Goal: Task Accomplishment & Management: Manage account settings

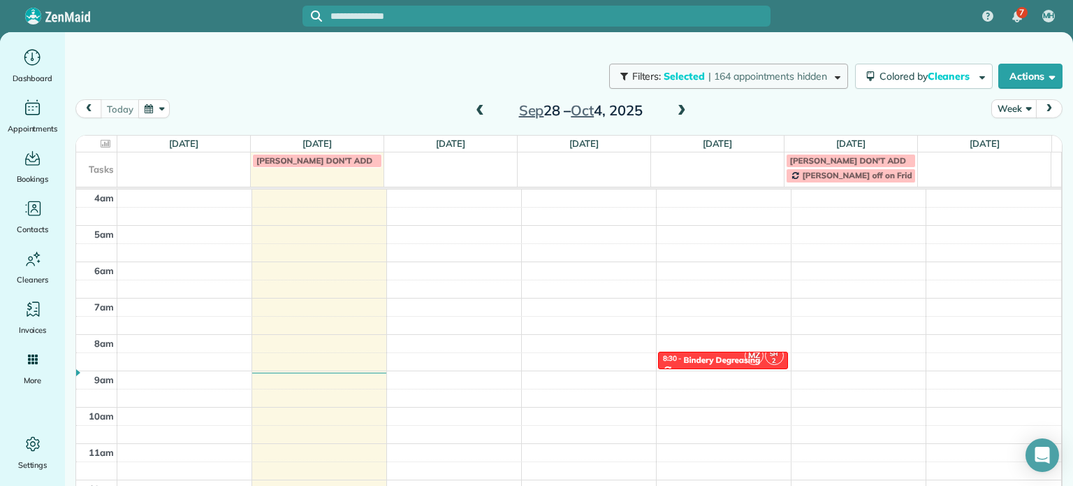
scroll to position [109, 0]
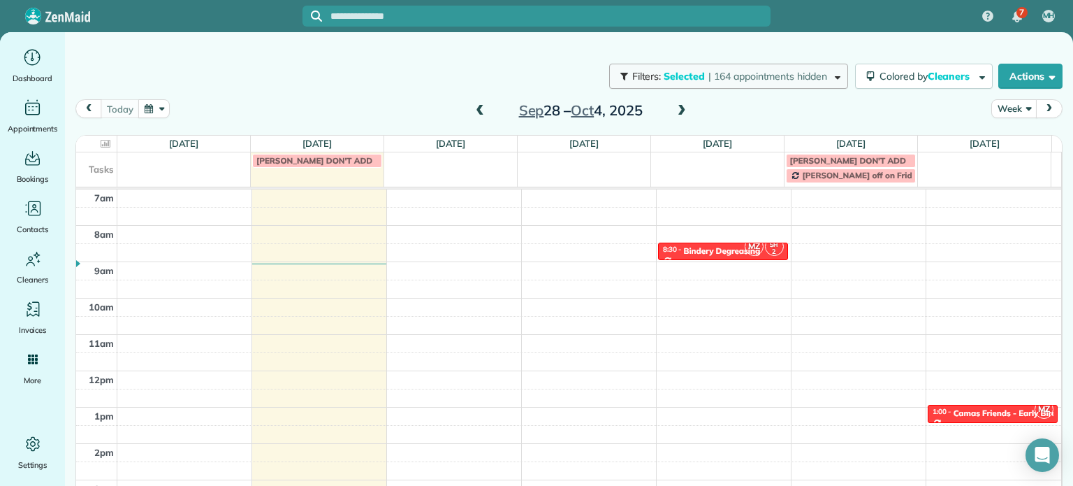
click at [664, 73] on span "Selected" at bounding box center [685, 76] width 42 height 13
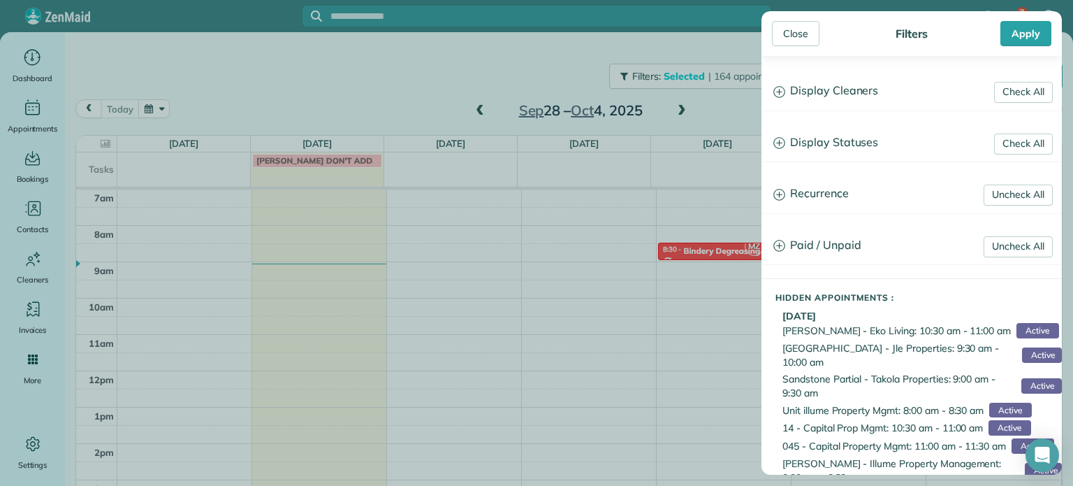
click at [830, 96] on h3 "Display Cleaners" at bounding box center [911, 91] width 299 height 36
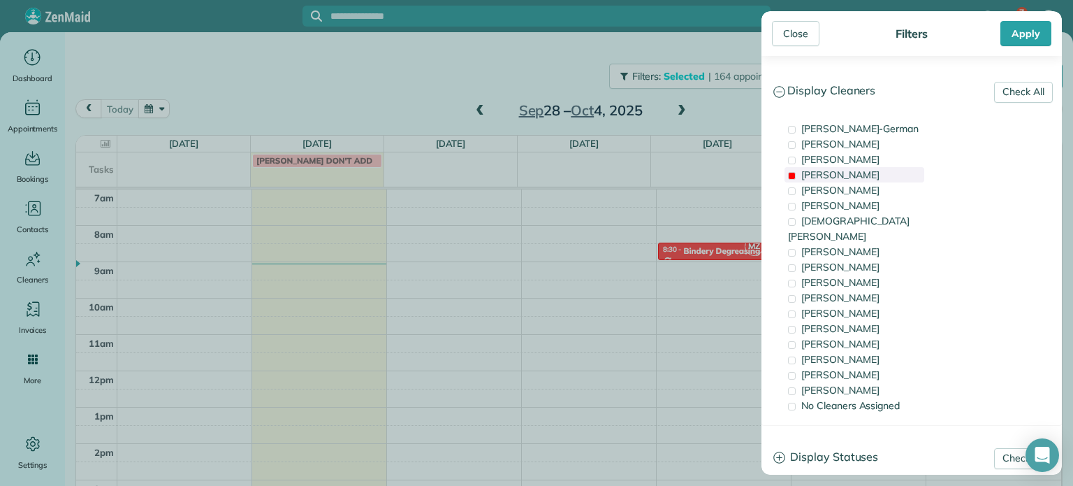
click at [836, 170] on span "[PERSON_NAME]" at bounding box center [841, 174] width 78 height 13
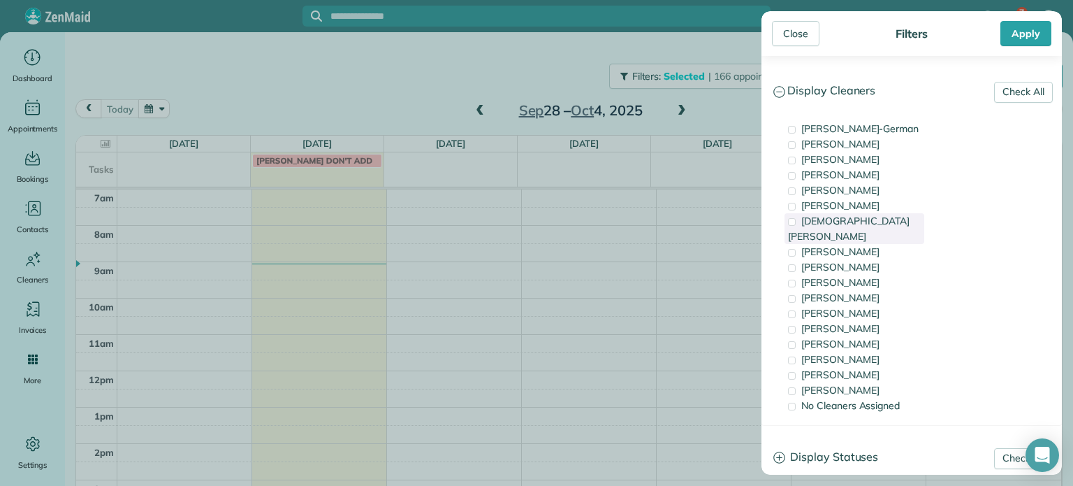
click at [864, 223] on span "[DEMOGRAPHIC_DATA][PERSON_NAME]" at bounding box center [849, 229] width 122 height 28
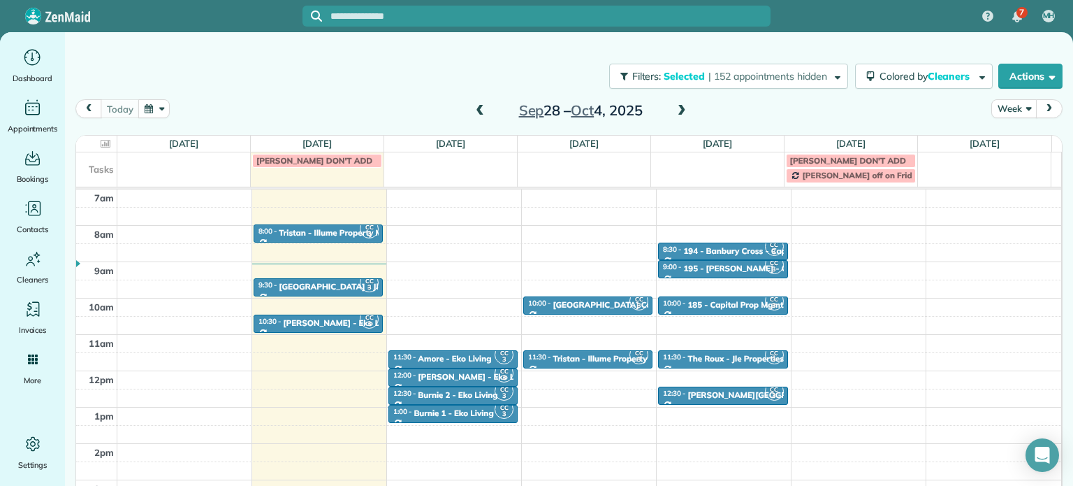
click at [534, 295] on div "Close Filters Apply Check All Display Cleaners [PERSON_NAME]-German [PERSON_NAM…" at bounding box center [536, 243] width 1073 height 486
click at [431, 405] on div at bounding box center [453, 413] width 128 height 17
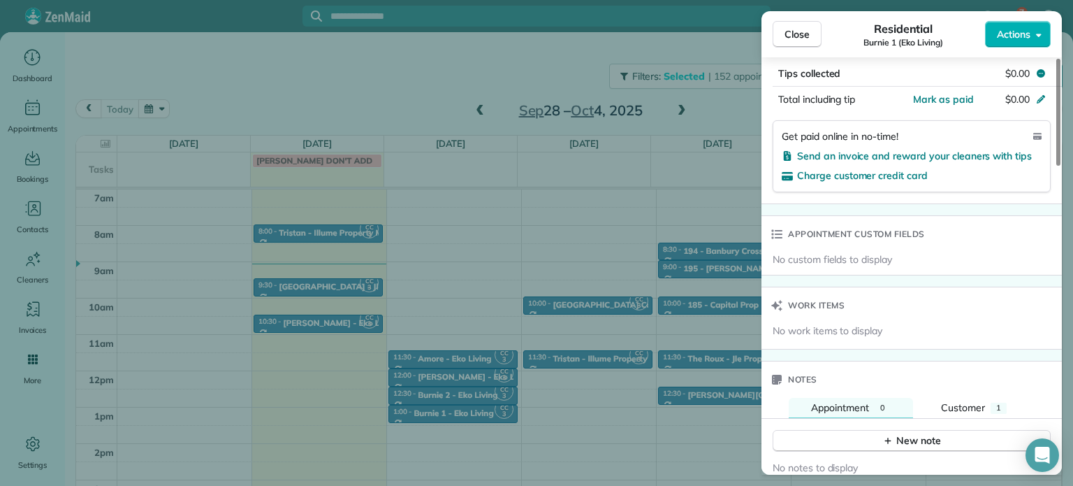
scroll to position [979, 0]
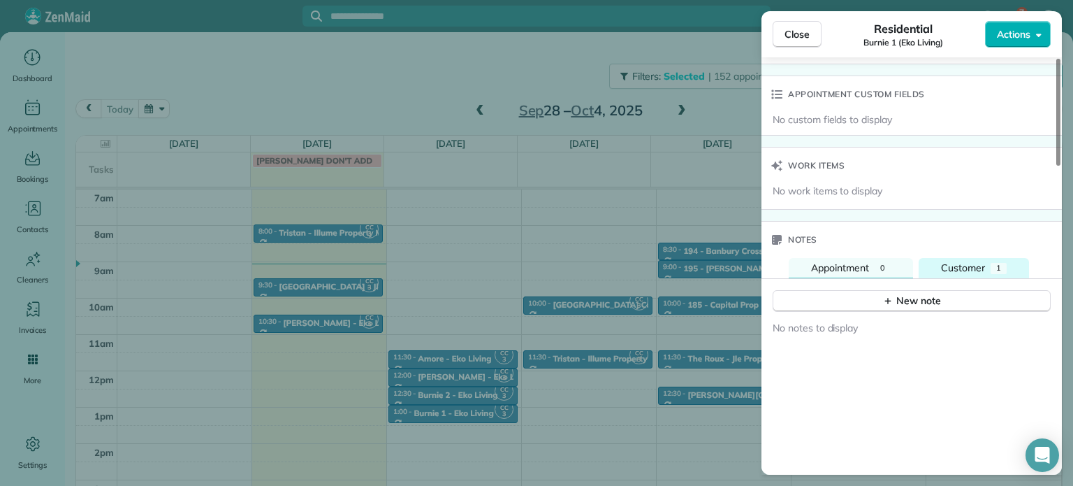
click at [962, 258] on button "Customer 1" at bounding box center [974, 268] width 110 height 21
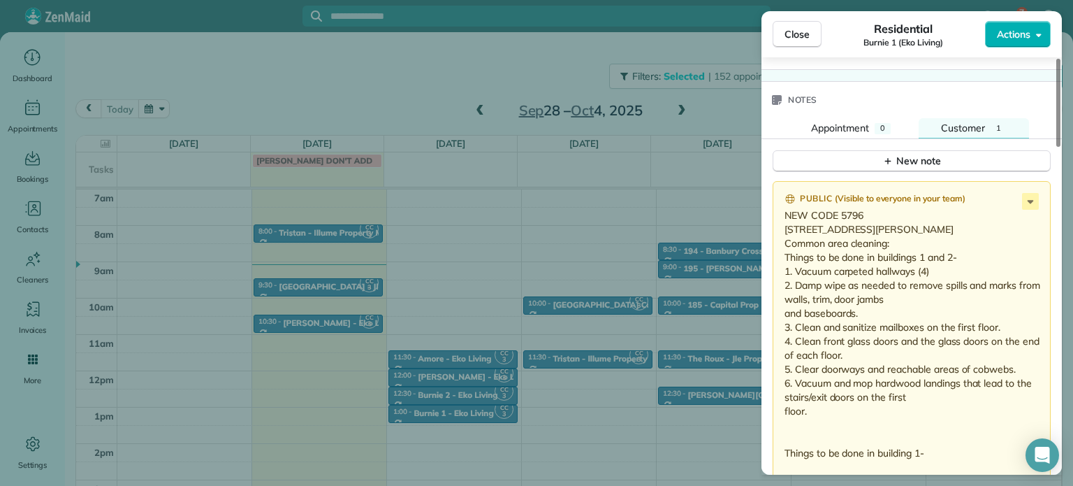
scroll to position [1259, 0]
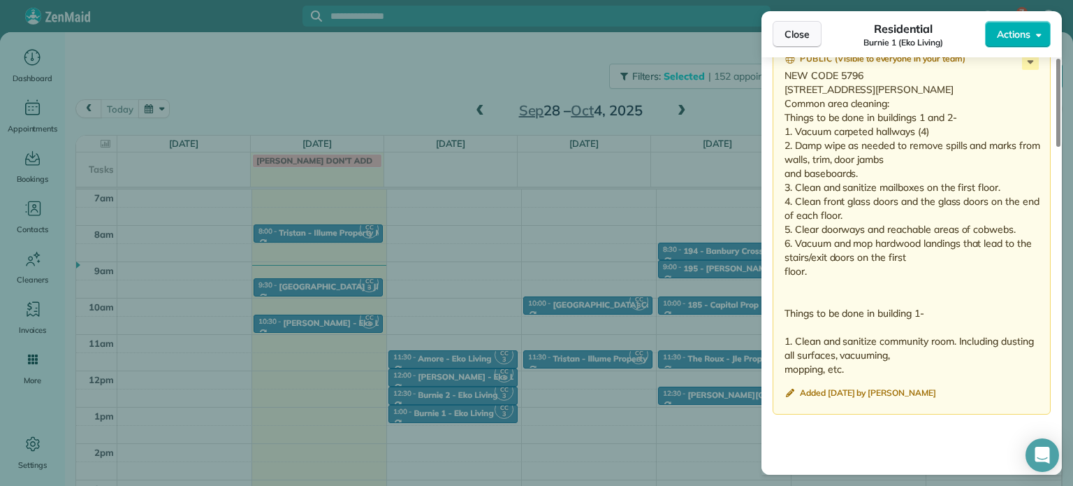
click at [804, 43] on button "Close" at bounding box center [797, 34] width 49 height 27
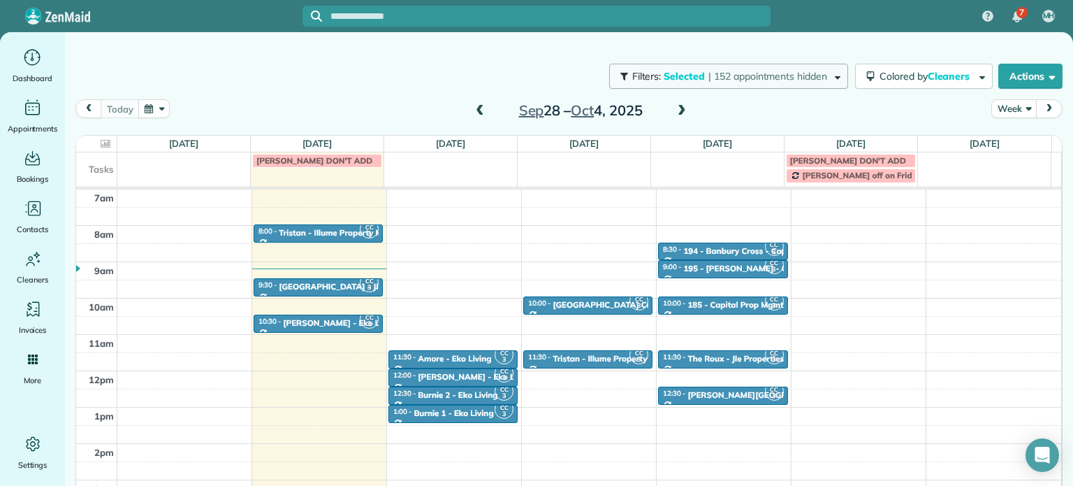
click at [748, 83] on button "Filters: Selected | 152 appointments hidden" at bounding box center [728, 76] width 239 height 25
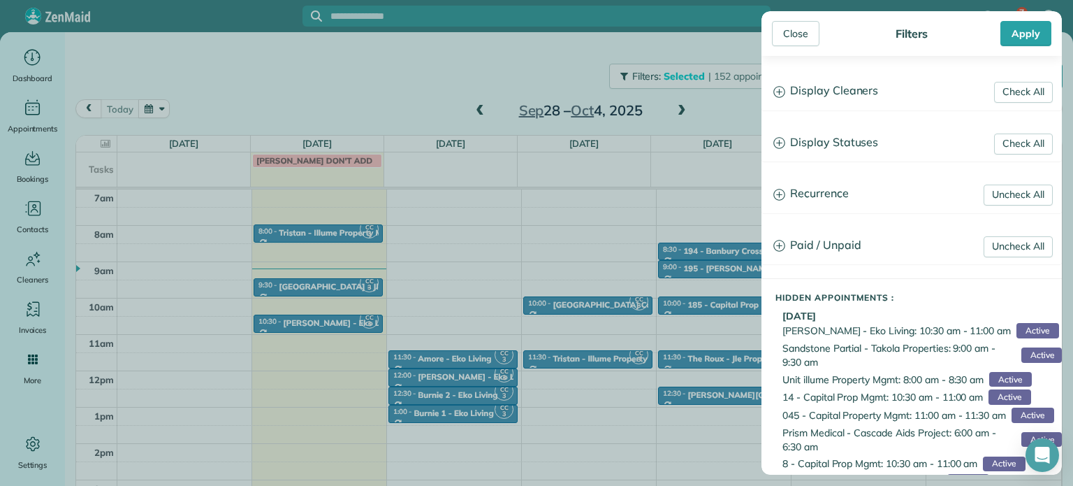
click at [808, 96] on h3 "Display Cleaners" at bounding box center [911, 91] width 299 height 36
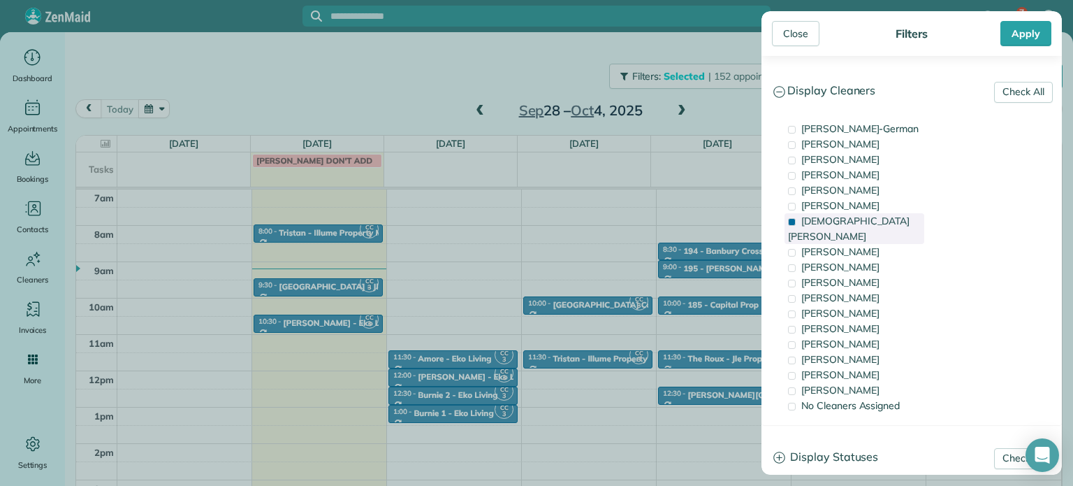
click at [837, 224] on span "[DEMOGRAPHIC_DATA][PERSON_NAME]" at bounding box center [849, 229] width 122 height 28
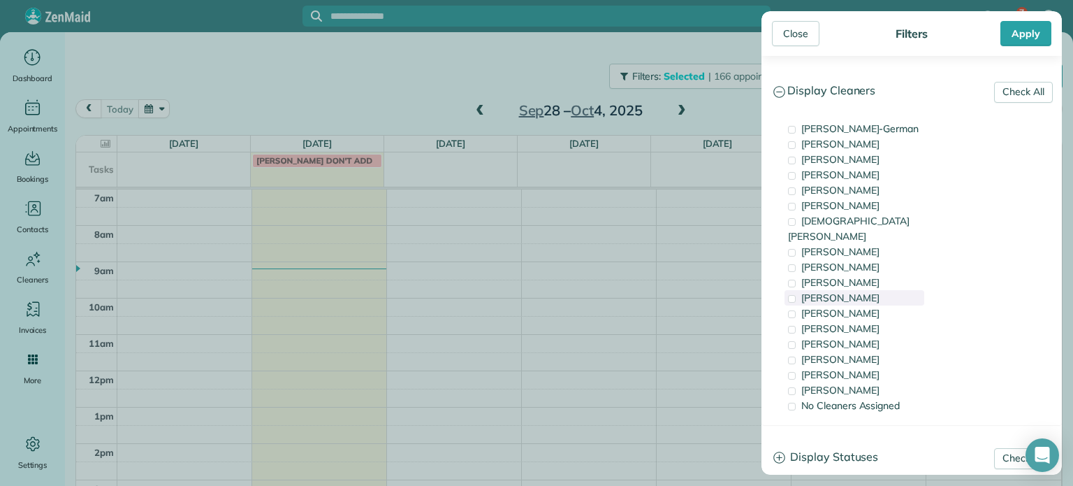
click at [870, 290] on div "[PERSON_NAME]" at bounding box center [855, 297] width 140 height 15
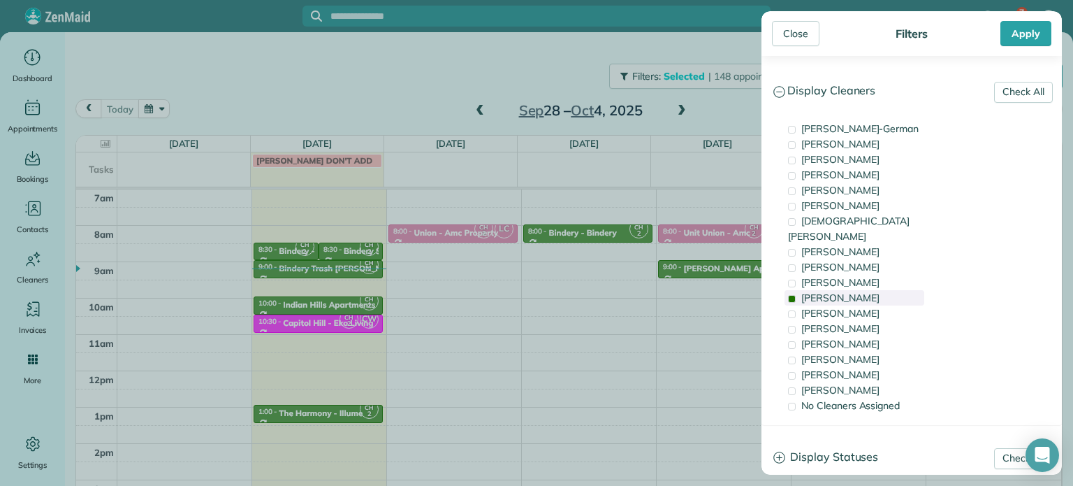
click at [870, 290] on div "[PERSON_NAME]" at bounding box center [855, 297] width 140 height 15
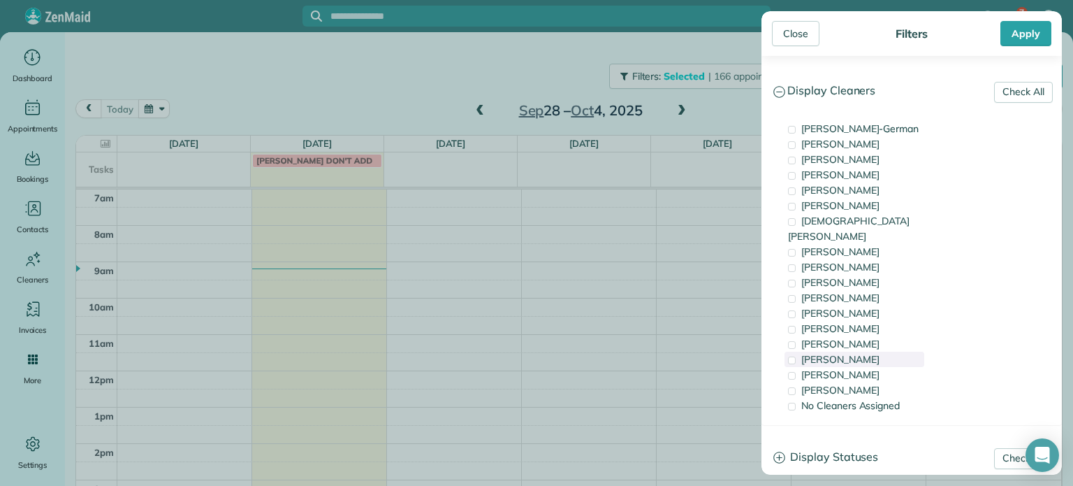
click at [861, 353] on span "[PERSON_NAME]" at bounding box center [841, 359] width 78 height 13
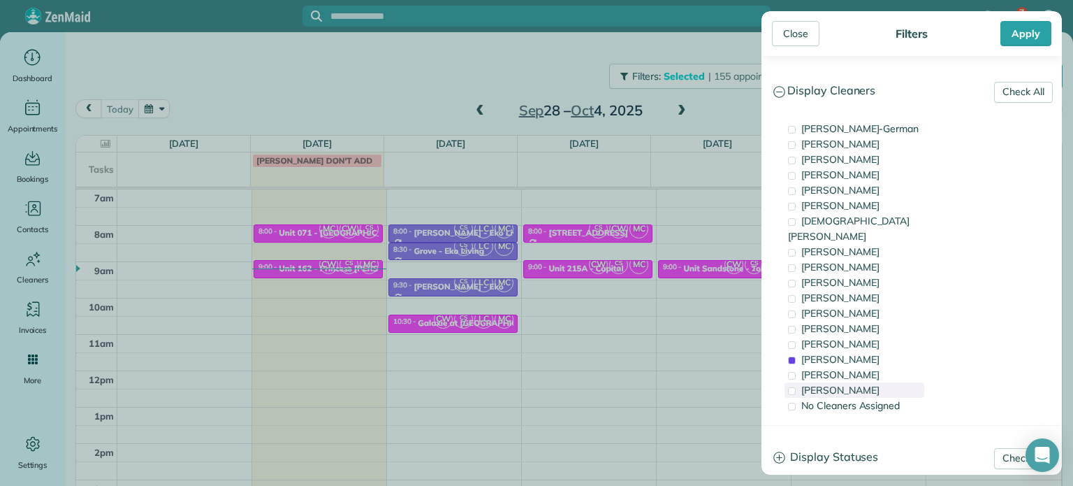
click at [862, 382] on div "[PERSON_NAME]" at bounding box center [855, 389] width 140 height 15
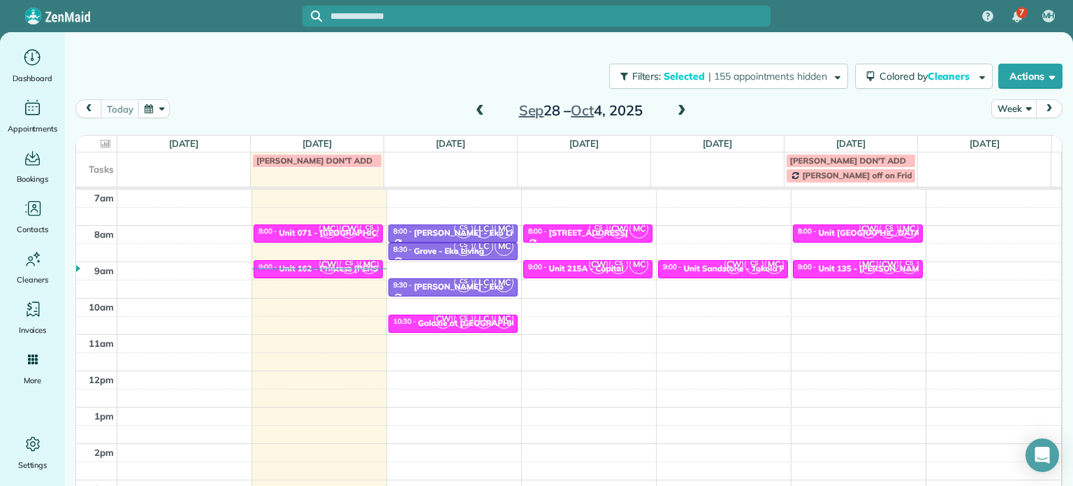
click at [587, 352] on div "Close Filters Apply Check All Display Cleaners [PERSON_NAME]-German [PERSON_NAM…" at bounding box center [536, 243] width 1073 height 486
click at [725, 268] on span "CW" at bounding box center [734, 264] width 19 height 19
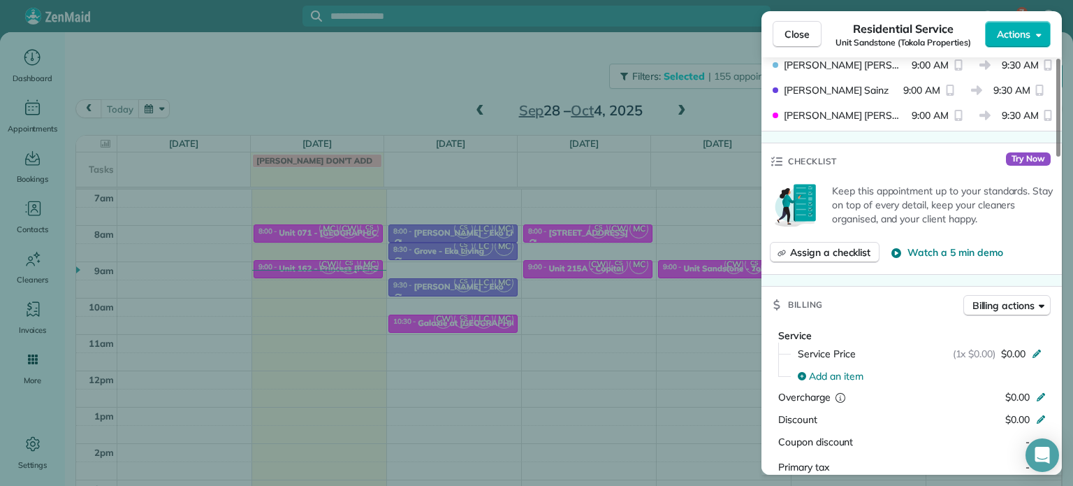
scroll to position [215, 0]
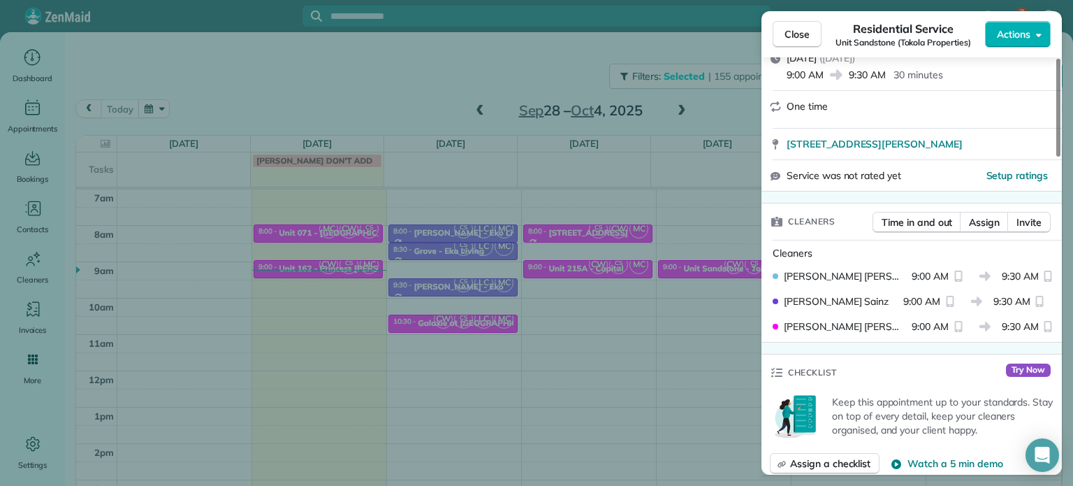
click at [677, 306] on div "Close Residential Service Unit Sandstone (Tokola Properties) Actions Status Act…" at bounding box center [536, 243] width 1073 height 486
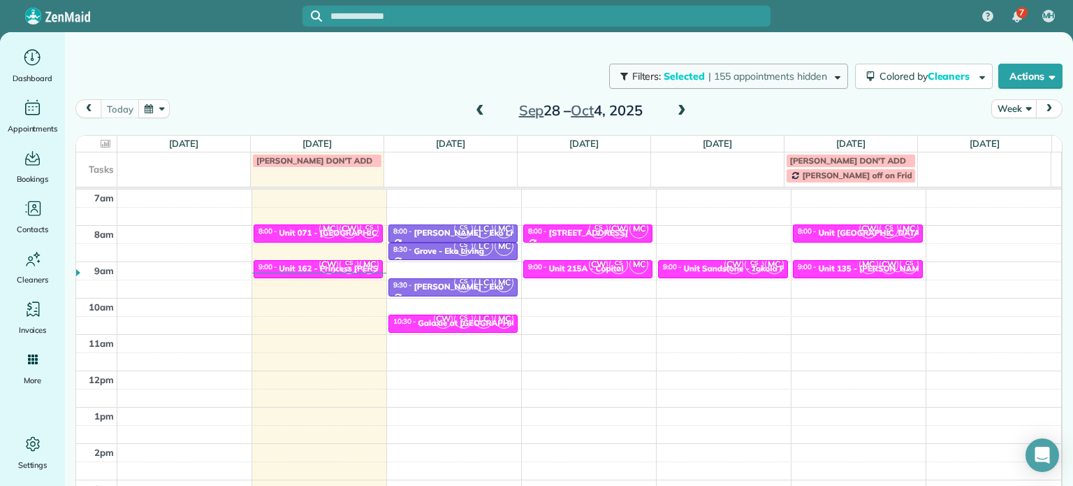
click at [711, 76] on span "| 155 appointments hidden" at bounding box center [768, 76] width 119 height 13
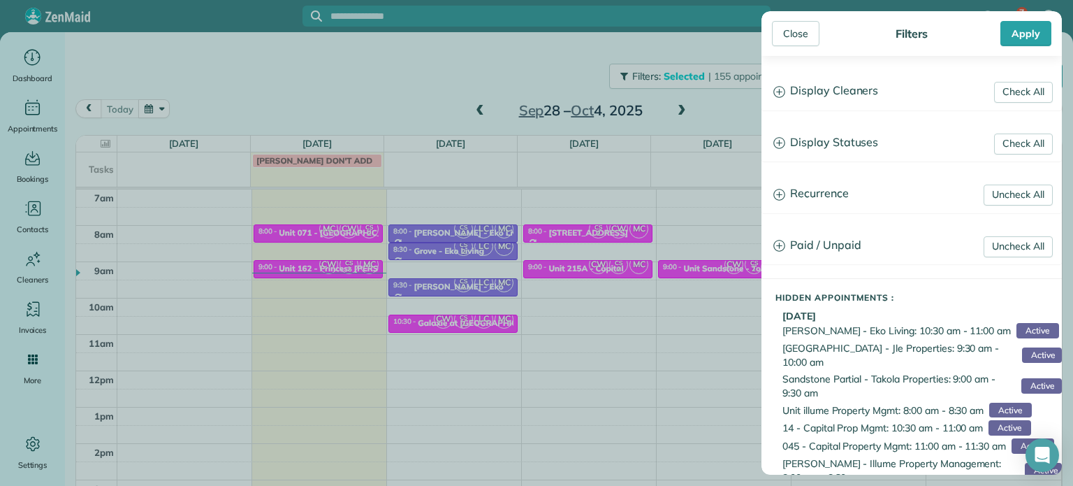
click at [803, 92] on h3 "Display Cleaners" at bounding box center [911, 91] width 299 height 36
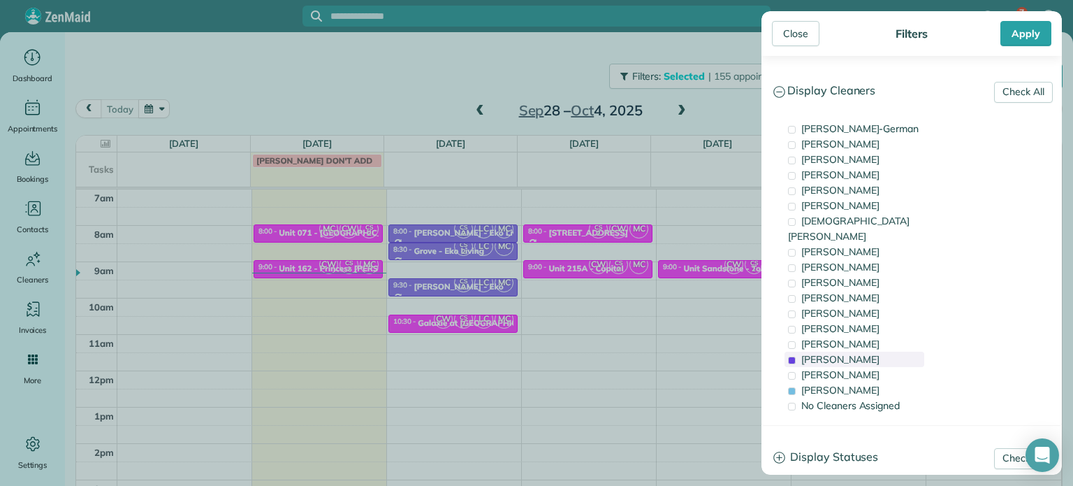
click at [843, 353] on span "[PERSON_NAME]" at bounding box center [841, 359] width 78 height 13
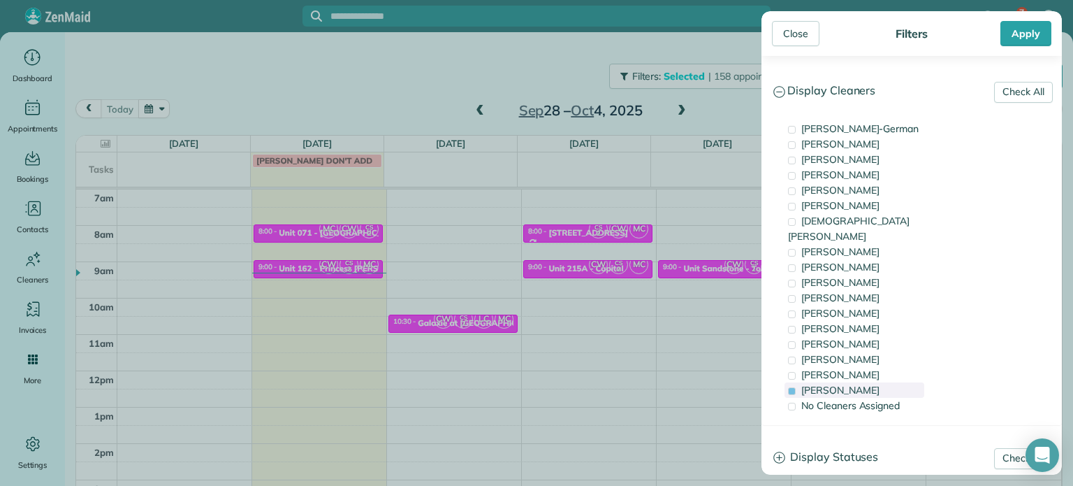
click at [852, 384] on span "[PERSON_NAME]" at bounding box center [841, 390] width 78 height 13
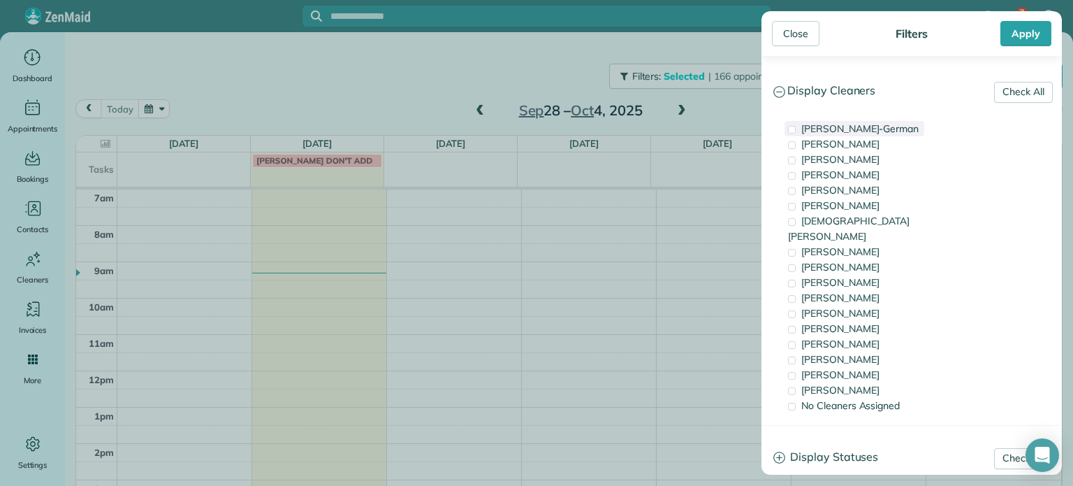
click at [871, 131] on span "[PERSON_NAME]-German" at bounding box center [860, 128] width 117 height 13
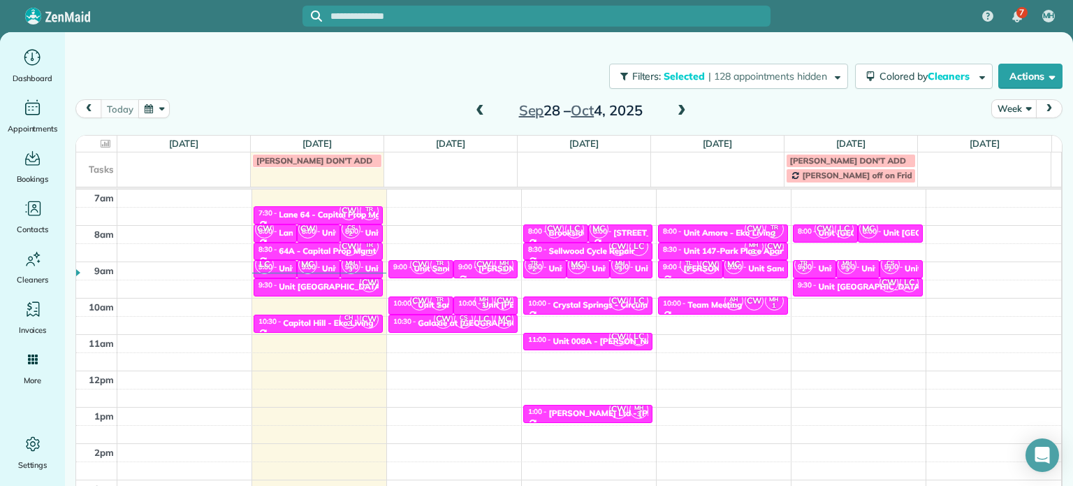
click at [698, 275] on div "Close Filters Apply Check All Display Cleaners [PERSON_NAME]-German [PERSON_NAM…" at bounding box center [536, 243] width 1073 height 486
click at [828, 300] on div "4am 5am 6am 7am 8am 9am 10am 11am 12pm 1pm 2pm 3pm 4pm 5pm CW TR 1 7:30 - 8:00 …" at bounding box center [568, 334] width 985 height 508
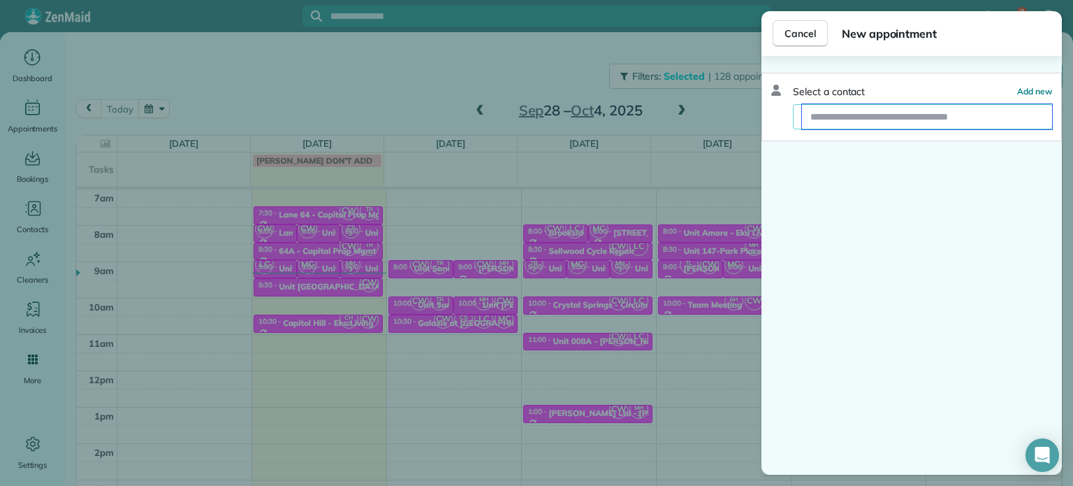
click at [897, 116] on input "text" at bounding box center [927, 116] width 250 height 25
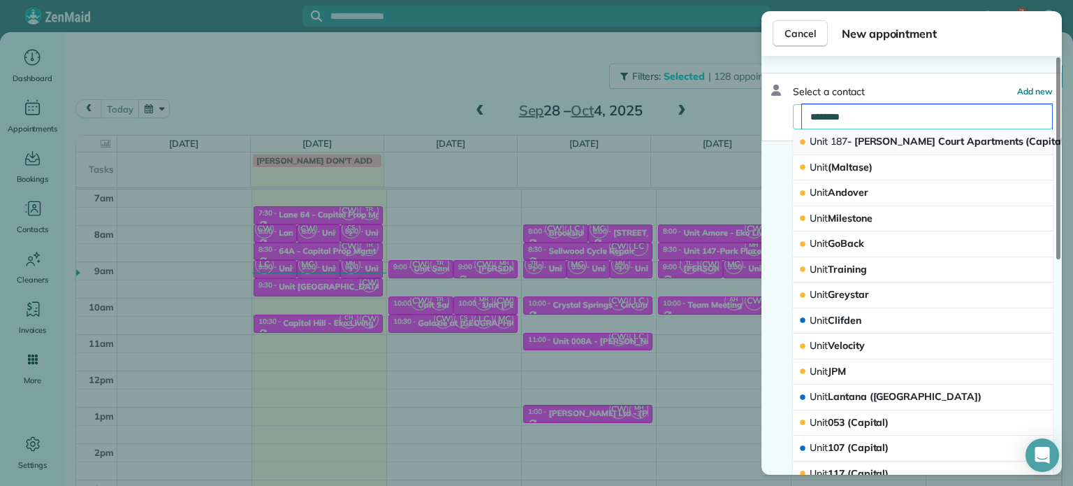
type input "********"
click at [919, 139] on span "Unit 187 - [PERSON_NAME][GEOGRAPHIC_DATA] (Capital)" at bounding box center [939, 141] width 258 height 13
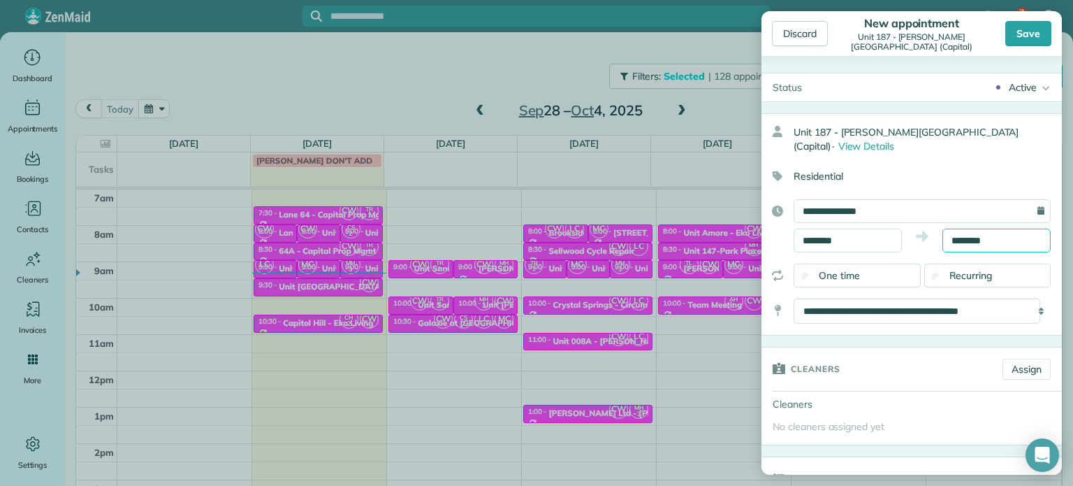
click at [960, 238] on input "********" at bounding box center [997, 241] width 108 height 24
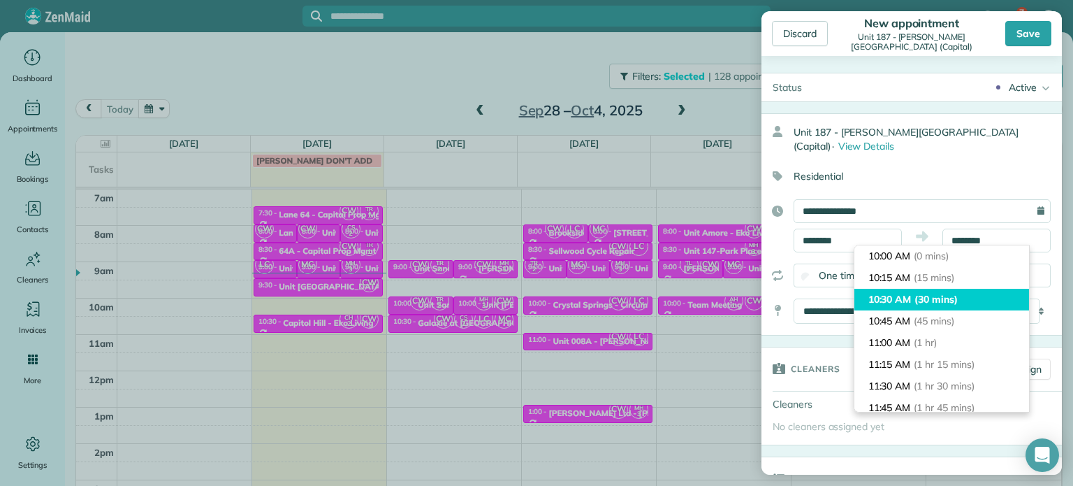
type input "********"
click at [953, 294] on span "(30 mins)" at bounding box center [936, 299] width 43 height 13
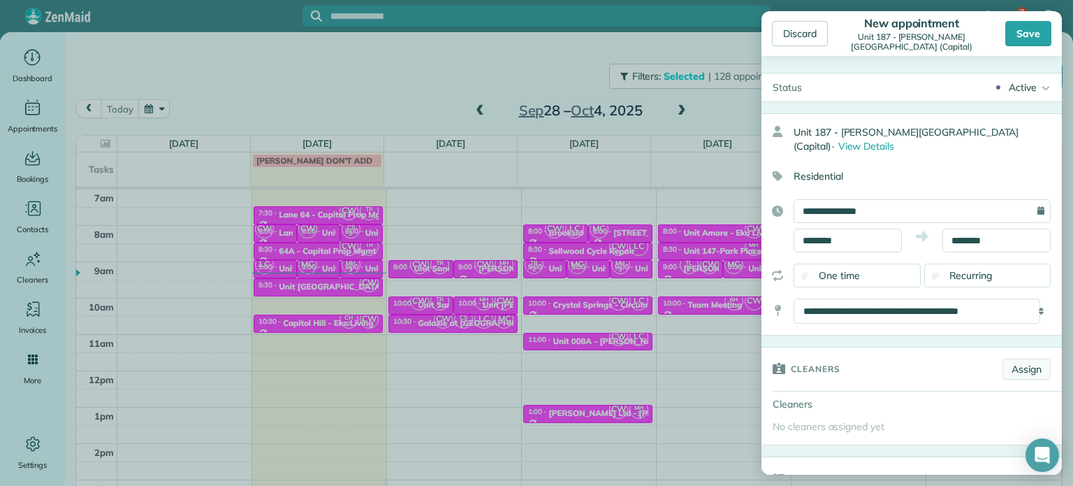
click at [1023, 361] on link "Assign" at bounding box center [1027, 368] width 48 height 21
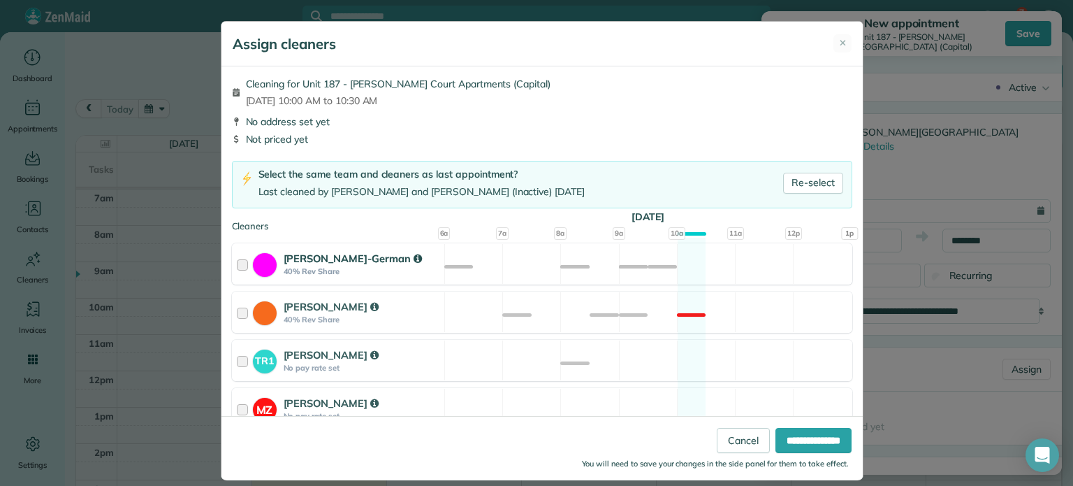
click at [539, 267] on div "[PERSON_NAME]-German 40% Rev Share Available" at bounding box center [542, 263] width 621 height 41
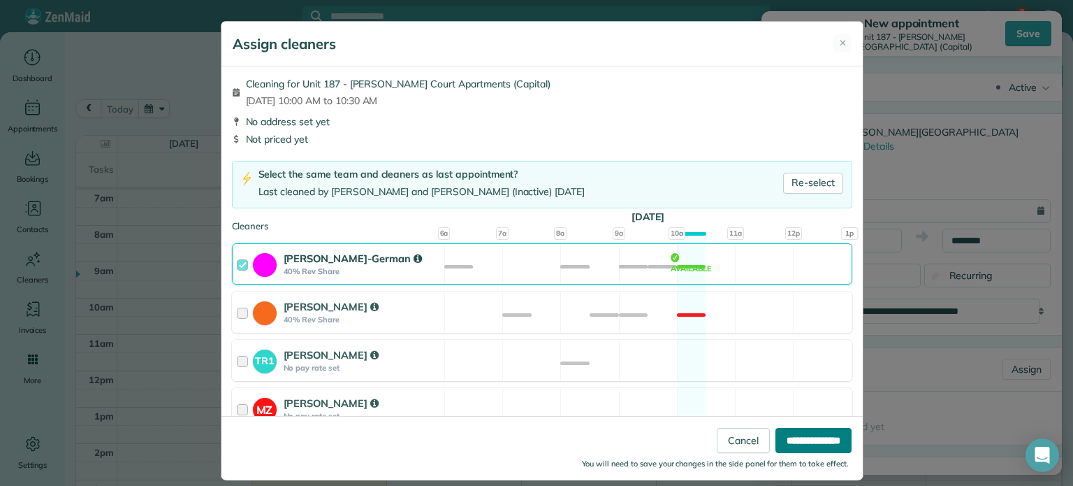
click at [819, 440] on input "**********" at bounding box center [814, 440] width 76 height 25
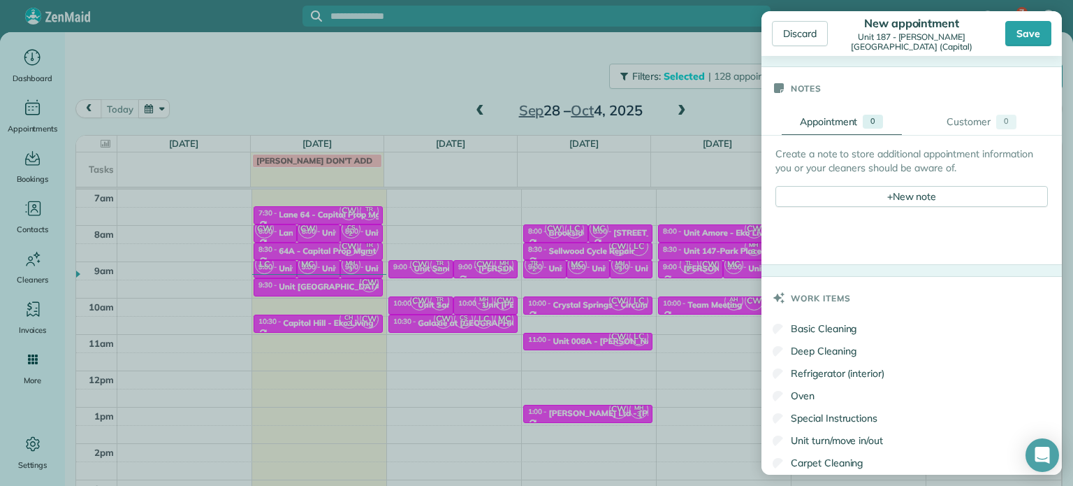
scroll to position [559, 0]
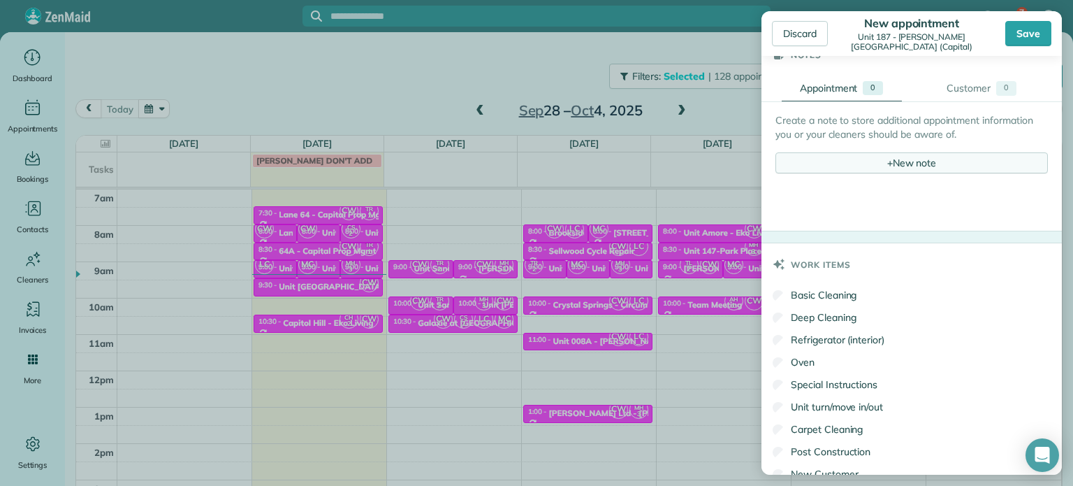
click at [904, 156] on div "+ New note" at bounding box center [912, 162] width 273 height 21
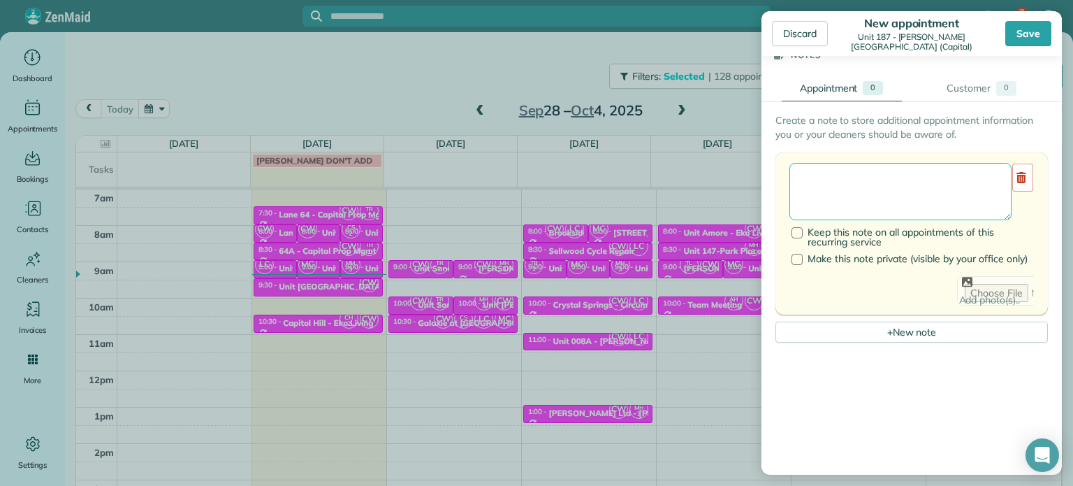
click at [917, 173] on textarea at bounding box center [901, 191] width 222 height 57
paste textarea "**********"
drag, startPoint x: 931, startPoint y: 209, endPoint x: 799, endPoint y: 209, distance: 132.8
click at [799, 209] on textarea "**********" at bounding box center [896, 191] width 212 height 57
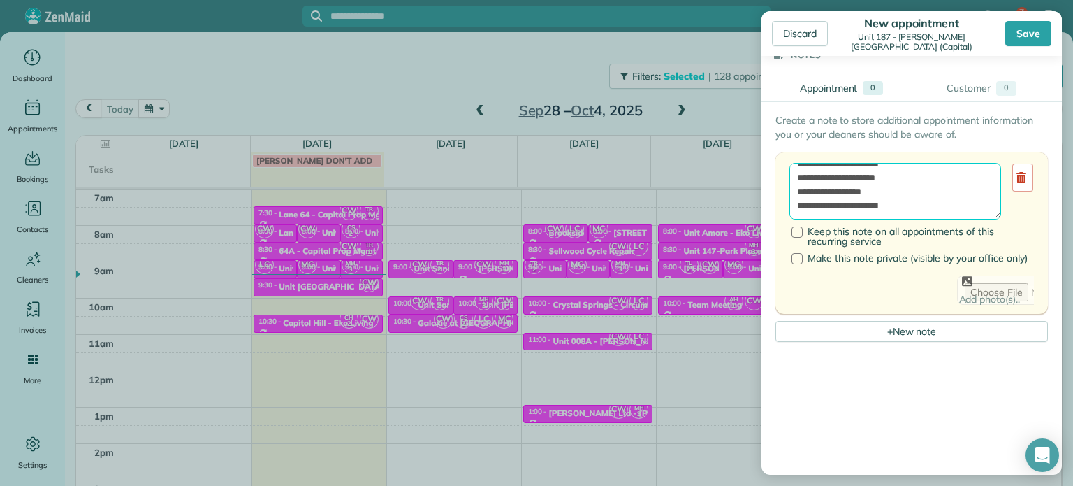
paste textarea "**********"
type textarea "**********"
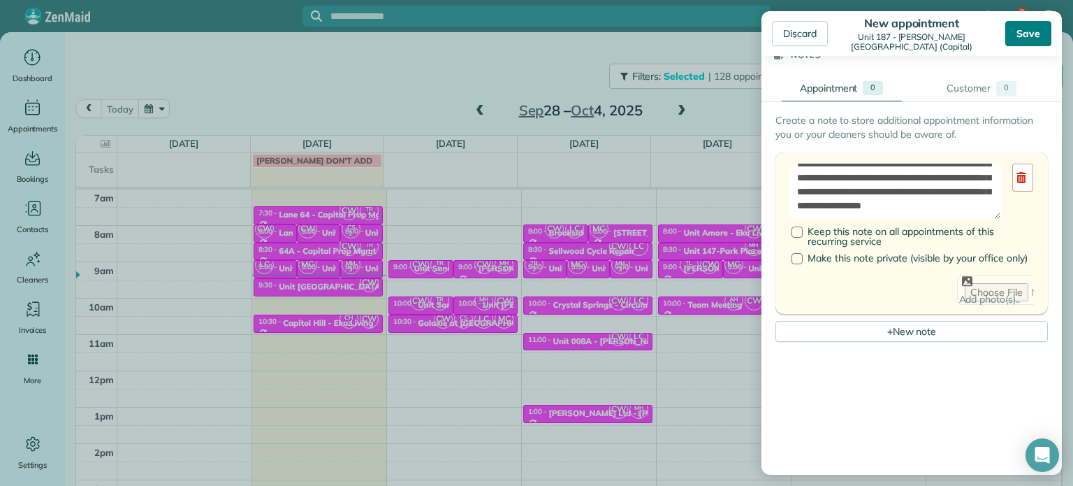
click at [1017, 31] on div "Save" at bounding box center [1029, 33] width 46 height 25
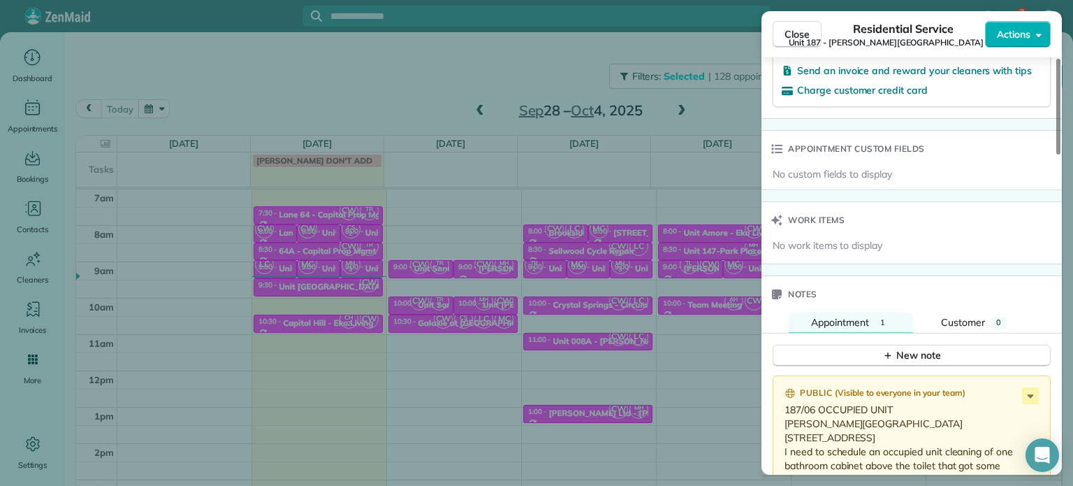
scroll to position [1190, 0]
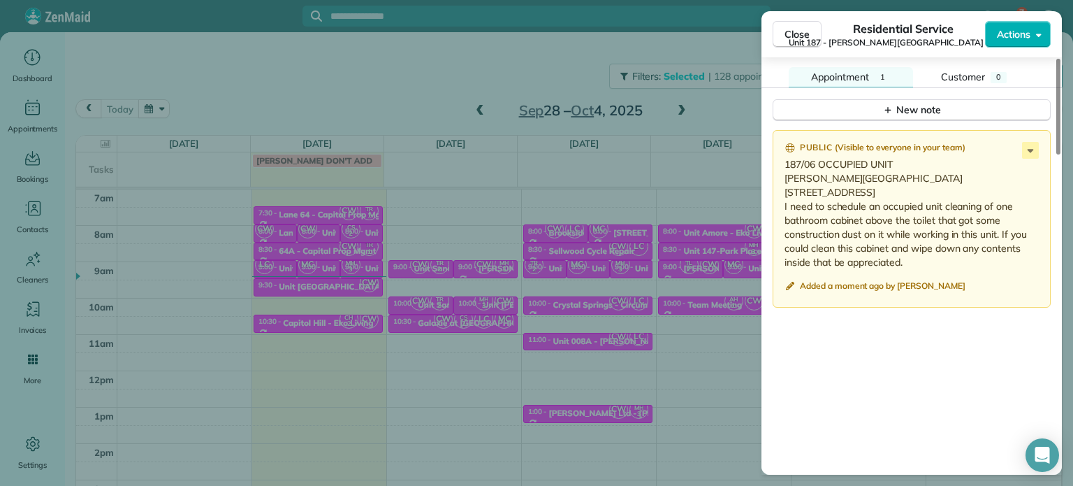
click at [461, 310] on div "Close Residential Service Unit 187 - [PERSON_NAME] Court Apartments (Capital) A…" at bounding box center [536, 243] width 1073 height 486
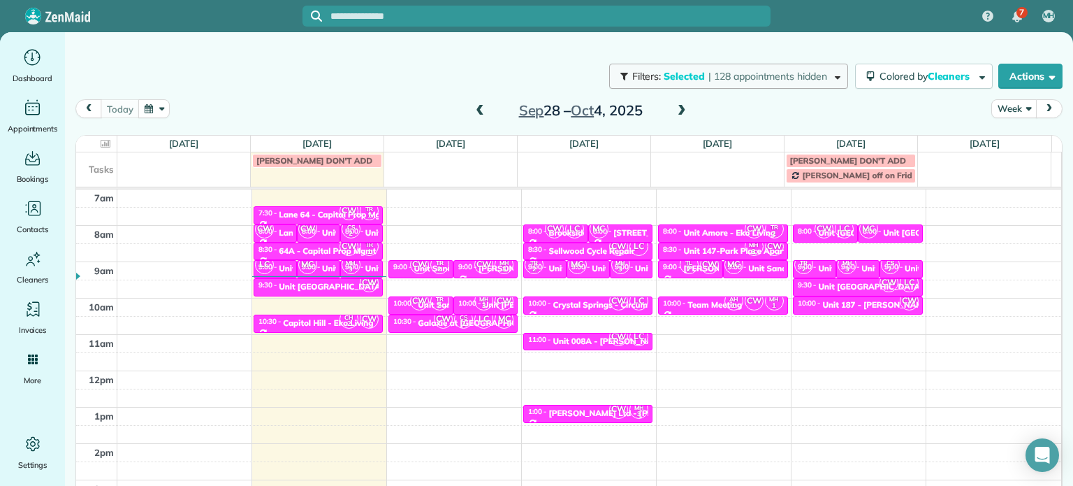
click at [723, 73] on span "| 128 appointments hidden" at bounding box center [768, 76] width 119 height 13
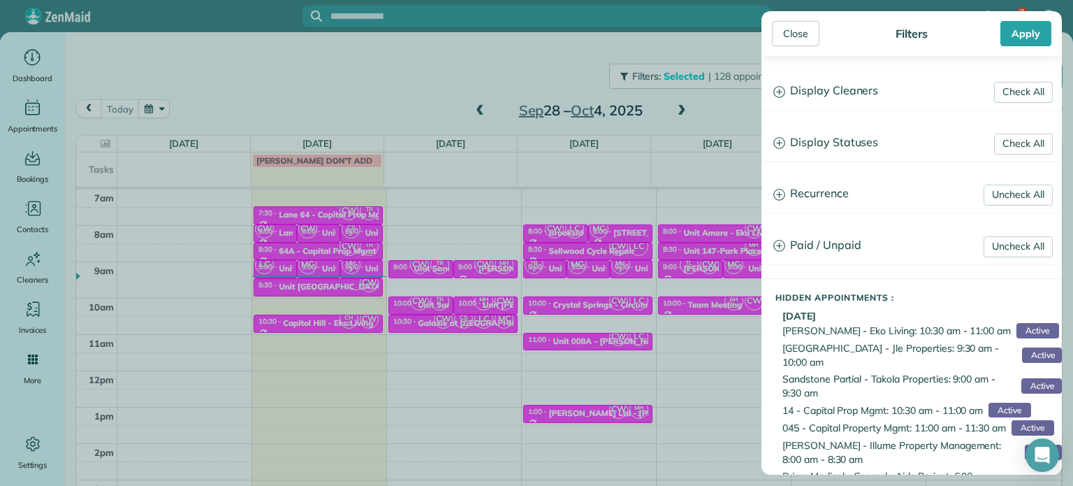
click at [848, 89] on h3 "Display Cleaners" at bounding box center [911, 91] width 299 height 36
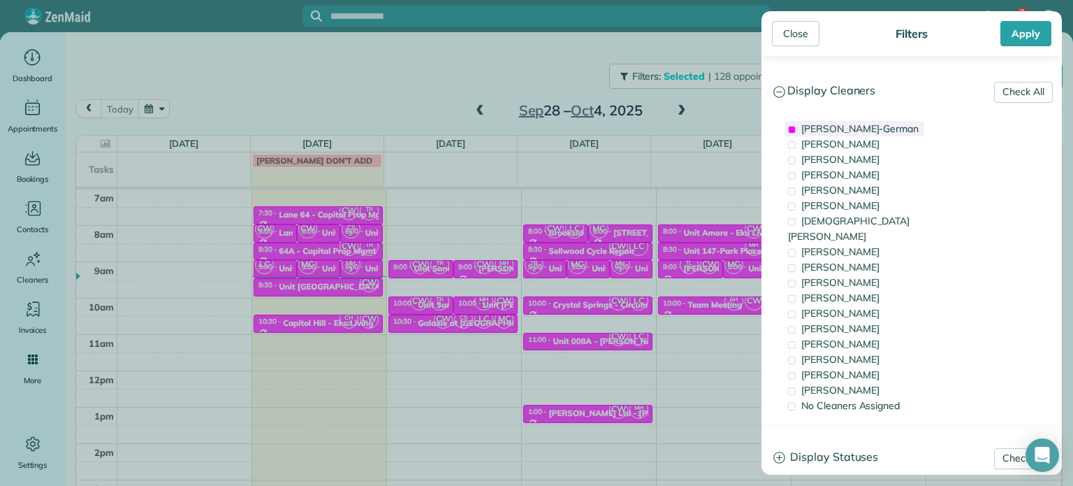
click at [852, 129] on span "[PERSON_NAME]-German" at bounding box center [860, 128] width 117 height 13
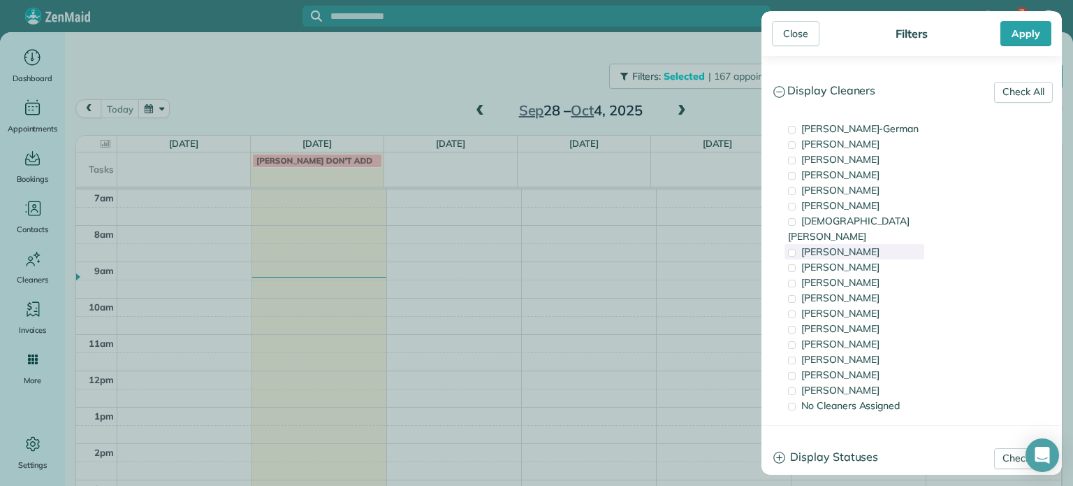
click at [873, 225] on div "[DEMOGRAPHIC_DATA][PERSON_NAME]" at bounding box center [855, 228] width 140 height 31
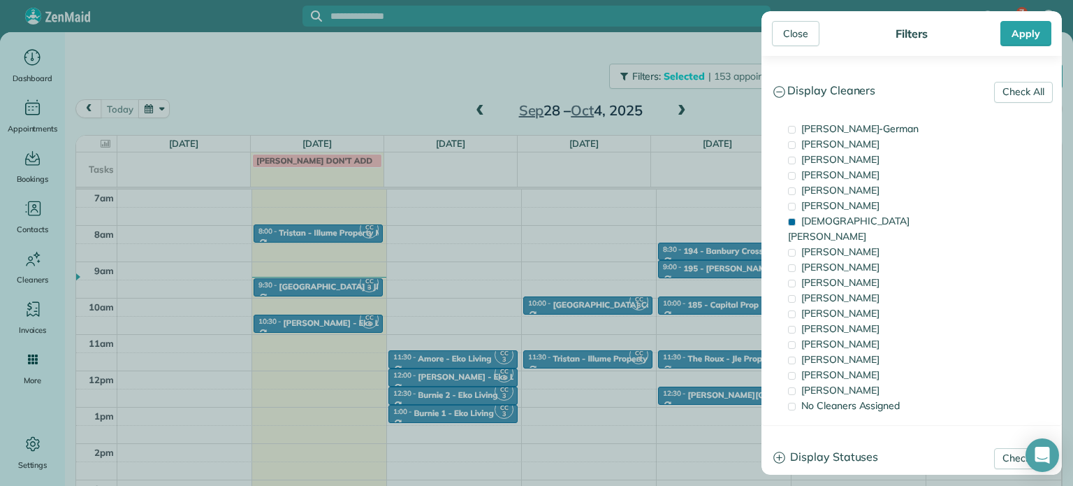
click at [537, 300] on div "Close Filters Apply Check All Display Cleaners [PERSON_NAME]-German [PERSON_NAM…" at bounding box center [536, 243] width 1073 height 486
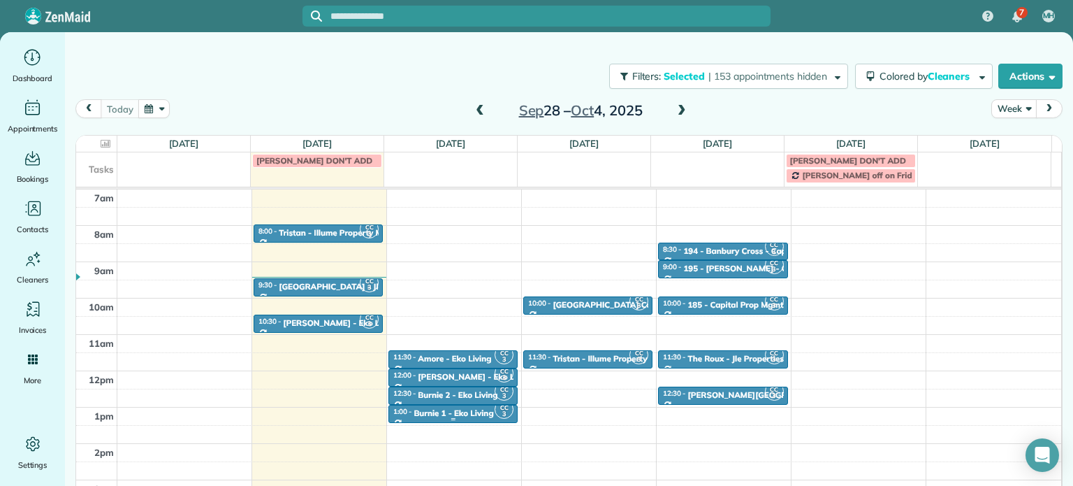
click at [428, 415] on div "Burnie 1 - Eko Living" at bounding box center [454, 413] width 80 height 10
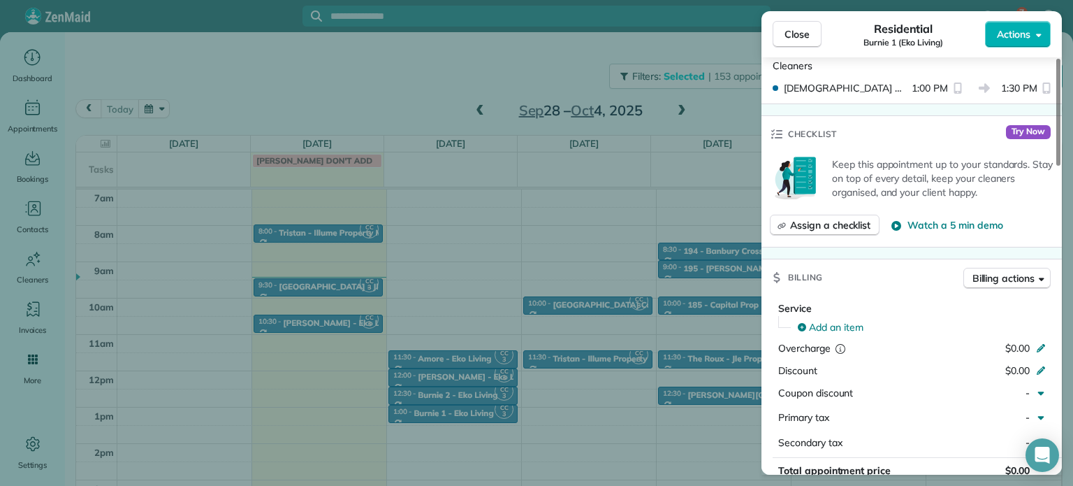
scroll to position [1049, 0]
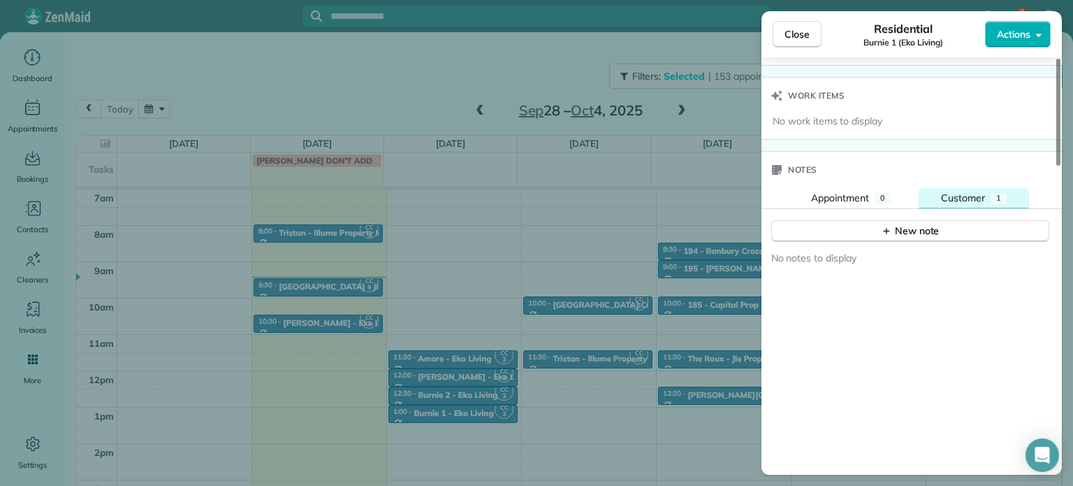
click at [971, 200] on button "Customer 1" at bounding box center [974, 198] width 110 height 21
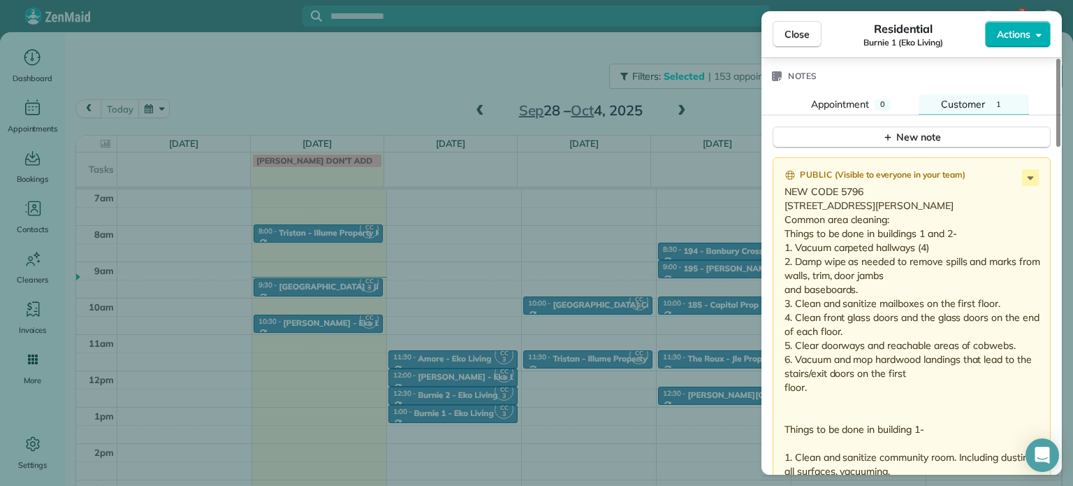
scroll to position [1129, 0]
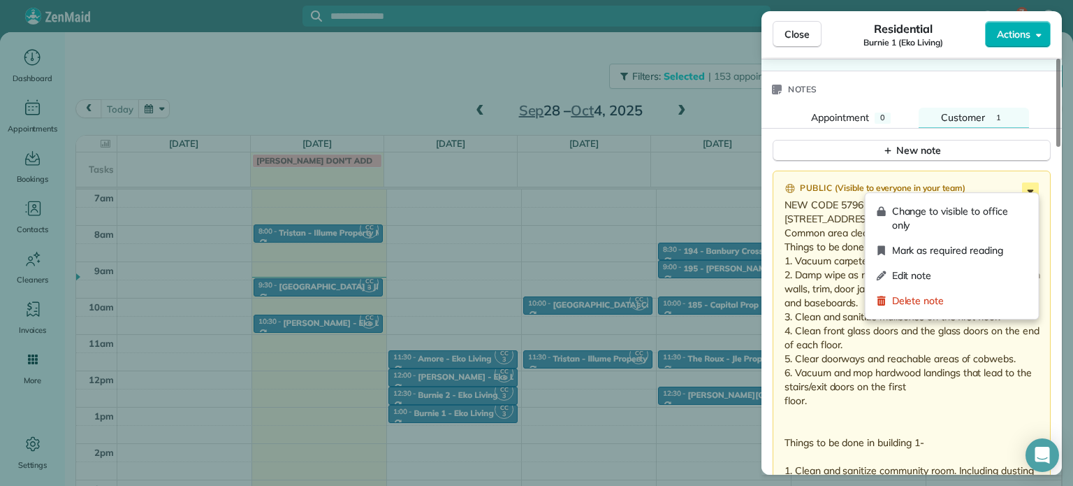
click at [1029, 190] on icon at bounding box center [1030, 190] width 17 height 17
click at [961, 282] on span "Edit note" at bounding box center [960, 275] width 136 height 14
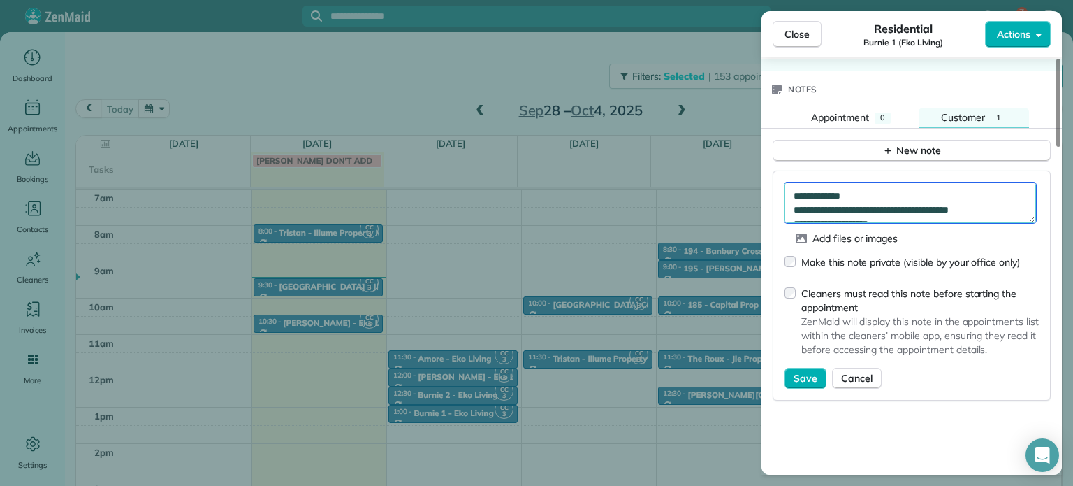
click at [953, 198] on textarea "**********" at bounding box center [911, 202] width 252 height 41
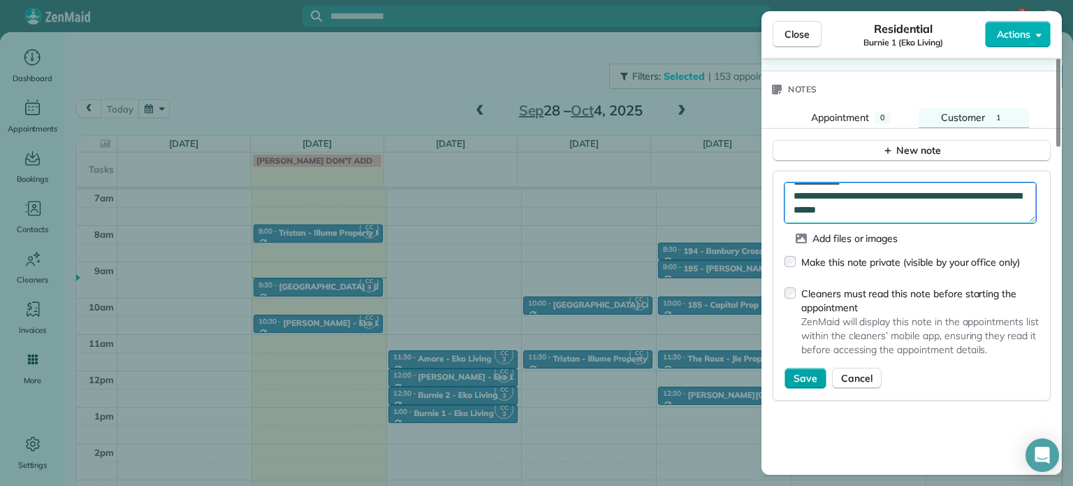
type textarea "**********"
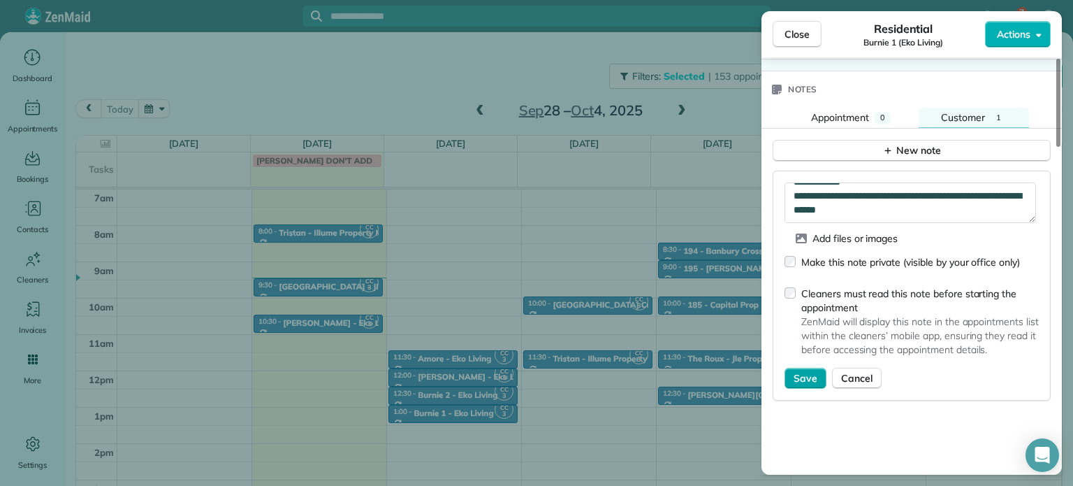
click at [794, 371] on span "Save" at bounding box center [806, 378] width 24 height 14
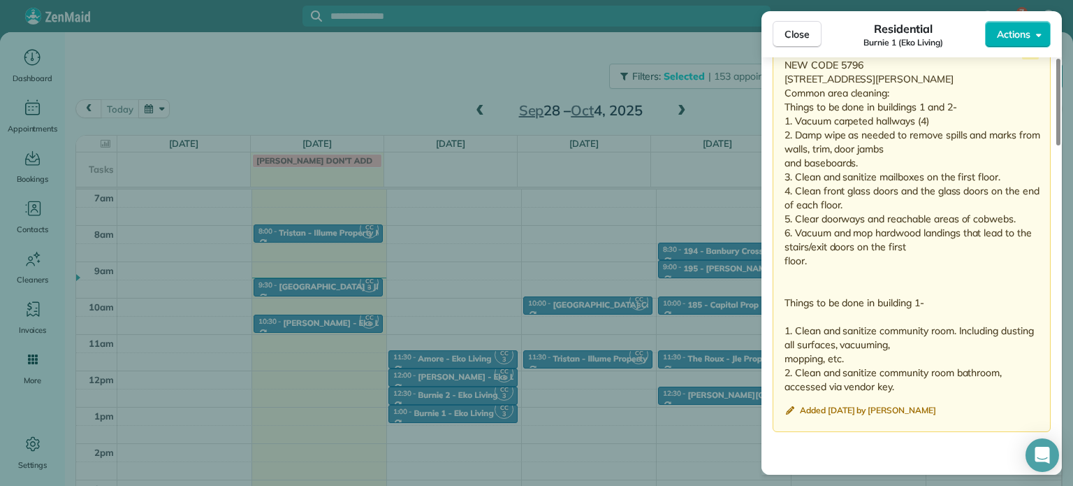
scroll to position [1268, 0]
click at [799, 36] on span "Close" at bounding box center [797, 34] width 25 height 14
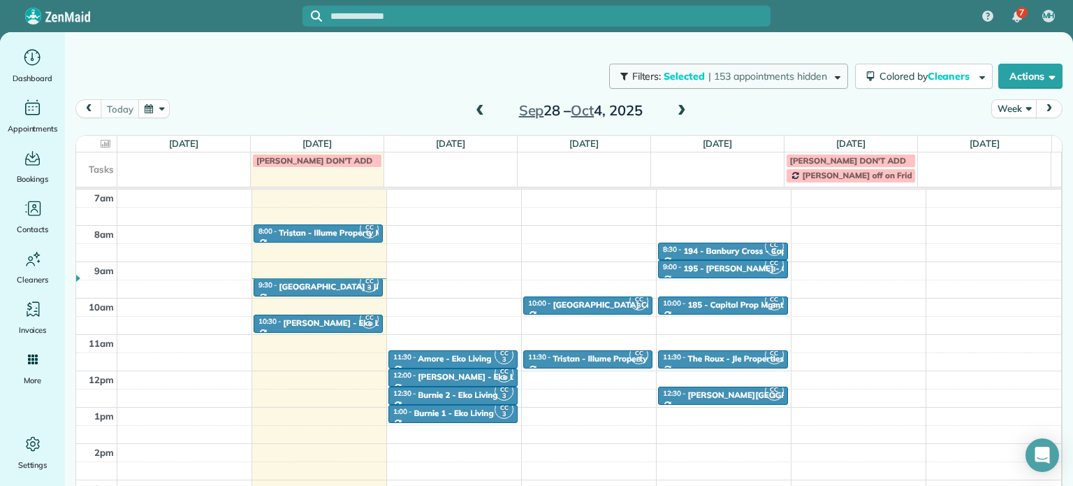
click at [715, 78] on span "| 153 appointments hidden" at bounding box center [768, 76] width 119 height 13
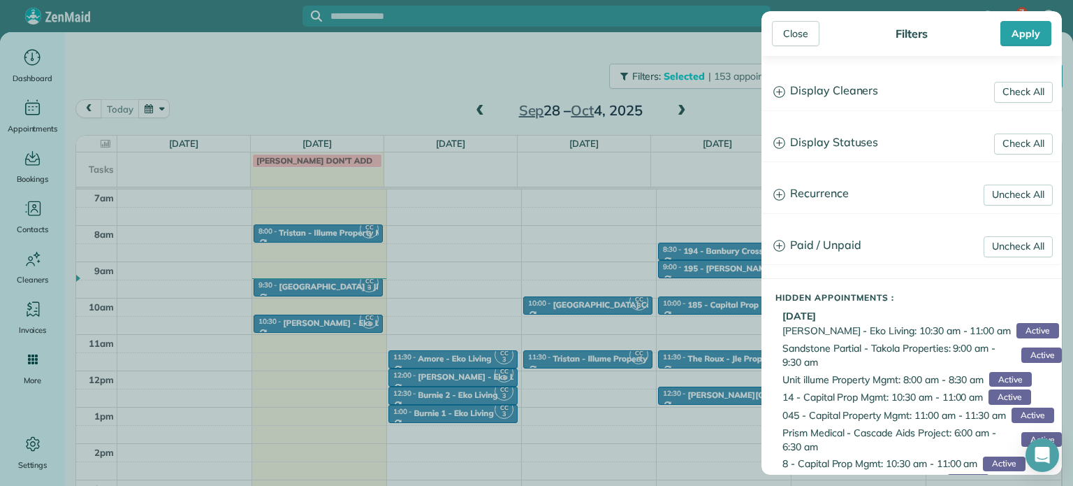
click at [820, 81] on h3 "Display Cleaners" at bounding box center [911, 91] width 299 height 36
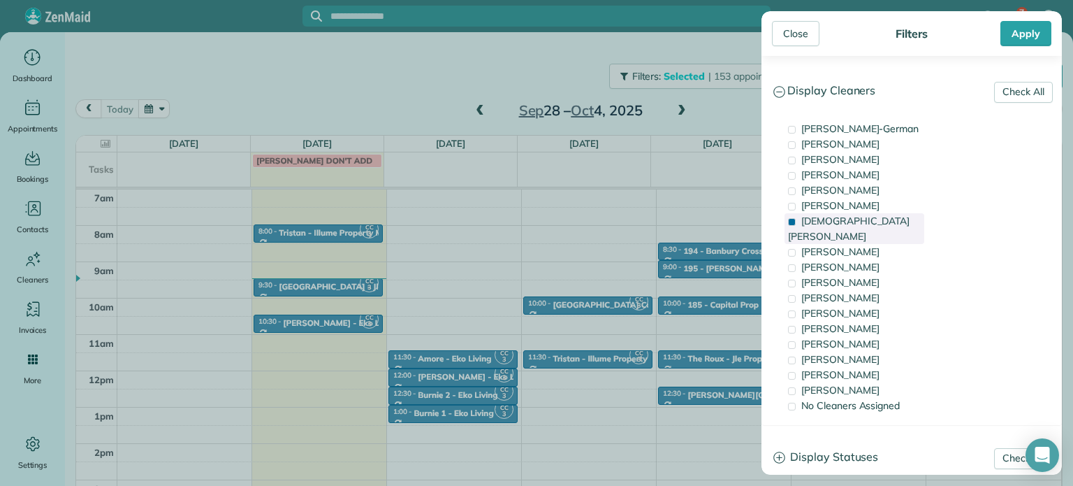
click at [843, 220] on span "[DEMOGRAPHIC_DATA][PERSON_NAME]" at bounding box center [849, 229] width 122 height 28
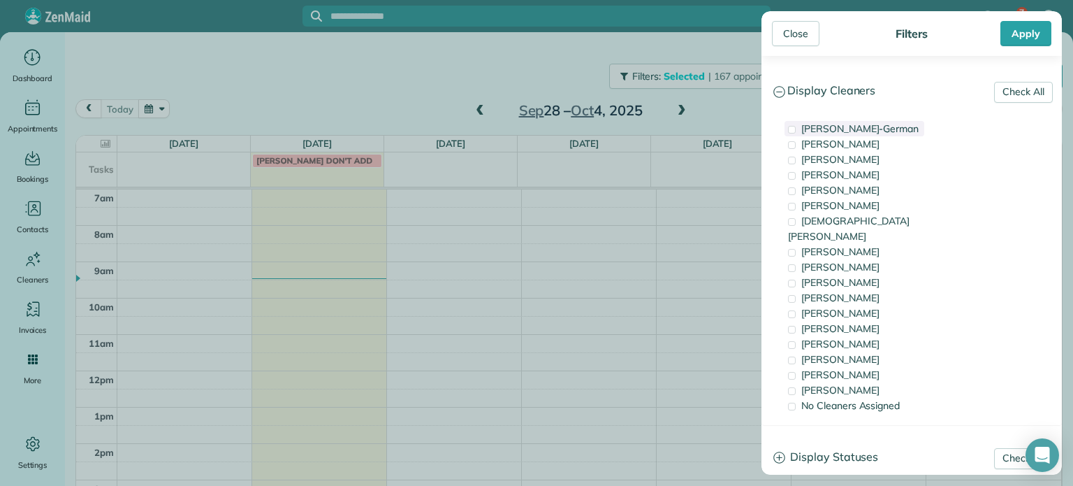
click at [872, 131] on span "[PERSON_NAME]-German" at bounding box center [860, 128] width 117 height 13
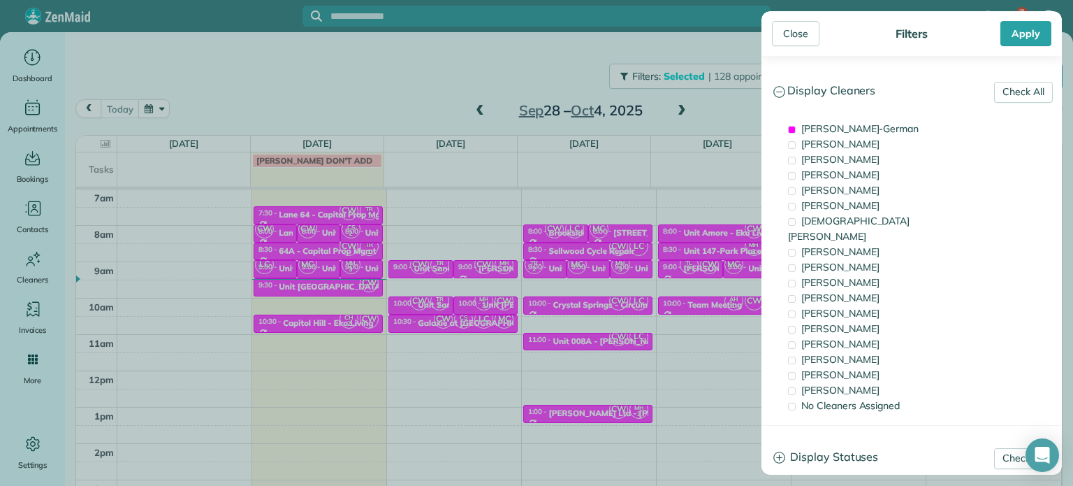
click at [716, 109] on div "Close Filters Apply Check All Display Cleaners [PERSON_NAME]-German [PERSON_NAM…" at bounding box center [536, 243] width 1073 height 486
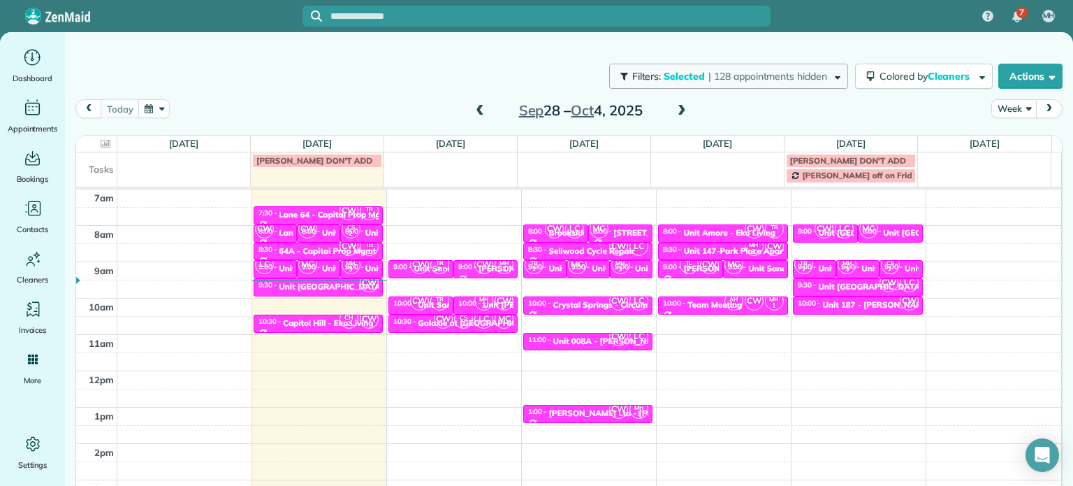
click at [709, 80] on span "| 128 appointments hidden" at bounding box center [768, 76] width 119 height 13
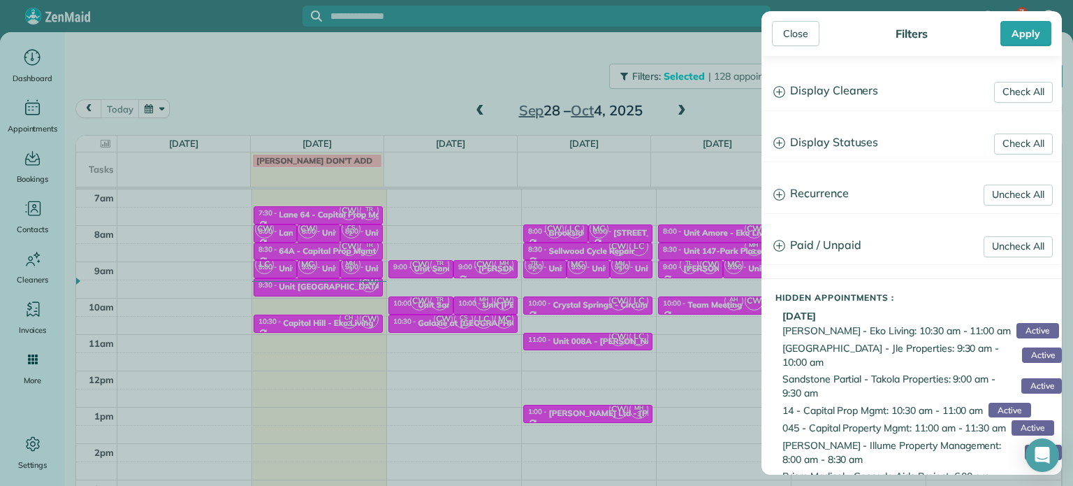
click at [827, 95] on h3 "Display Cleaners" at bounding box center [911, 91] width 299 height 36
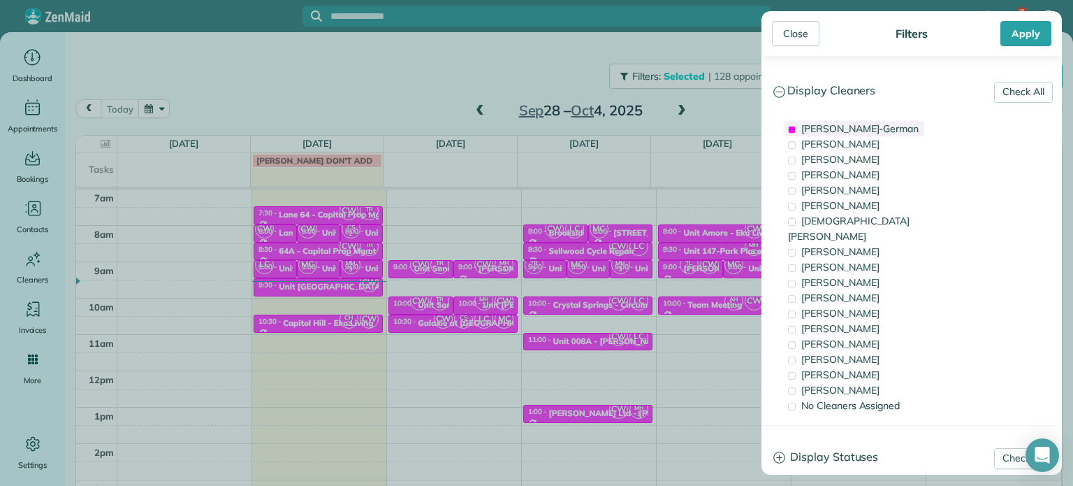
click at [841, 124] on span "[PERSON_NAME]-German" at bounding box center [860, 128] width 117 height 13
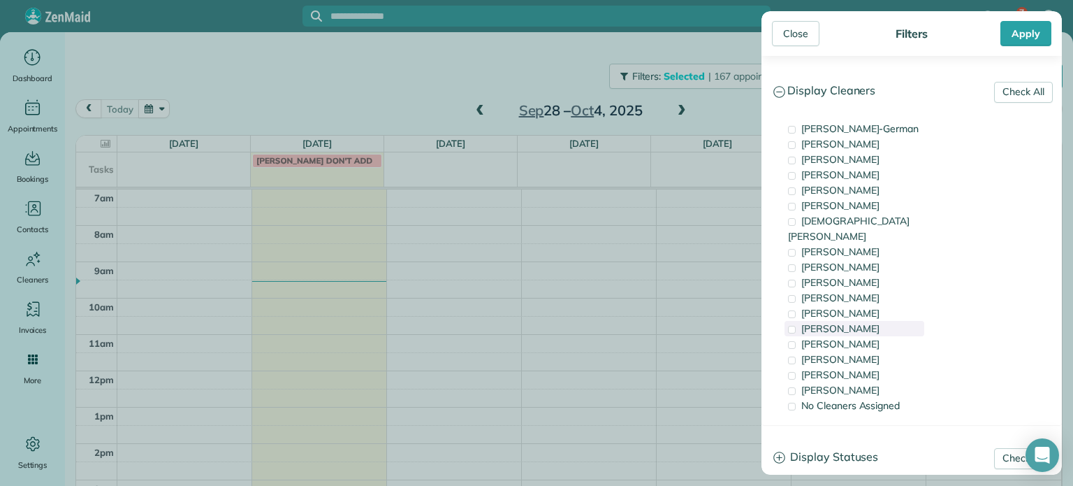
click at [843, 322] on span "[PERSON_NAME]" at bounding box center [841, 328] width 78 height 13
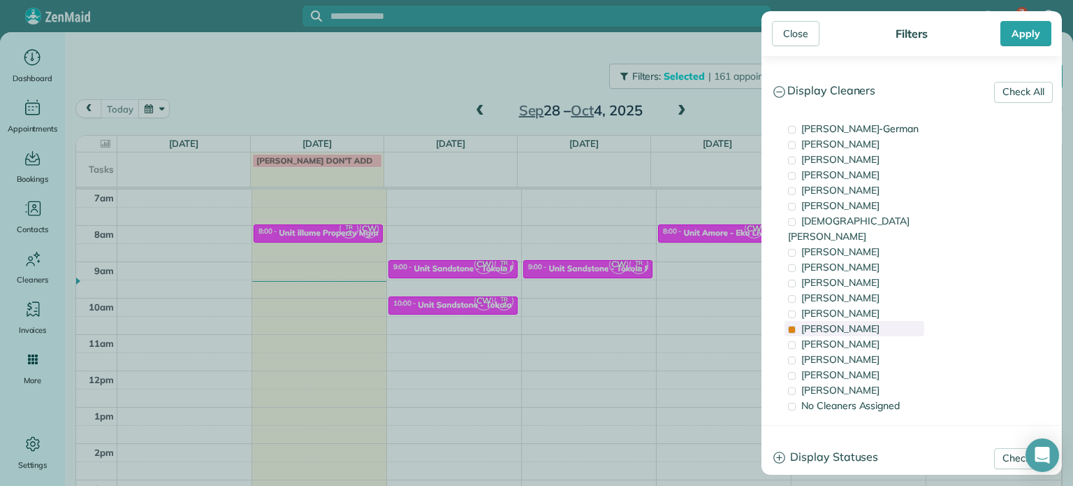
click at [843, 322] on span "[PERSON_NAME]" at bounding box center [841, 328] width 78 height 13
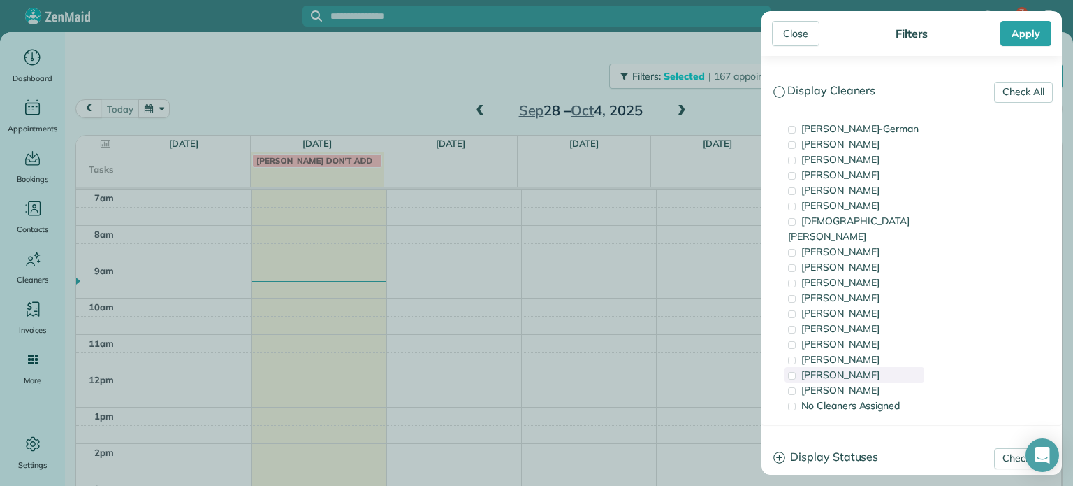
click at [844, 368] on span "[PERSON_NAME]" at bounding box center [841, 374] width 78 height 13
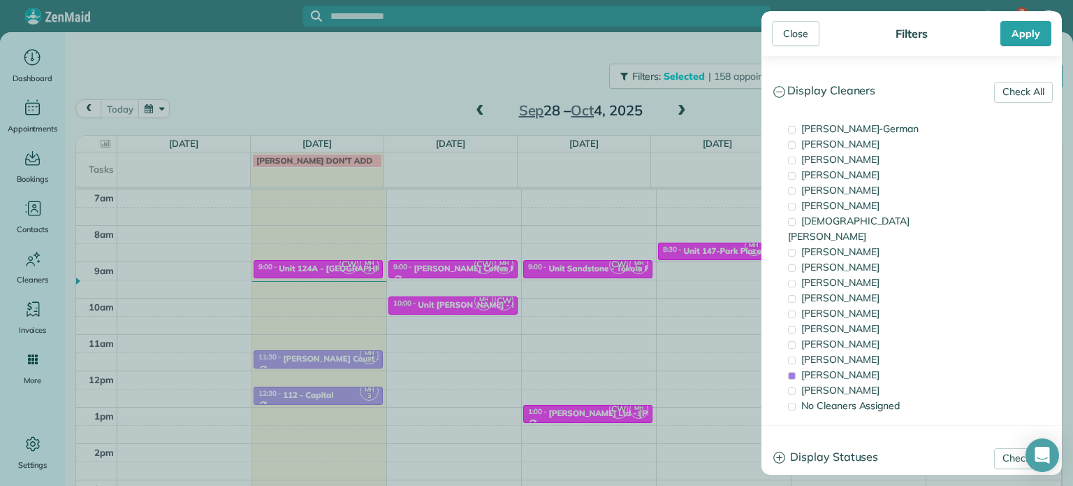
click at [750, 277] on aside "Close Filters Apply Check All Display Cleaners [PERSON_NAME]-German [PERSON_NAM…" at bounding box center [911, 243] width 323 height 486
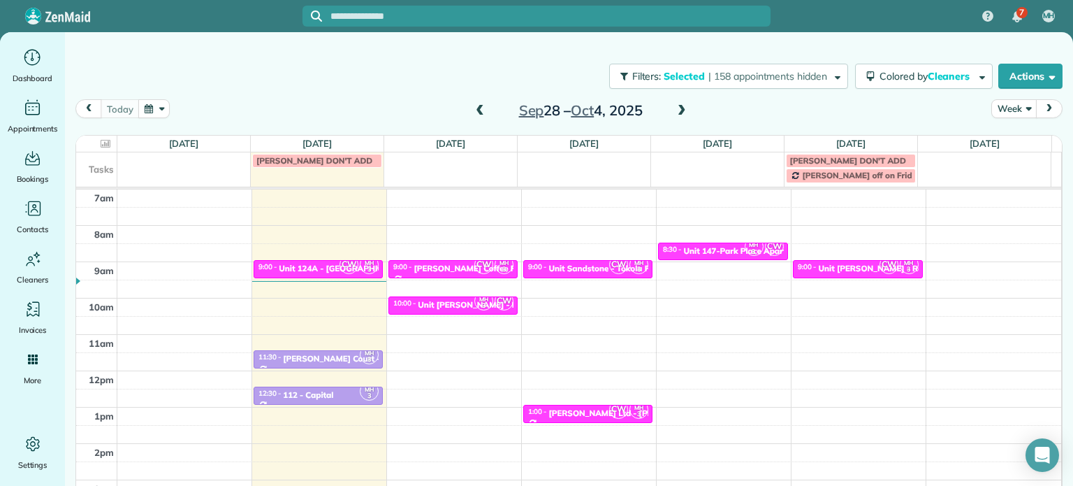
click at [724, 249] on div "Close Filters Apply Check All Display Cleaners [PERSON_NAME]-German [PERSON_NAM…" at bounding box center [536, 243] width 1073 height 486
click at [720, 248] on div "Unit 147-Park Place Apartments - Capital Property Management" at bounding box center [810, 251] width 252 height 10
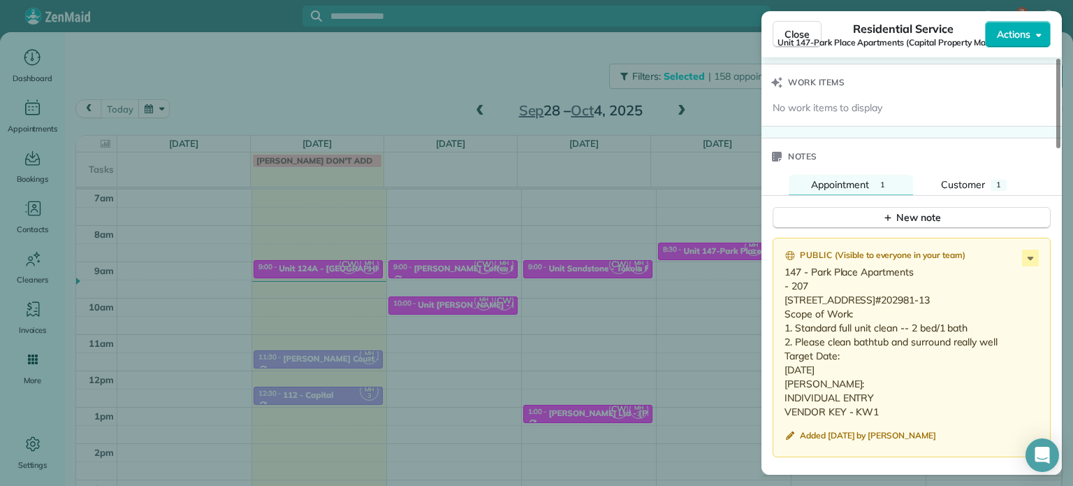
scroll to position [1118, 0]
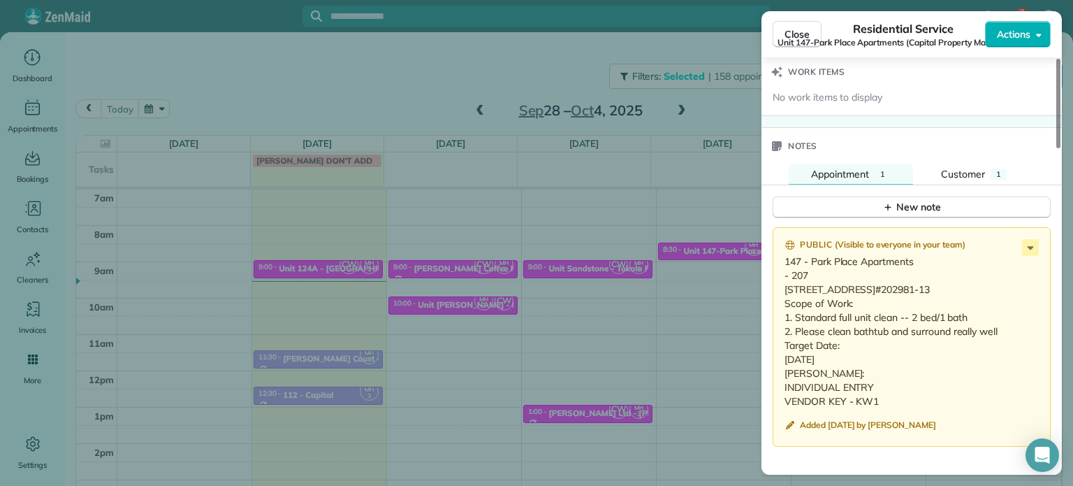
click at [725, 97] on div "Close Residential Service Unit 147-Park Place Apartments (Capital Property Mana…" at bounding box center [536, 243] width 1073 height 486
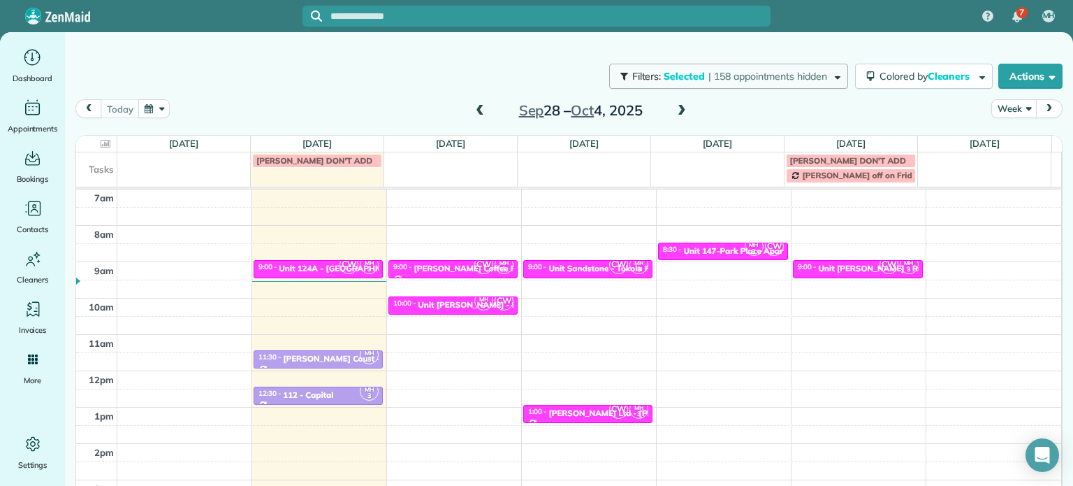
click at [732, 78] on span "| 158 appointments hidden" at bounding box center [768, 76] width 119 height 13
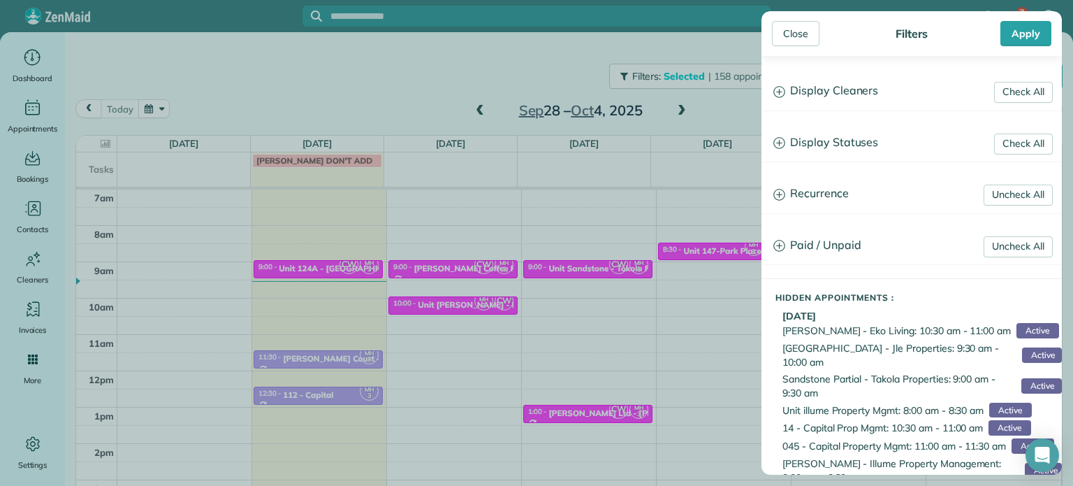
click at [819, 99] on h3 "Display Cleaners" at bounding box center [911, 91] width 299 height 36
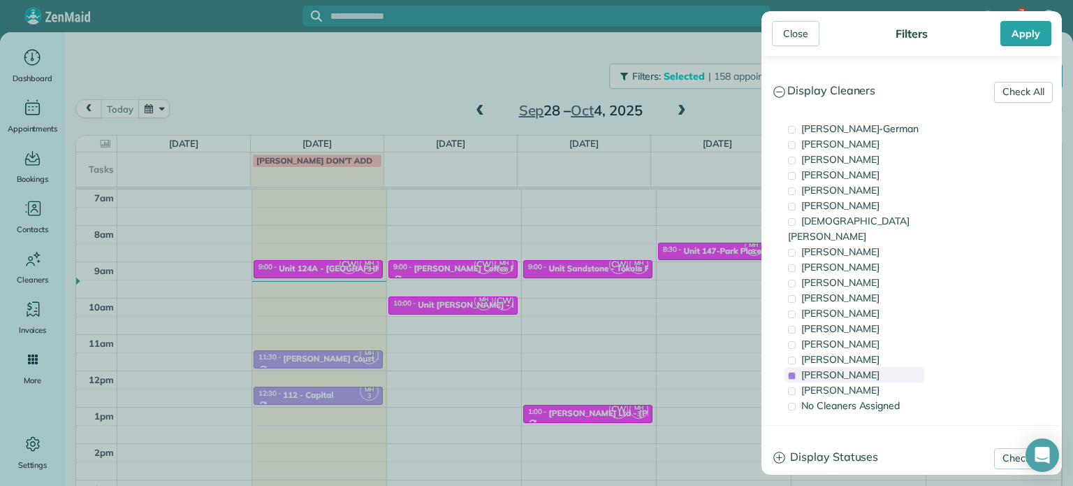
click at [843, 368] on span "[PERSON_NAME]" at bounding box center [841, 374] width 78 height 13
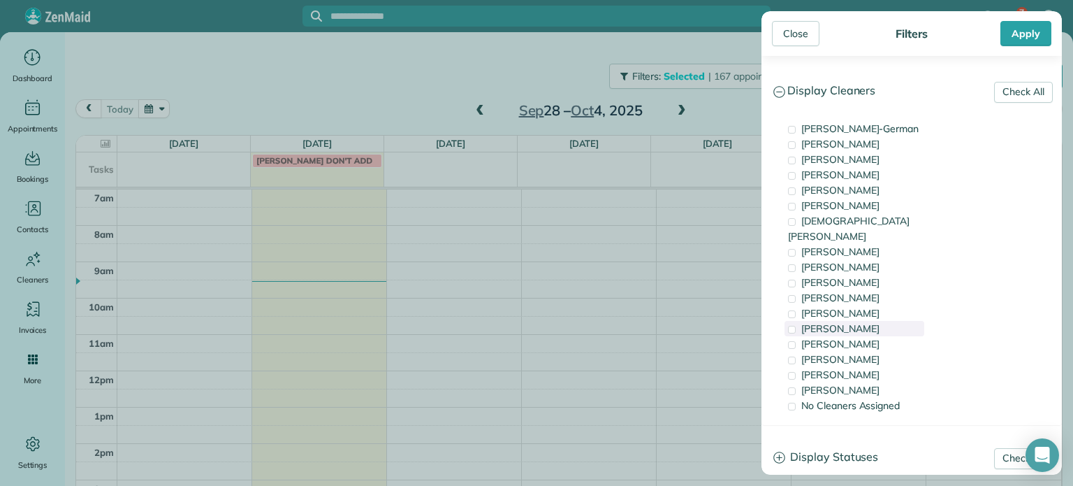
click at [843, 321] on div "[PERSON_NAME]" at bounding box center [855, 328] width 140 height 15
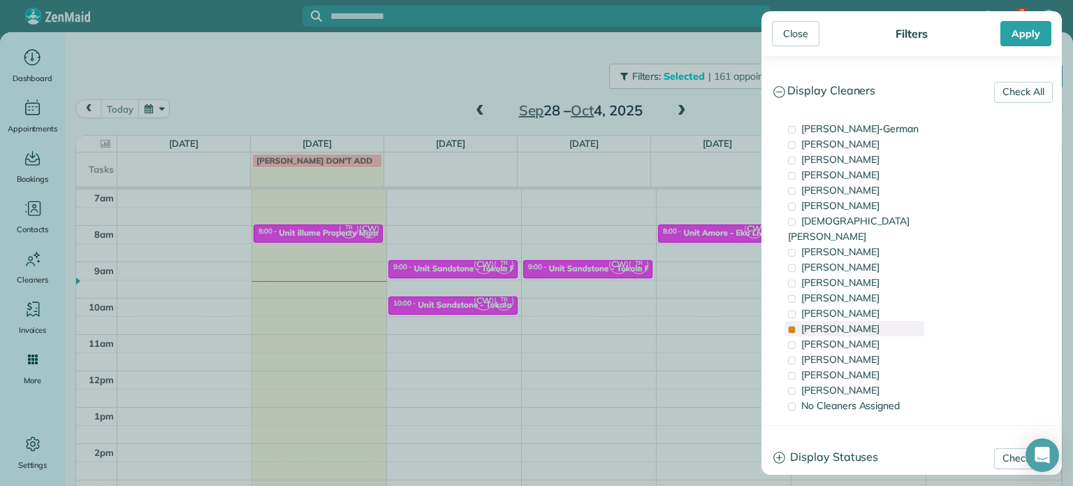
click at [843, 321] on div "[PERSON_NAME]" at bounding box center [855, 328] width 140 height 15
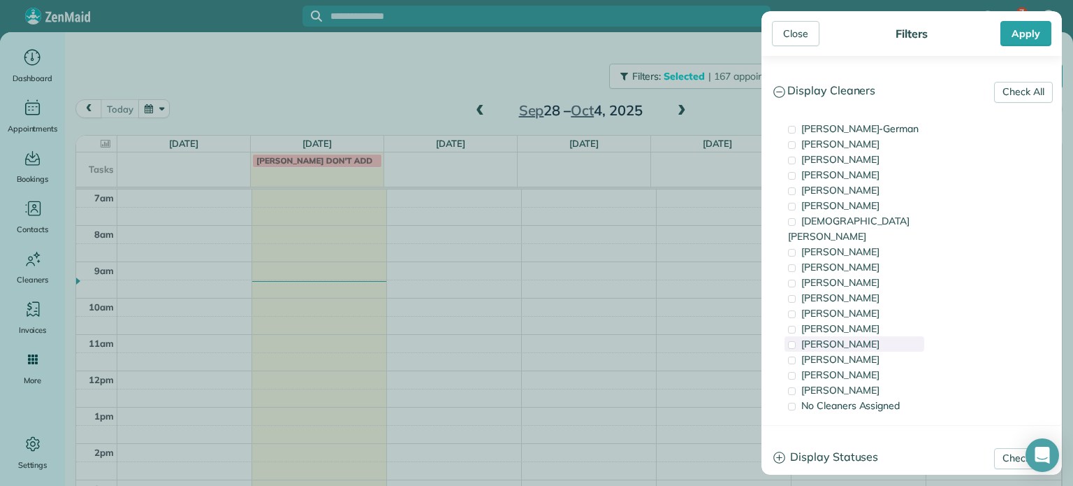
click at [846, 336] on div "[PERSON_NAME]" at bounding box center [855, 343] width 140 height 15
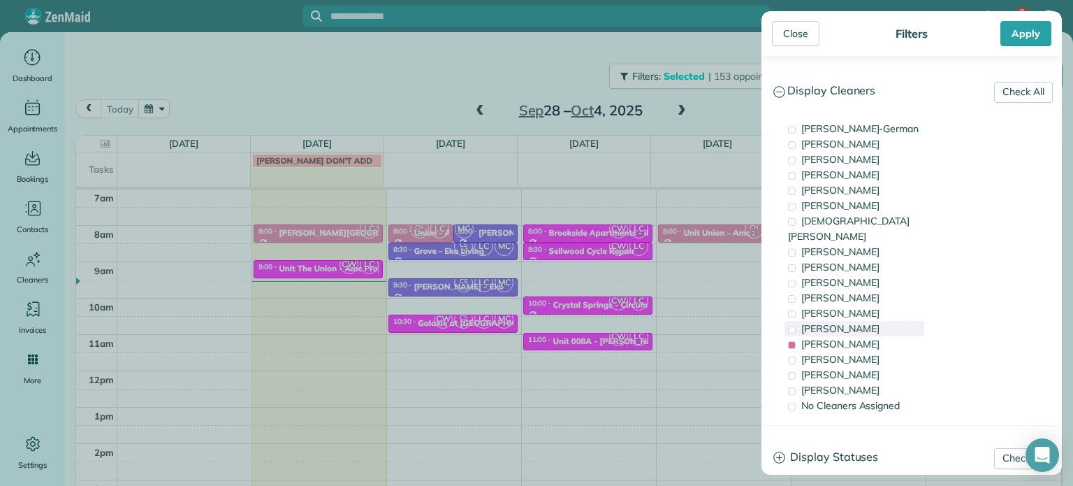
click at [853, 321] on div "[PERSON_NAME]" at bounding box center [855, 328] width 140 height 15
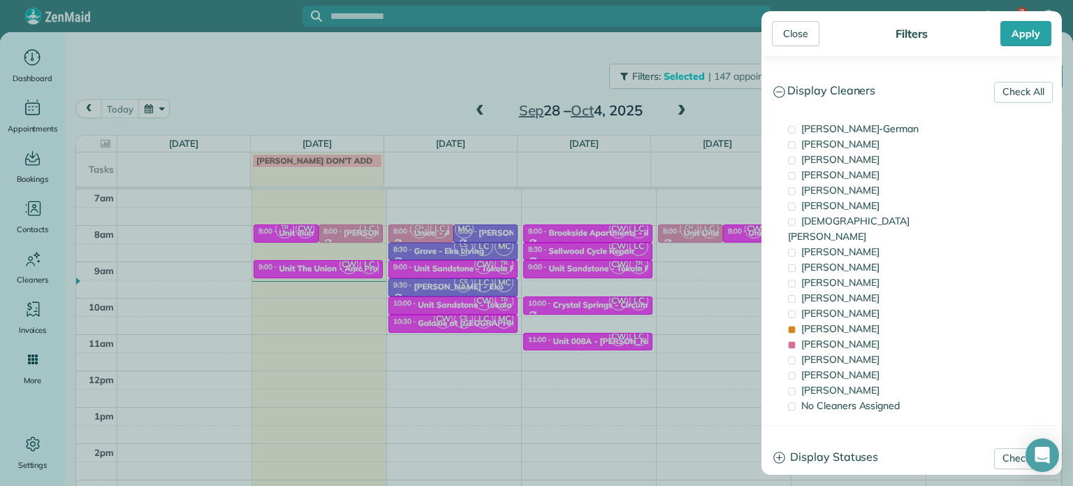
click at [746, 254] on div "Close Filters Apply Check All Display Cleaners [PERSON_NAME]-German [PERSON_NAM…" at bounding box center [536, 243] width 1073 height 486
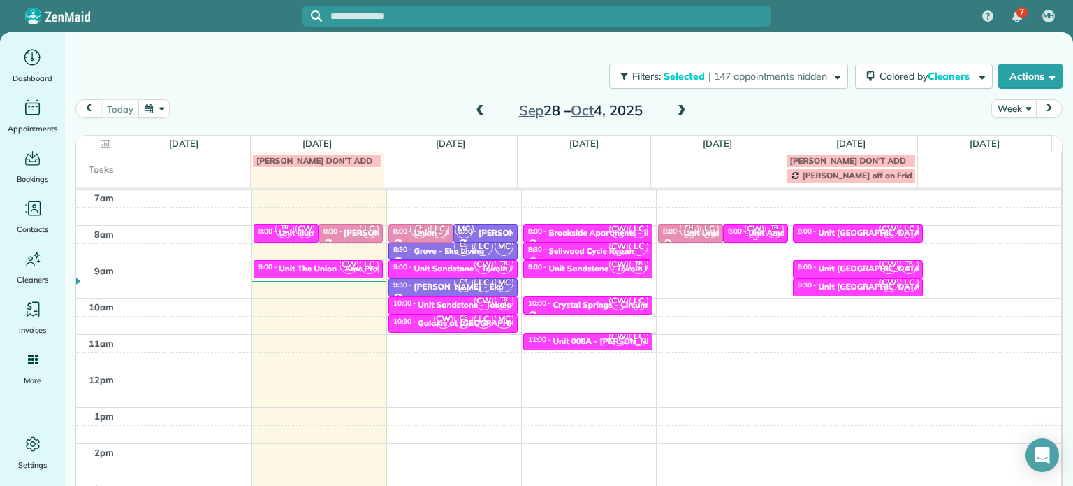
click at [745, 234] on span "CW" at bounding box center [754, 228] width 19 height 19
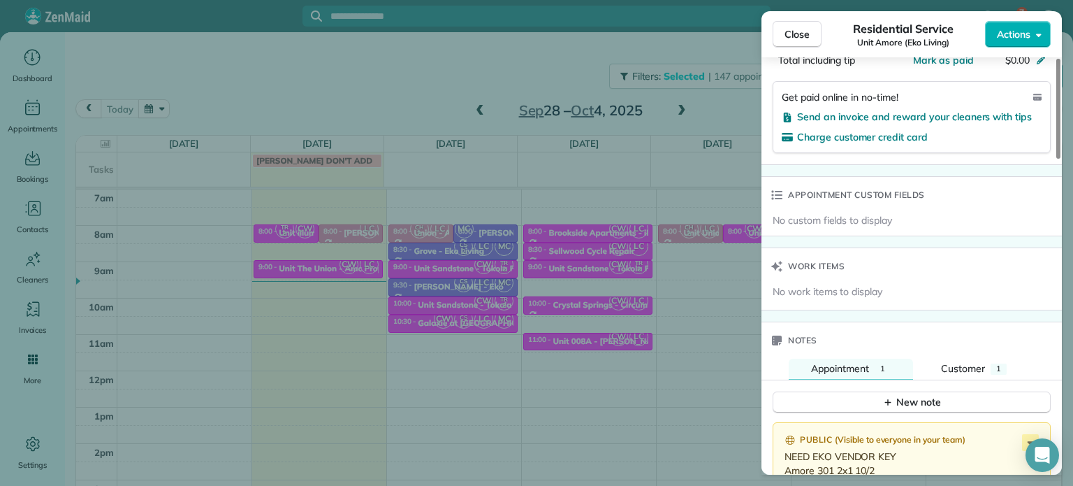
scroll to position [980, 0]
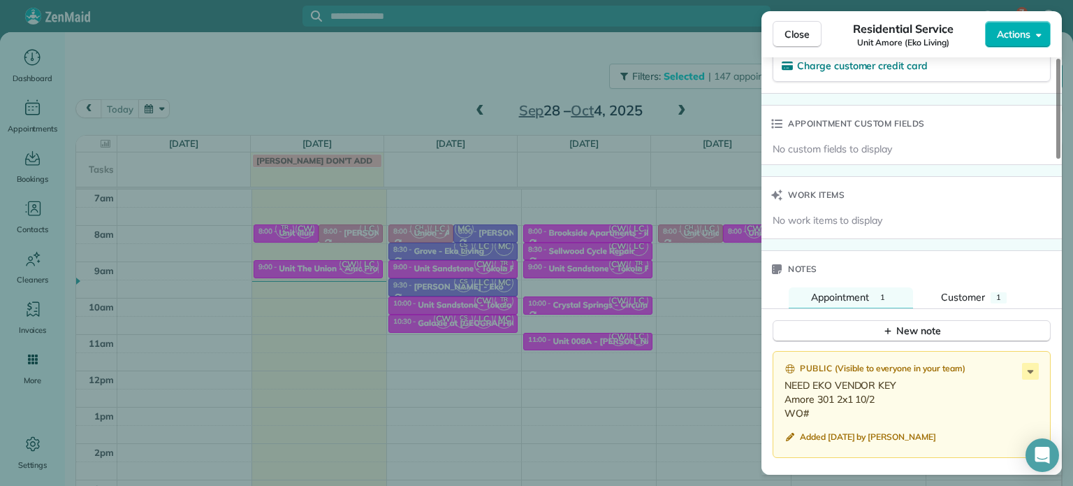
click at [662, 300] on div "Close Residential Service Unit Amore (Eko Living) Actions Status Active Unit Am…" at bounding box center [536, 243] width 1073 height 486
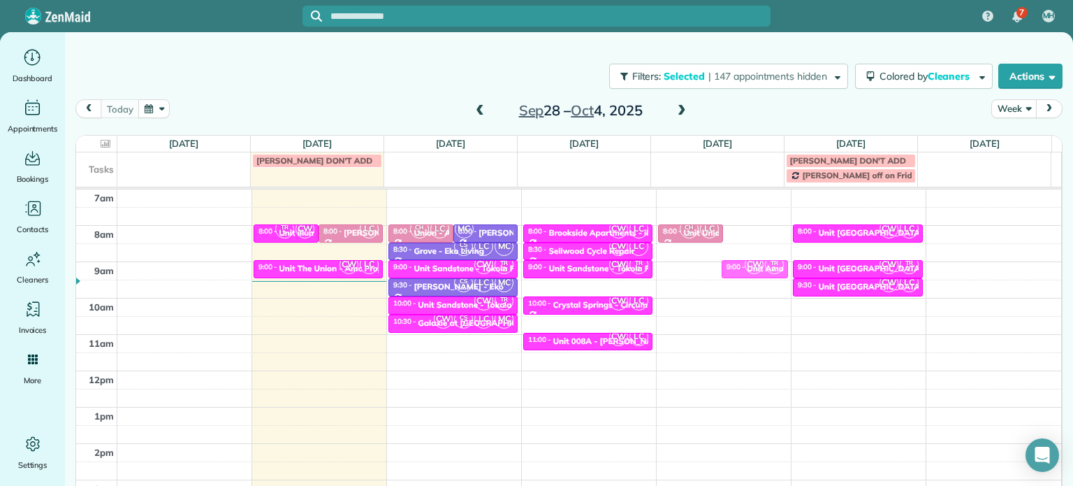
drag, startPoint x: 747, startPoint y: 231, endPoint x: 754, endPoint y: 263, distance: 33.6
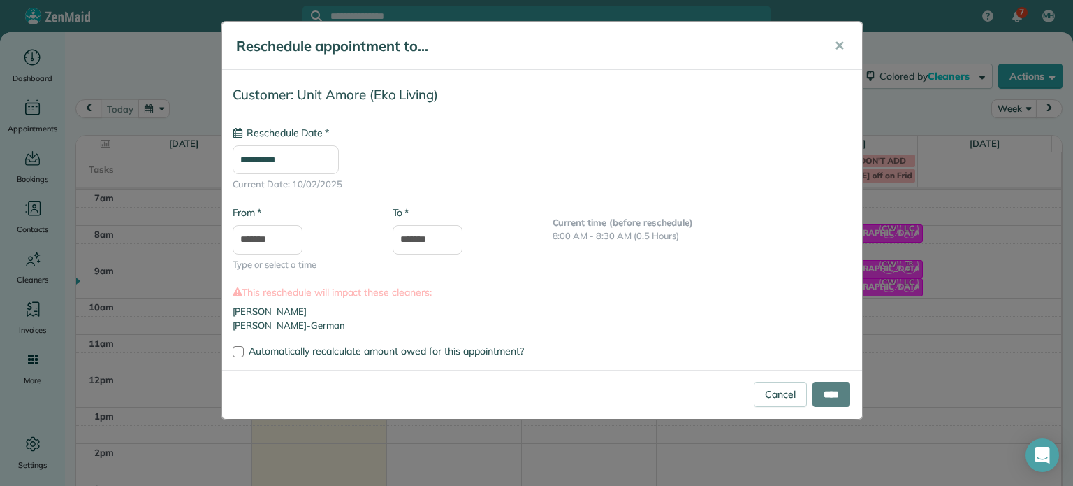
type input "**********"
click at [832, 397] on input "****" at bounding box center [832, 394] width 38 height 25
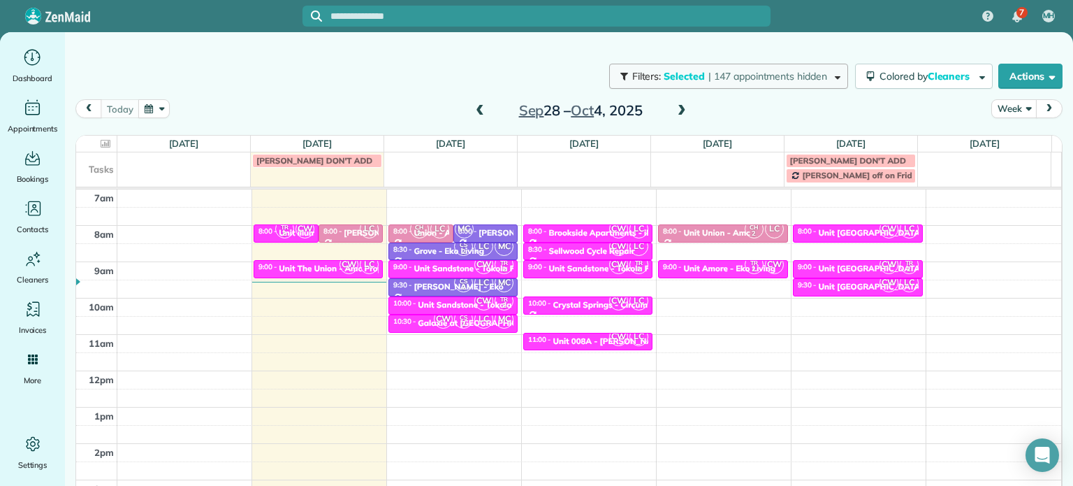
click at [811, 79] on span "| 147 appointments hidden" at bounding box center [768, 76] width 119 height 13
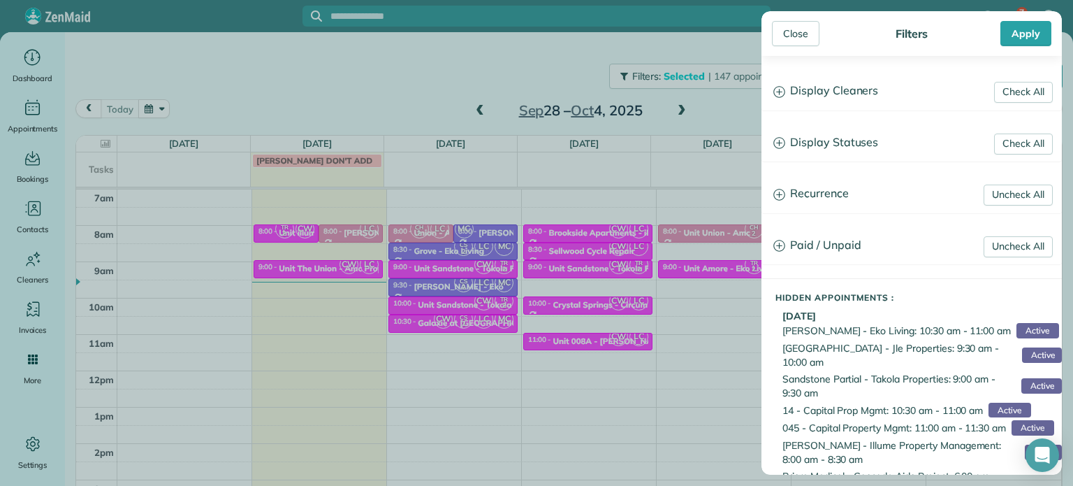
click at [814, 89] on h3 "Display Cleaners" at bounding box center [911, 91] width 299 height 36
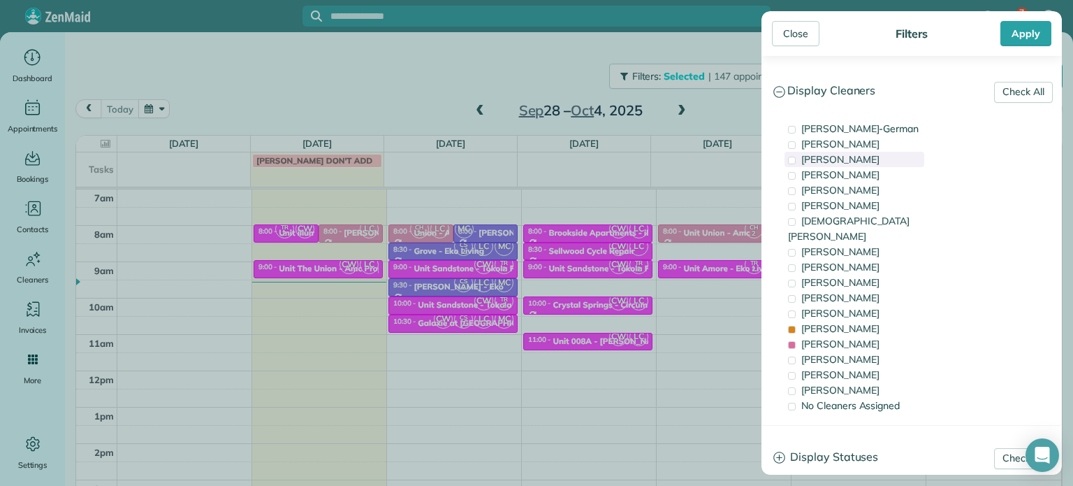
click at [850, 164] on span "[PERSON_NAME]" at bounding box center [841, 159] width 78 height 13
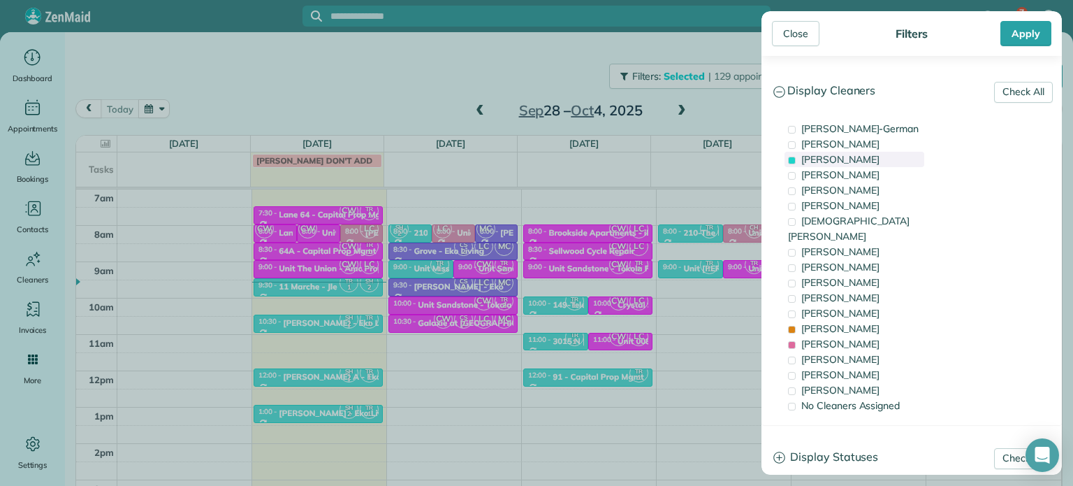
click at [850, 164] on span "[PERSON_NAME]" at bounding box center [841, 159] width 78 height 13
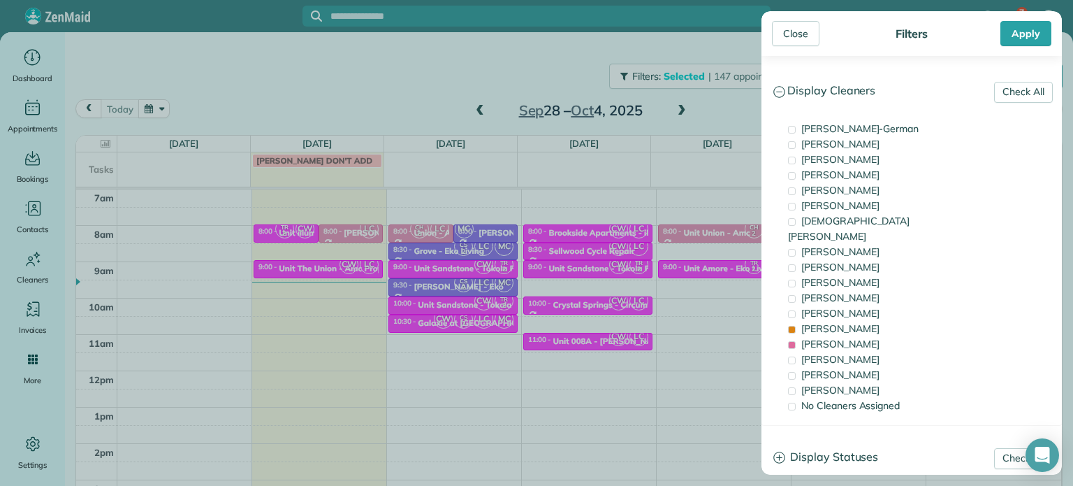
click at [745, 279] on div "Close Filters Apply Check All Display Cleaners [PERSON_NAME]-German [PERSON_NAM…" at bounding box center [536, 243] width 1073 height 486
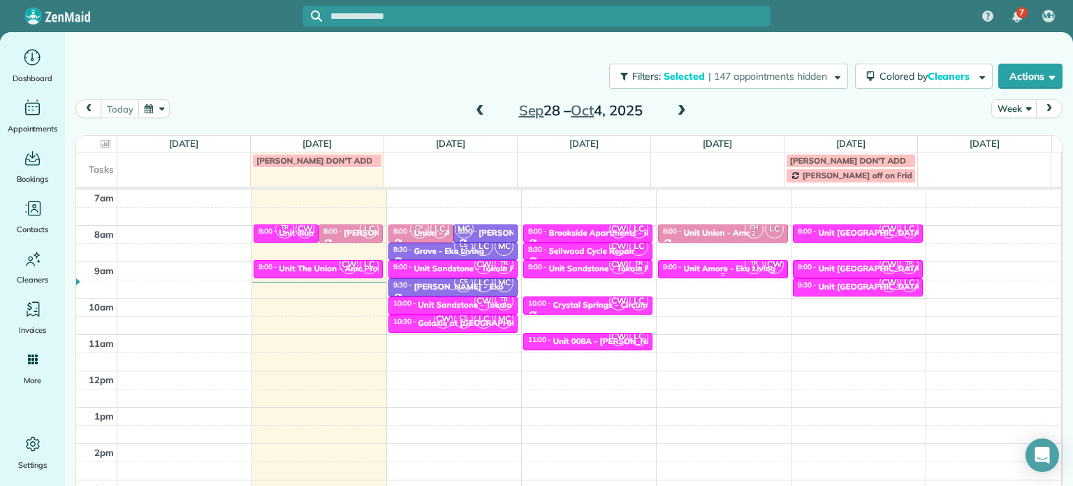
click at [716, 270] on div "Unit Amore - Eko Living" at bounding box center [730, 268] width 92 height 10
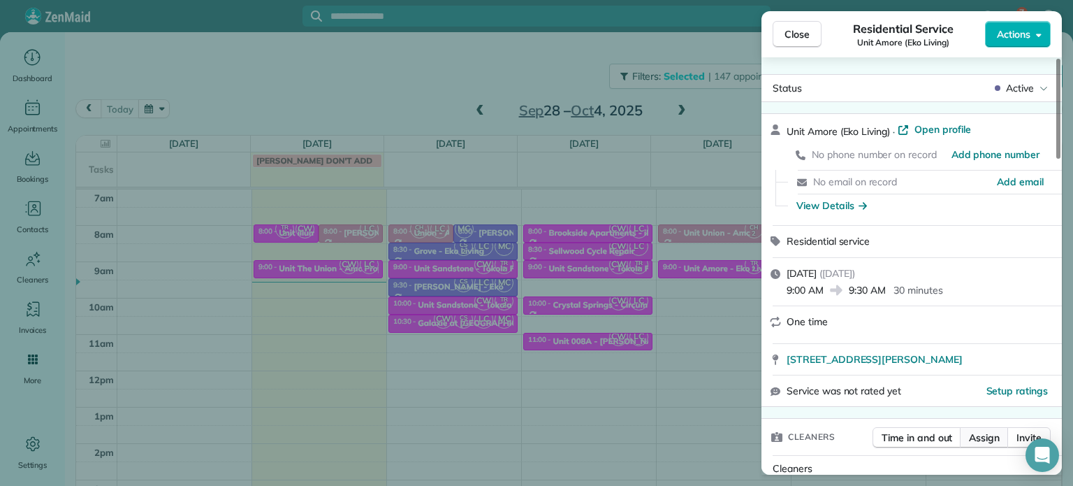
click at [990, 435] on span "Assign" at bounding box center [984, 437] width 31 height 14
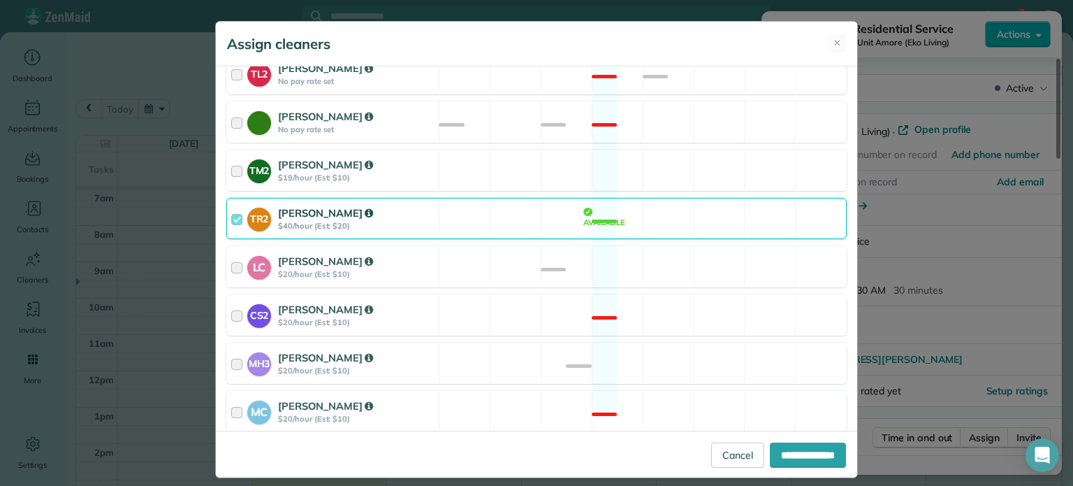
scroll to position [654, 0]
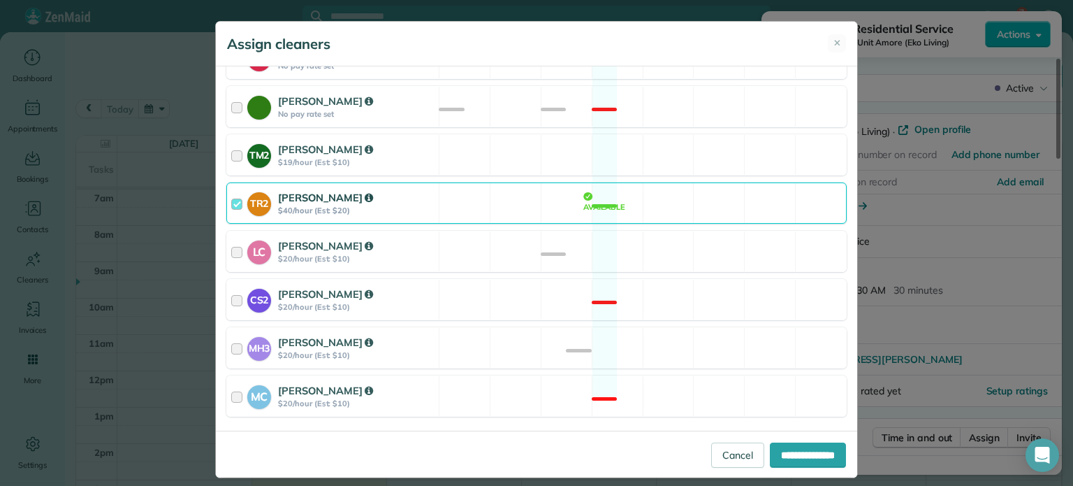
click at [669, 182] on div "TR2 [PERSON_NAME] $40/hour (Est: $20) Available" at bounding box center [536, 202] width 621 height 41
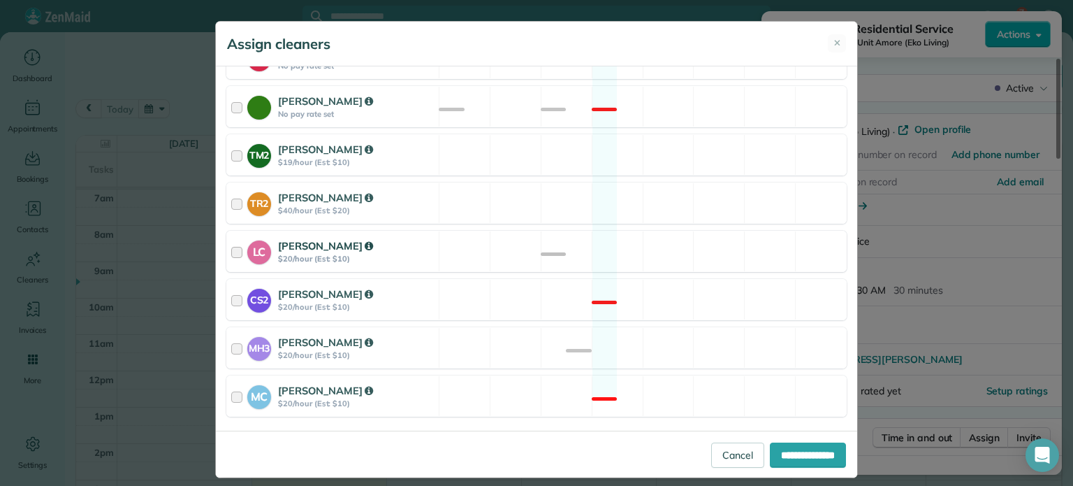
click at [686, 235] on div "LC [PERSON_NAME] $20/hour (Est: $10) Available" at bounding box center [536, 251] width 621 height 41
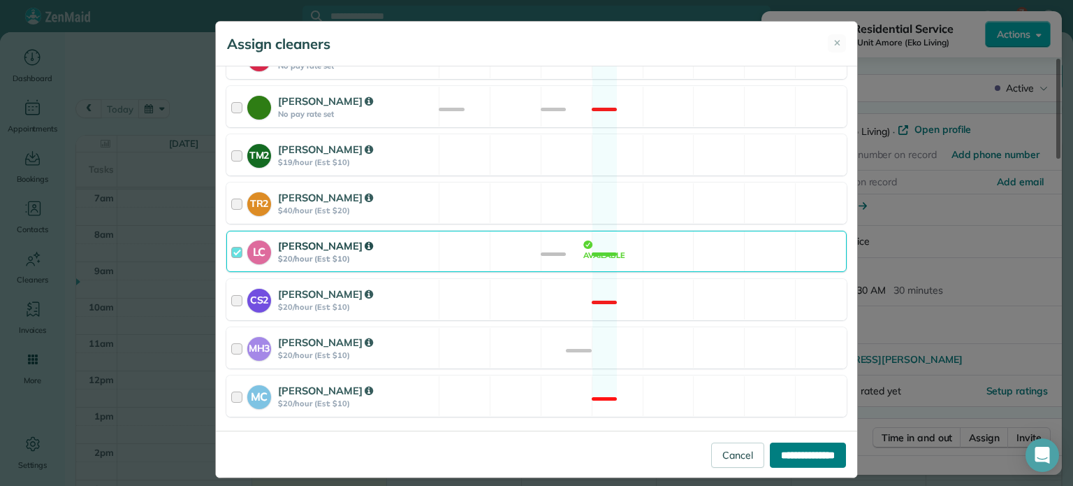
click at [788, 449] on input "**********" at bounding box center [808, 454] width 76 height 25
type input "**********"
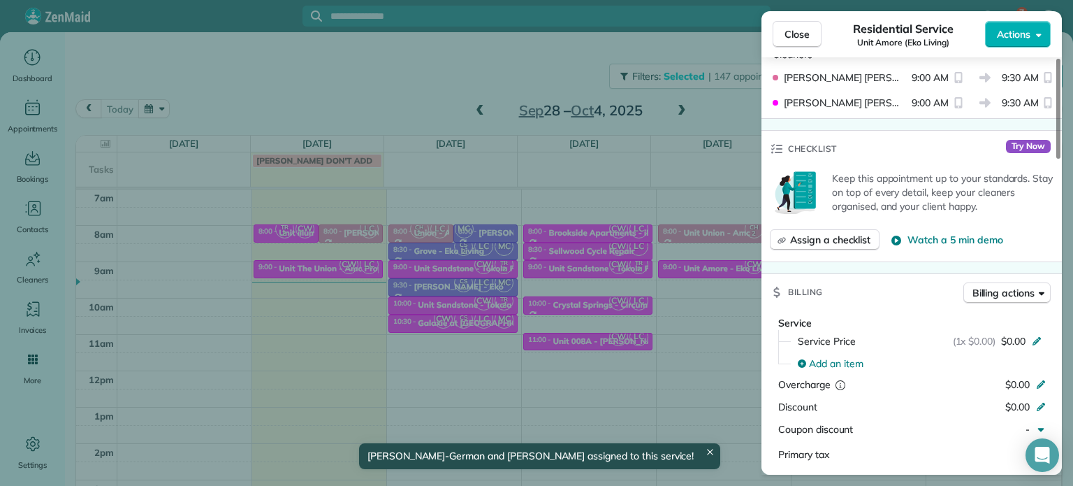
scroll to position [419, 0]
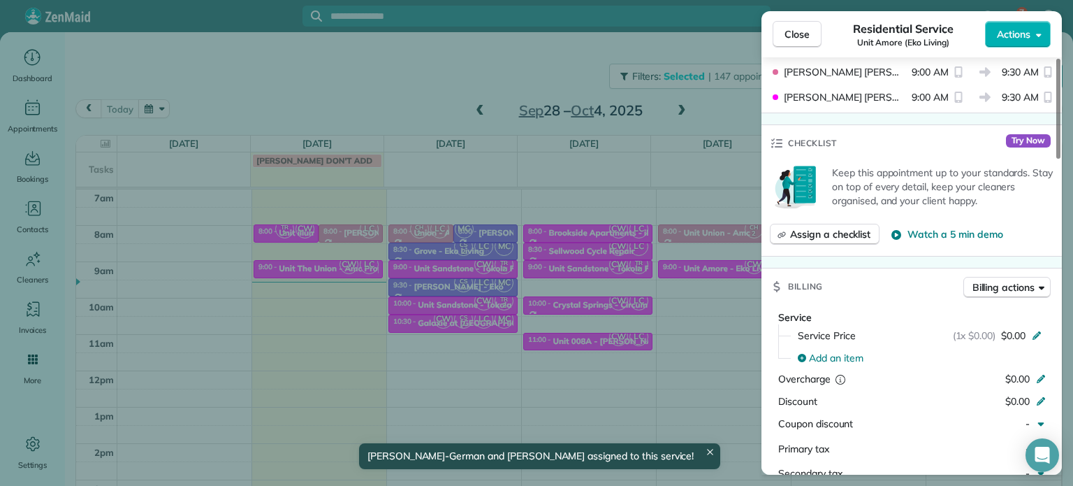
click at [662, 319] on div "Close Residential Service Unit Amore (Eko Living) Actions Status Active Unit Am…" at bounding box center [536, 243] width 1073 height 486
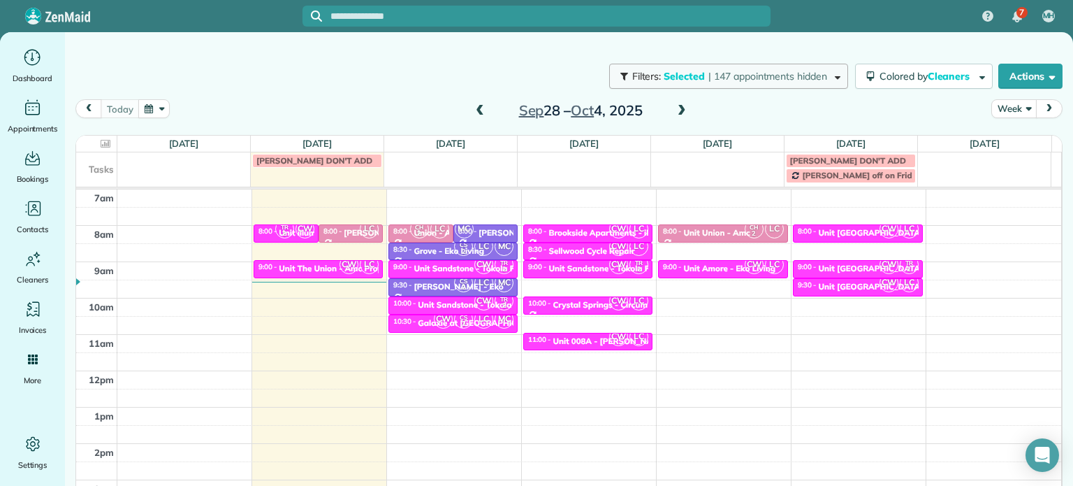
click at [732, 80] on span "| 147 appointments hidden" at bounding box center [768, 76] width 119 height 13
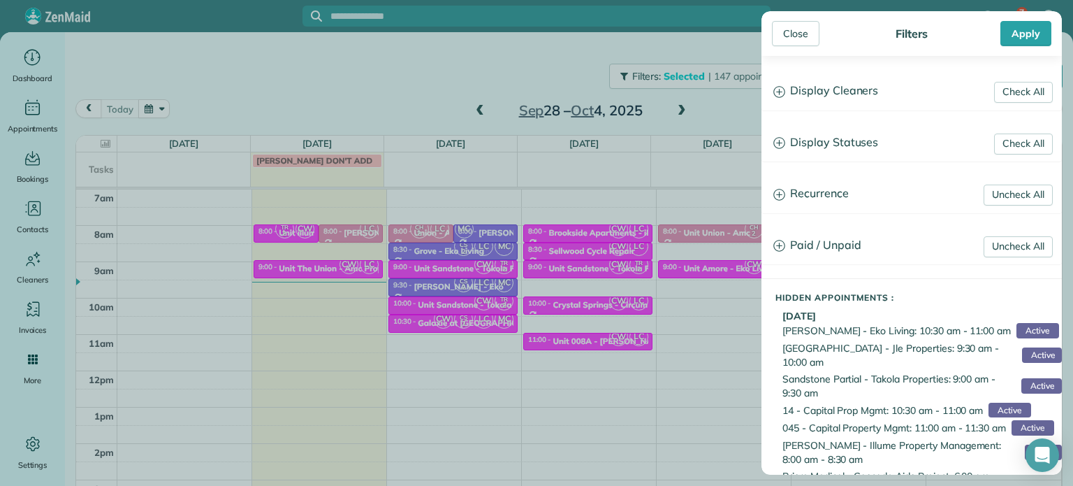
click at [816, 96] on h3 "Display Cleaners" at bounding box center [911, 91] width 299 height 36
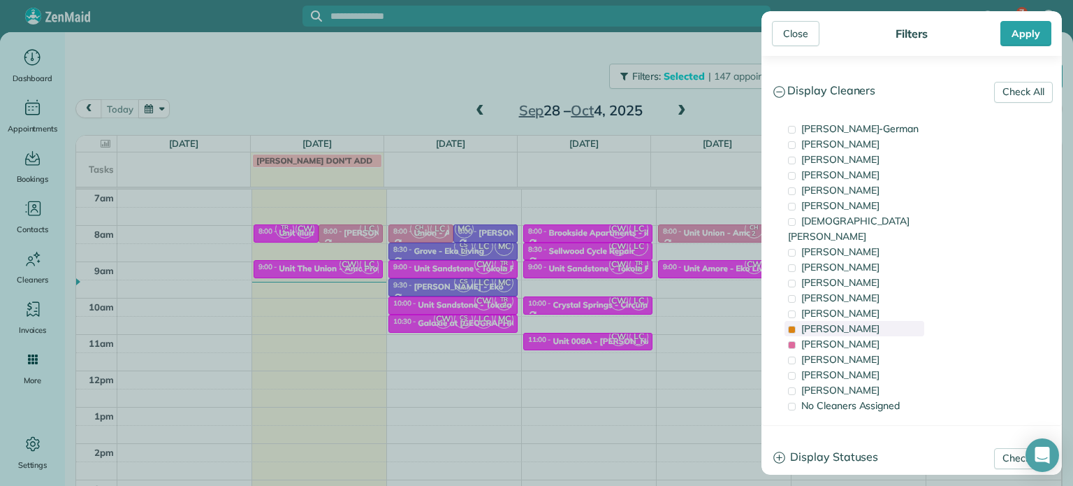
click at [875, 321] on div "[PERSON_NAME]" at bounding box center [855, 328] width 140 height 15
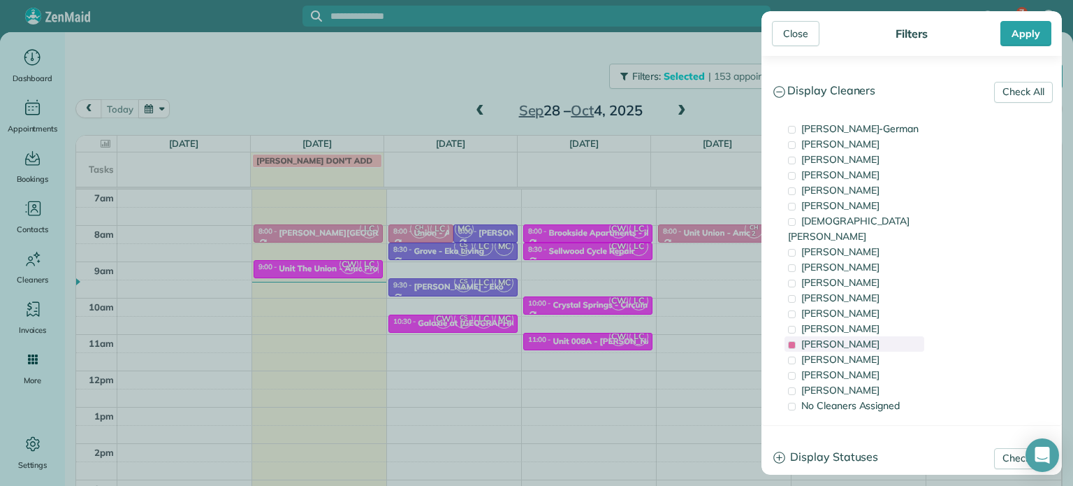
click at [880, 336] on div "[PERSON_NAME]" at bounding box center [855, 343] width 140 height 15
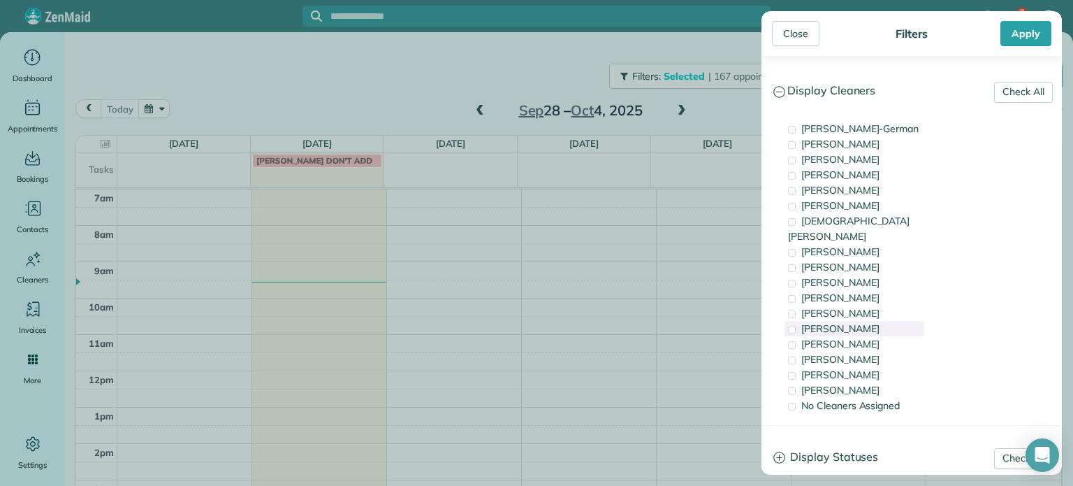
click at [880, 321] on div "[PERSON_NAME]" at bounding box center [855, 328] width 140 height 15
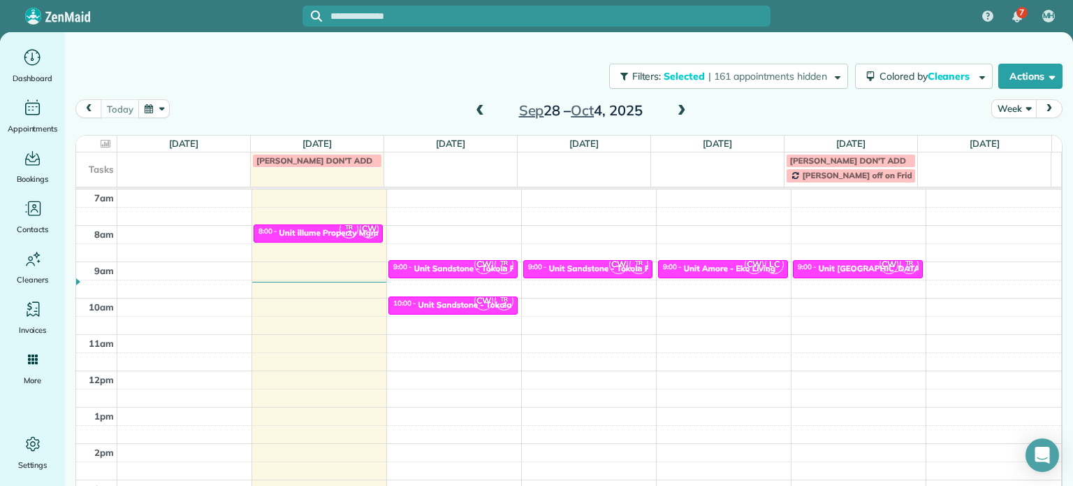
click at [672, 270] on div "Close Filters Apply Check All Display Cleaners [PERSON_NAME]-German [PERSON_NAM…" at bounding box center [536, 243] width 1073 height 486
click at [675, 103] on span at bounding box center [681, 111] width 15 height 21
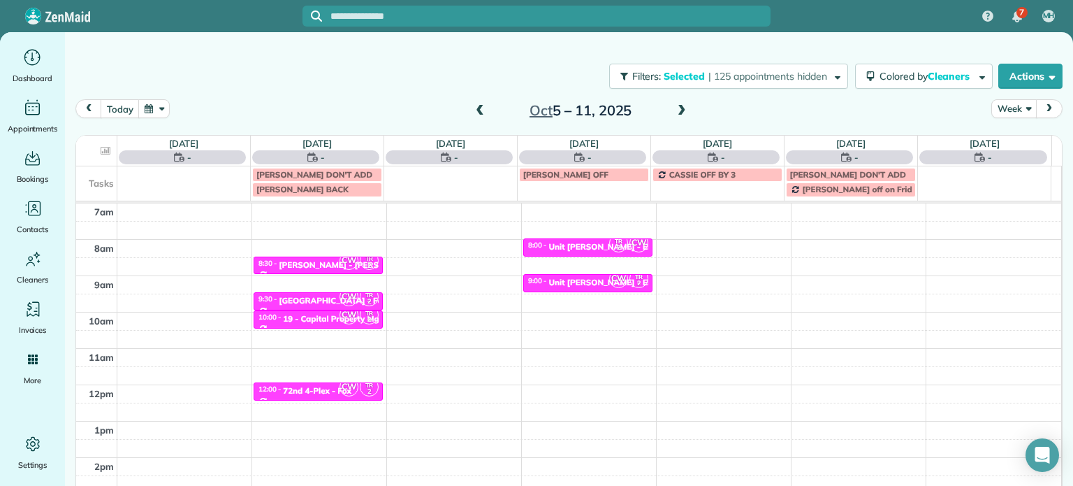
click at [472, 111] on span at bounding box center [479, 111] width 15 height 13
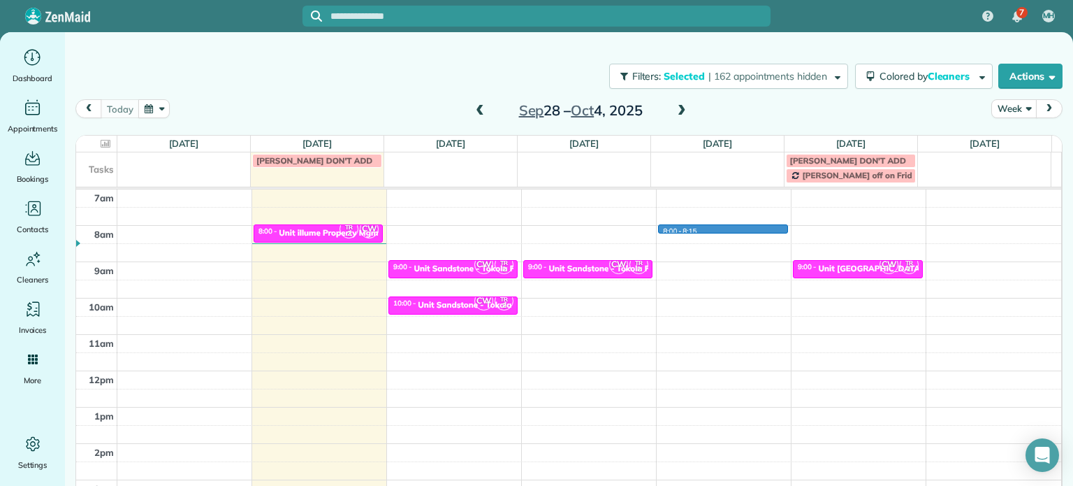
click at [686, 229] on div "4am 5am 6am 7am 8am 9am 10am 11am 12pm 1pm 2pm 3pm 4pm 5pm TR 2 CW 8:00 - 8:30 …" at bounding box center [568, 334] width 985 height 508
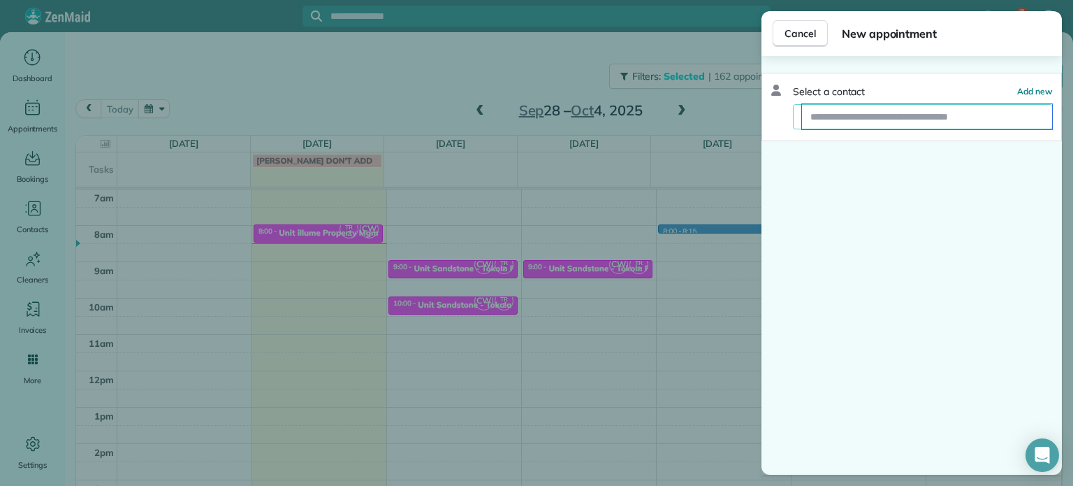
click at [837, 111] on input "text" at bounding box center [927, 116] width 250 height 25
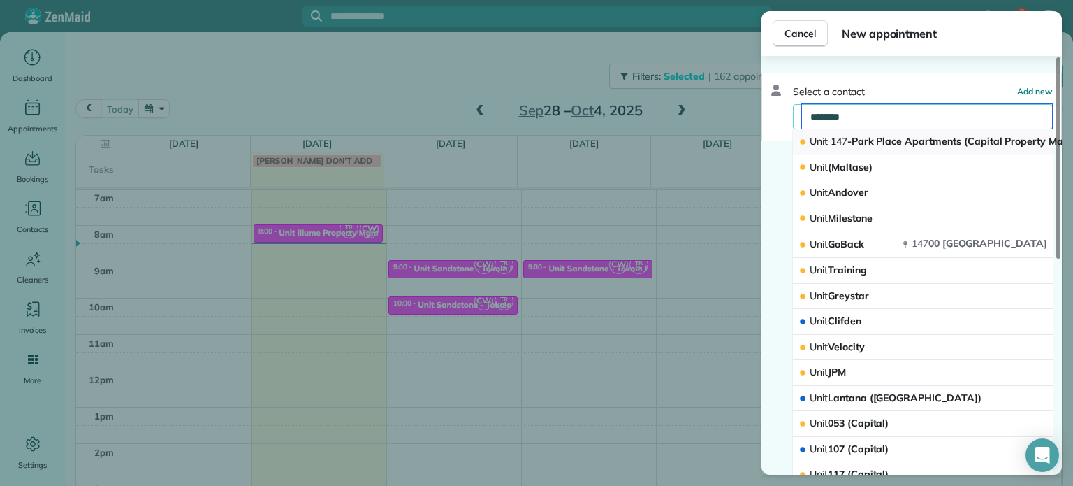
type input "********"
click at [873, 136] on span "Unit 147 -Park Place Apartments (Capital Property Management)" at bounding box center [962, 141] width 305 height 13
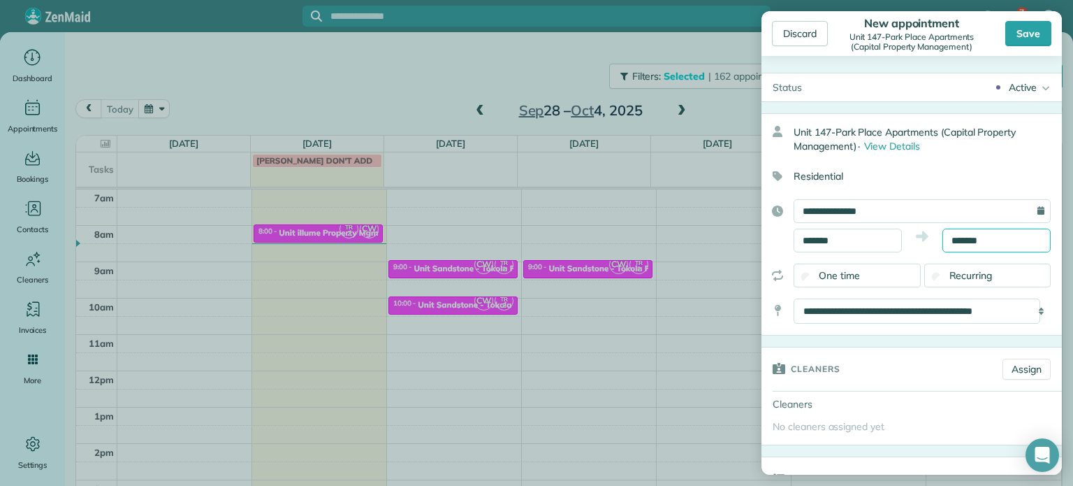
click at [967, 238] on input "*******" at bounding box center [997, 241] width 108 height 24
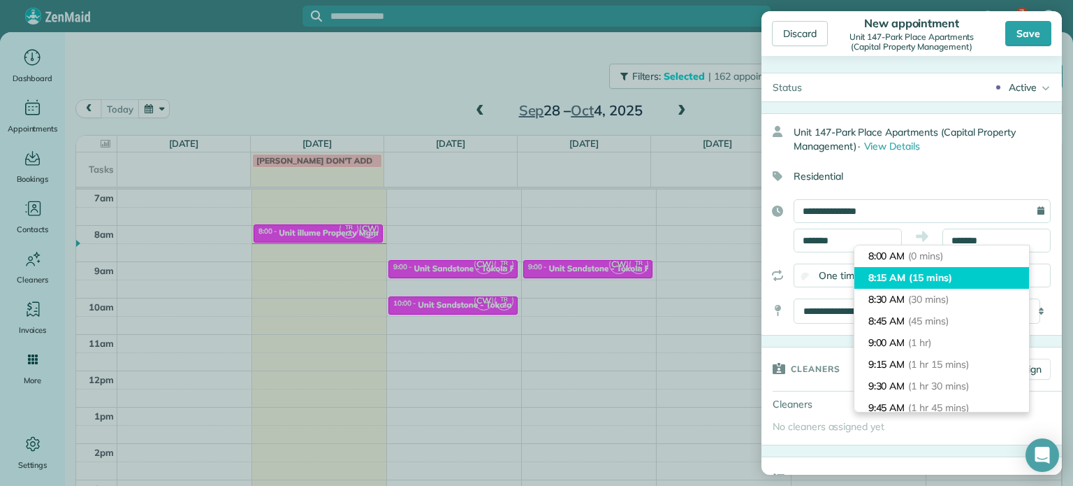
click at [959, 286] on li "8:15 AM (15 mins)" at bounding box center [942, 278] width 175 height 22
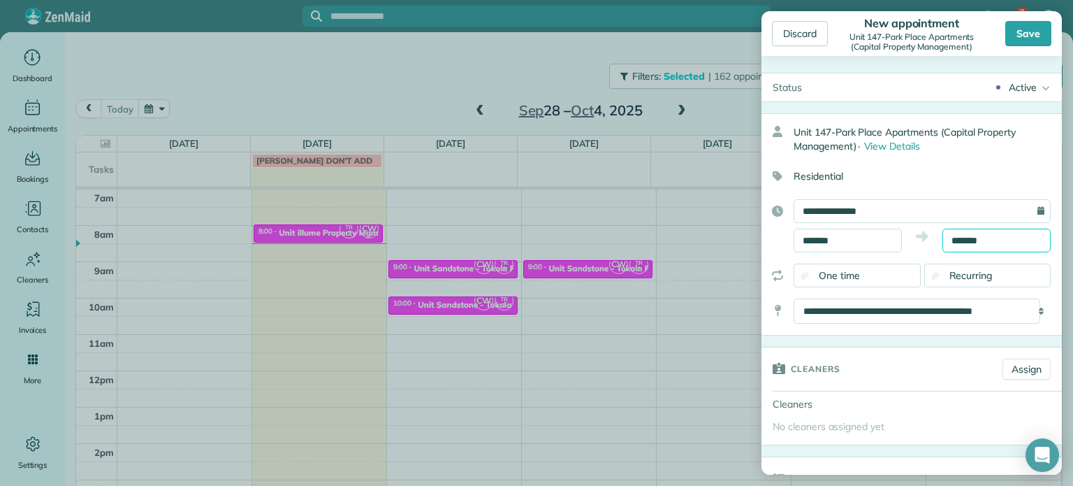
click at [970, 241] on input "*******" at bounding box center [997, 241] width 108 height 24
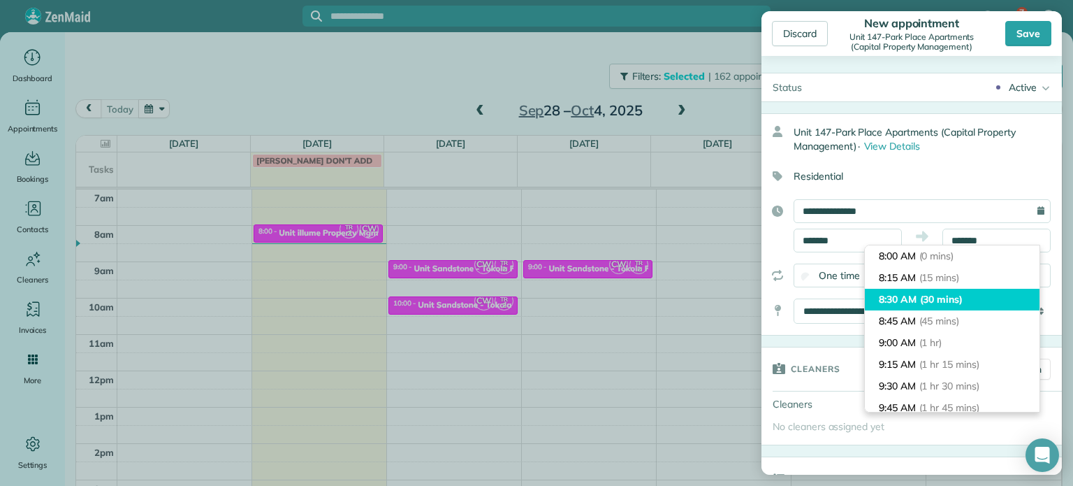
type input "*******"
click at [964, 298] on span "(30 mins)" at bounding box center [941, 299] width 43 height 13
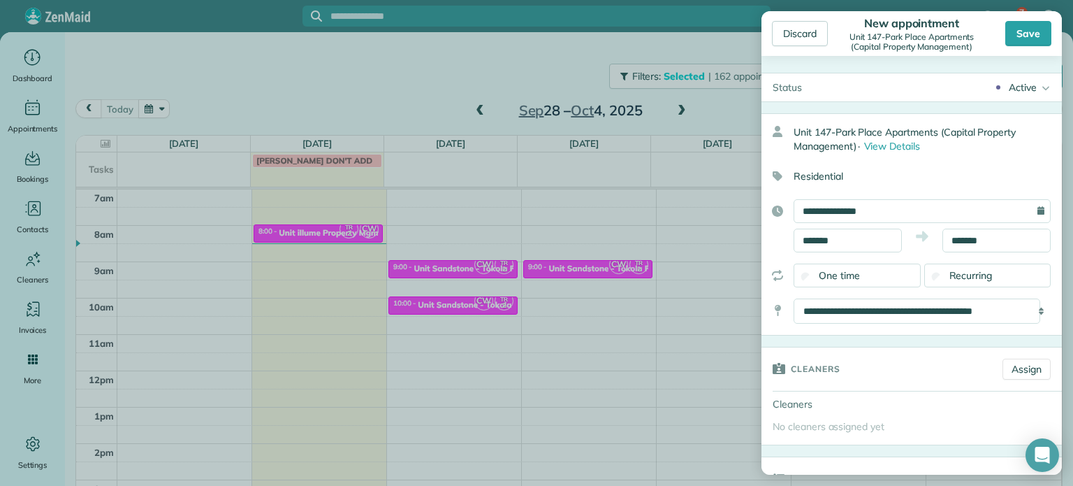
click at [1025, 379] on div "Cleaners Assign" at bounding box center [912, 368] width 300 height 43
click at [1019, 361] on link "Assign" at bounding box center [1027, 368] width 48 height 21
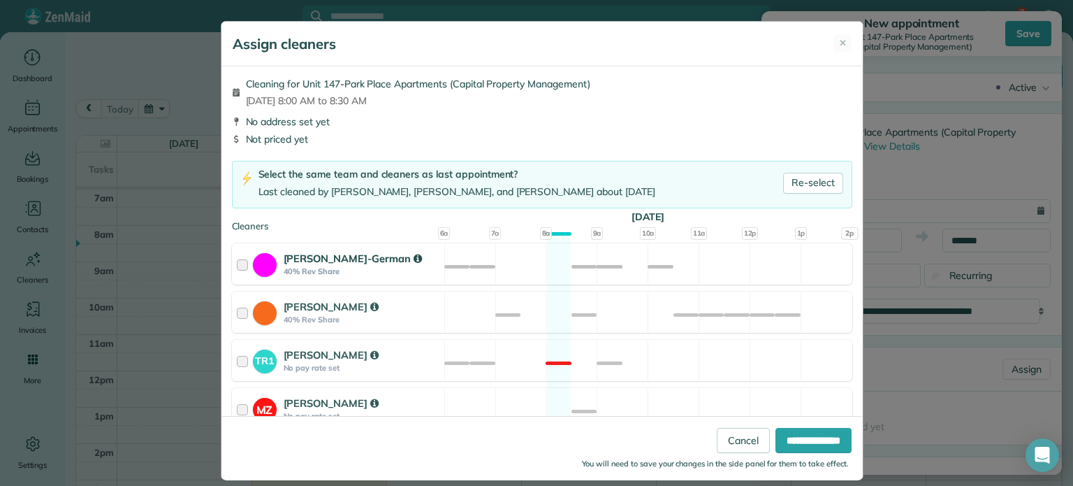
click at [646, 262] on div "[PERSON_NAME]-German 40% Rev Share Available" at bounding box center [542, 263] width 621 height 41
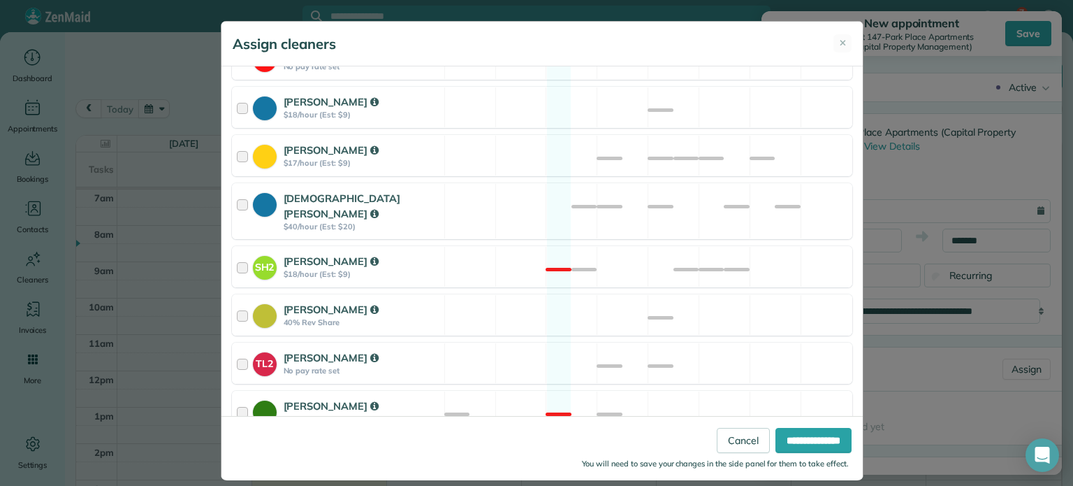
scroll to position [70, 0]
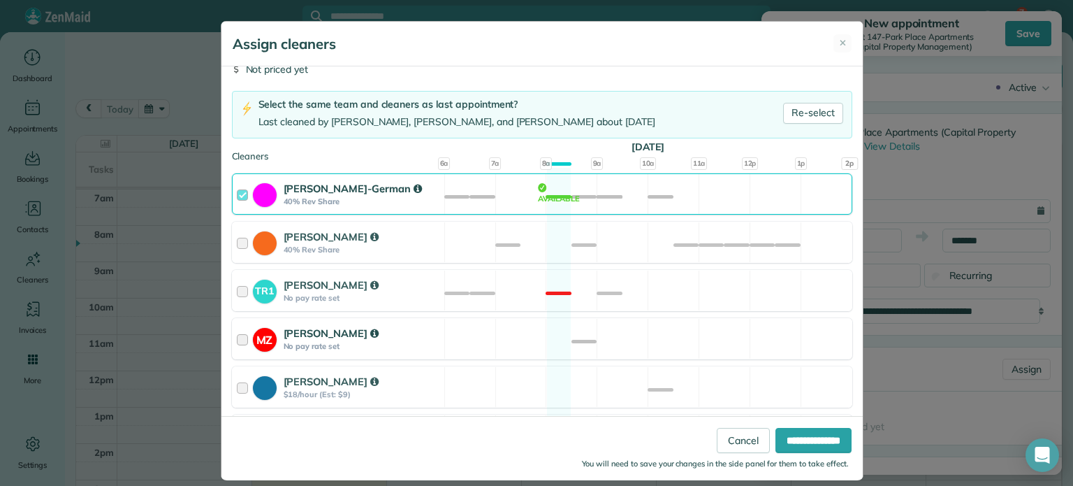
click at [665, 351] on div "MZ [PERSON_NAME] No pay rate set Available" at bounding box center [542, 338] width 621 height 41
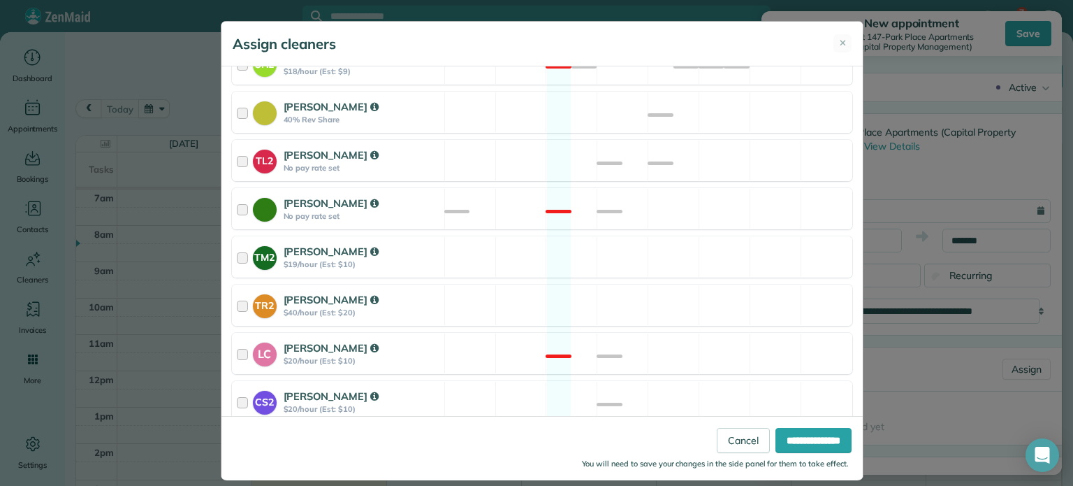
scroll to position [559, 0]
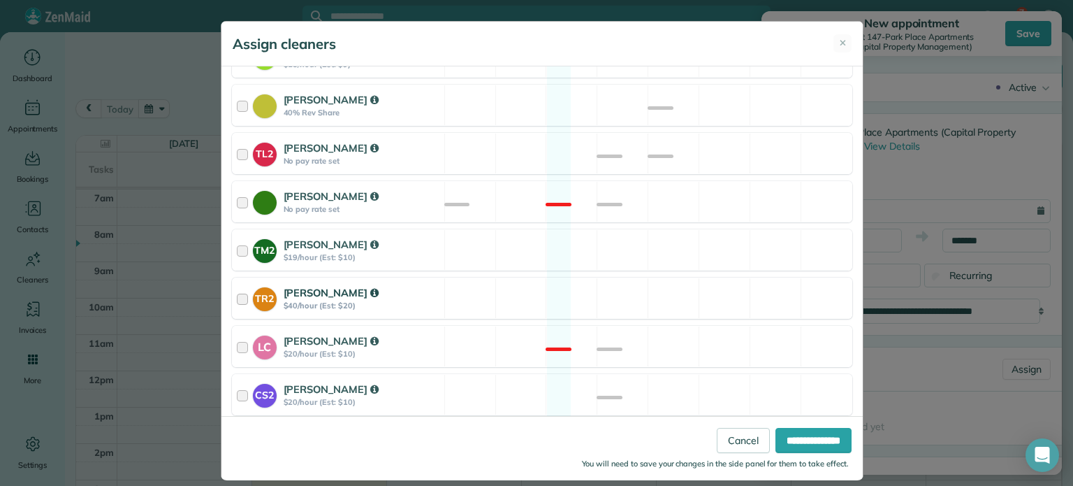
click at [702, 282] on div "TR2 [PERSON_NAME] $40/hour (Est: $20) Available" at bounding box center [542, 297] width 621 height 41
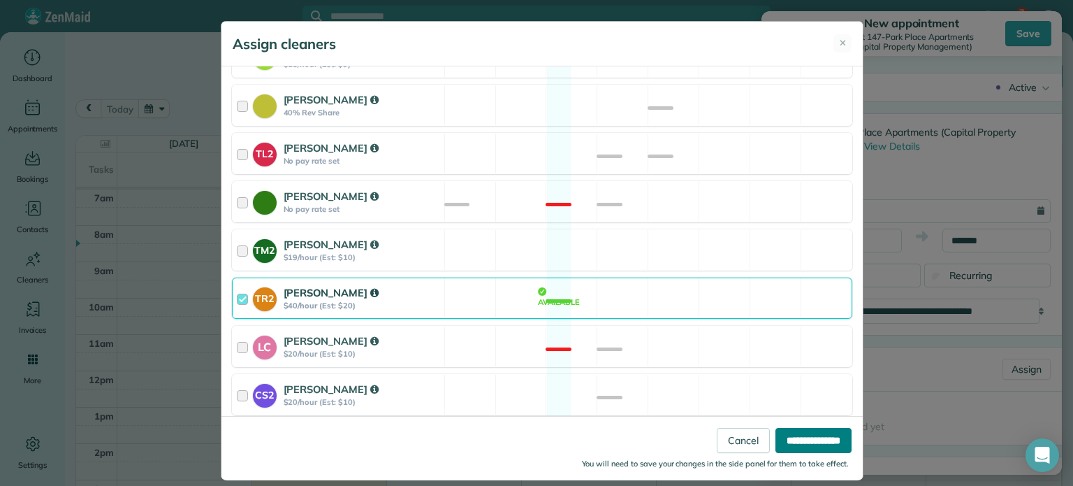
click at [802, 445] on input "**********" at bounding box center [814, 440] width 76 height 25
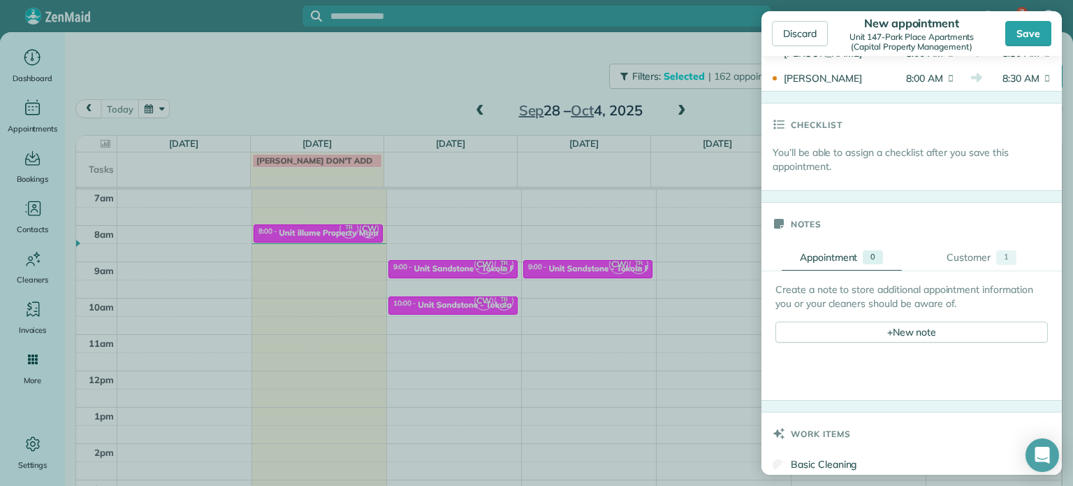
scroll to position [489, 0]
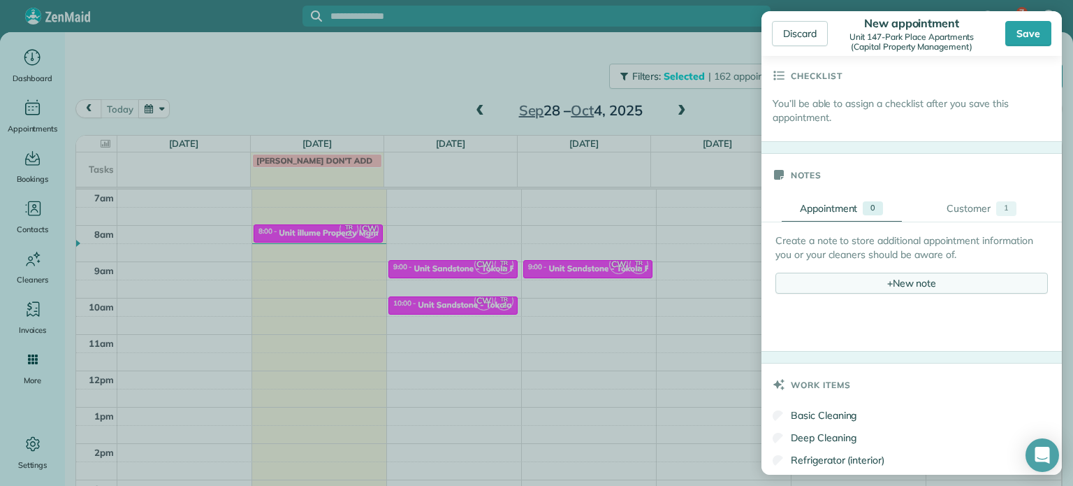
click at [893, 285] on div "+ New note" at bounding box center [912, 283] width 273 height 21
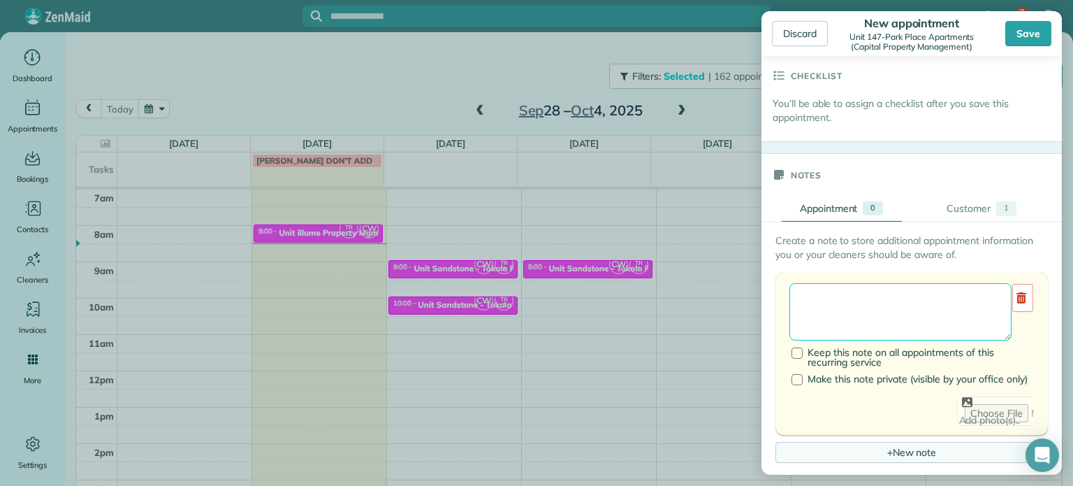
click at [898, 307] on textarea at bounding box center [901, 311] width 222 height 57
paste textarea "**********"
paste textarea "********"
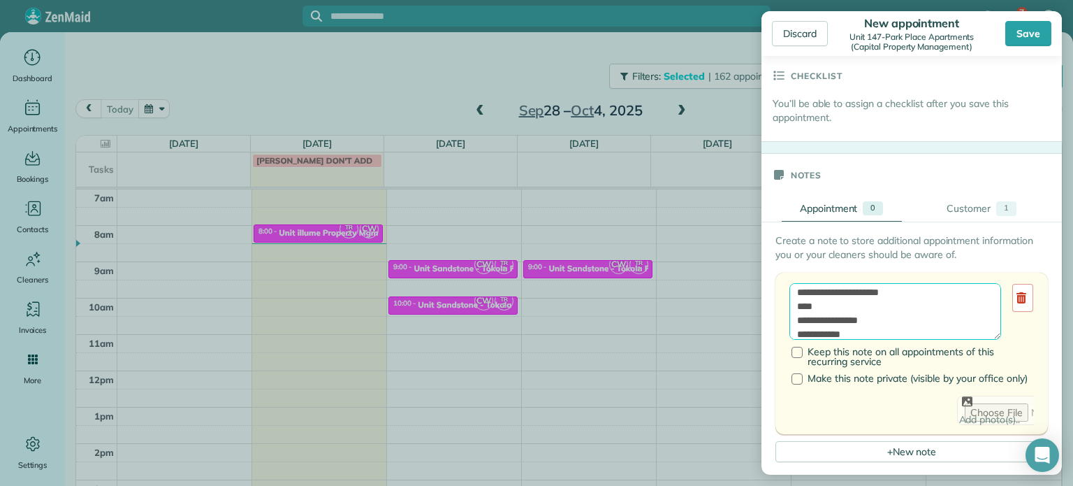
scroll to position [48, 0]
paste textarea "**********"
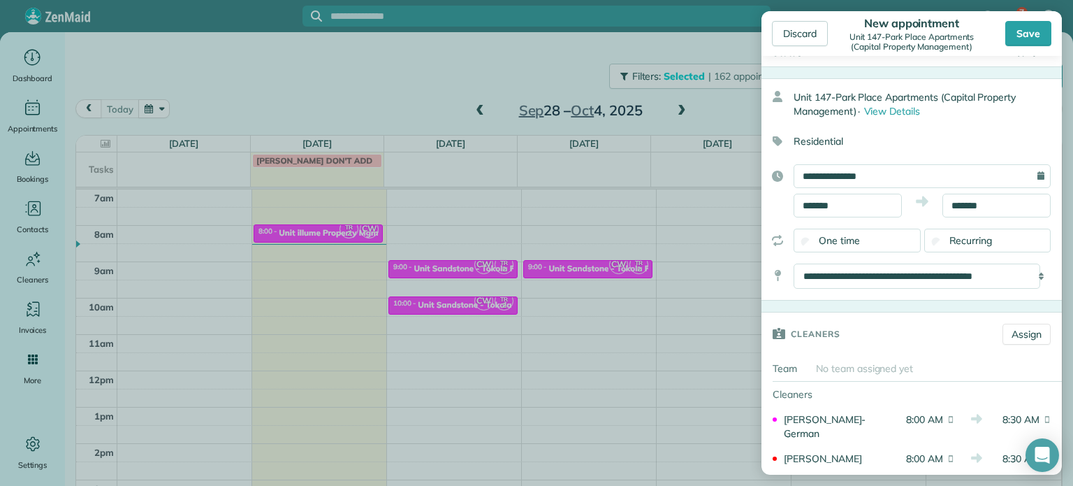
scroll to position [0, 0]
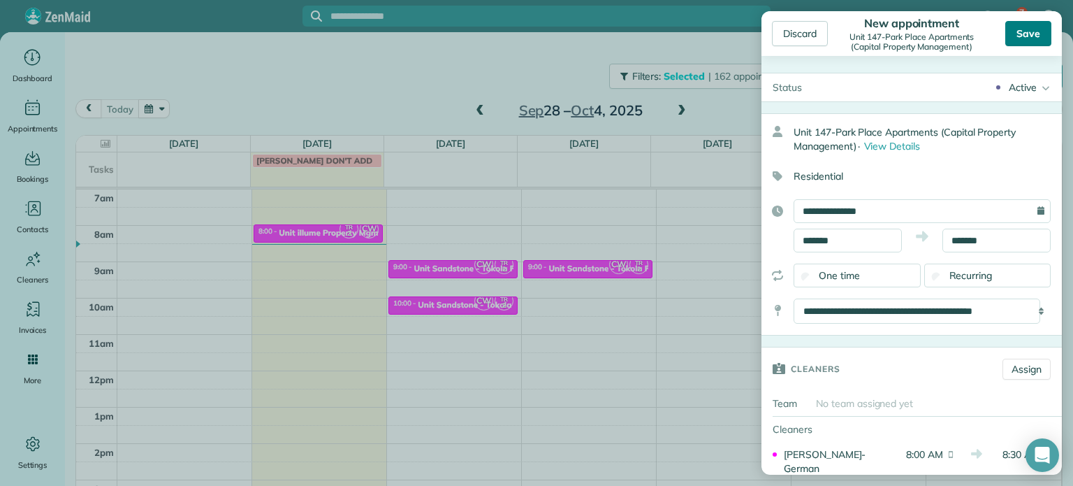
type textarea "**********"
click at [1027, 37] on div "Save" at bounding box center [1029, 33] width 46 height 25
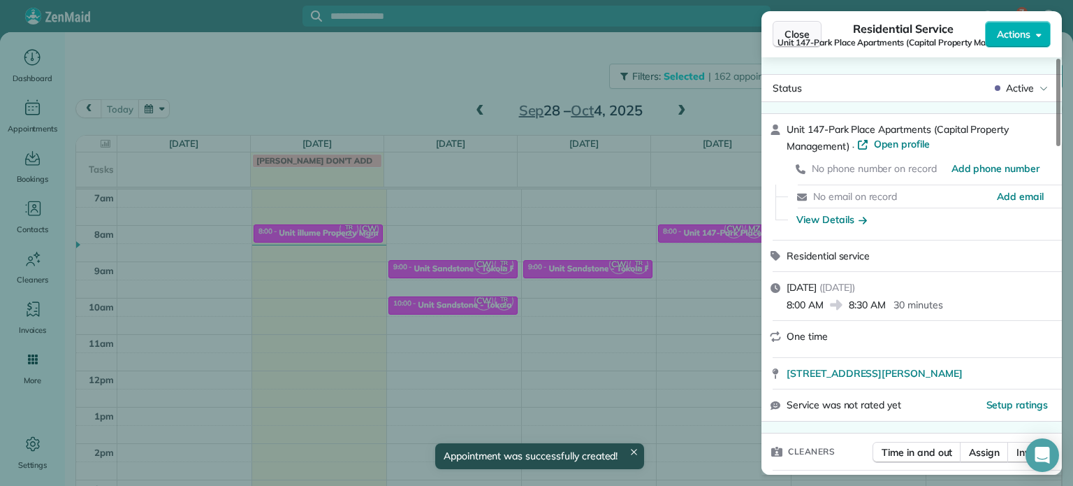
click at [788, 30] on span "Close" at bounding box center [797, 34] width 25 height 14
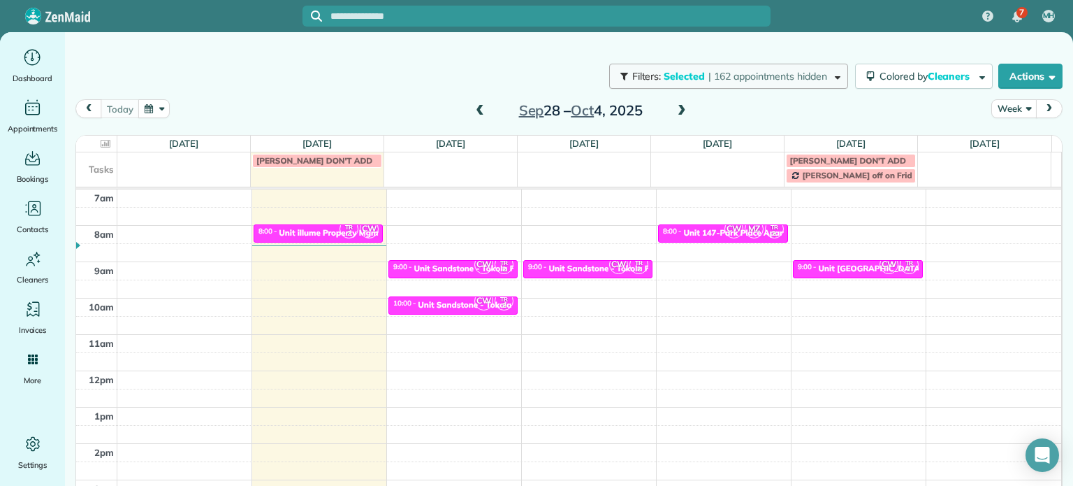
click at [755, 78] on span "| 162 appointments hidden" at bounding box center [768, 76] width 119 height 13
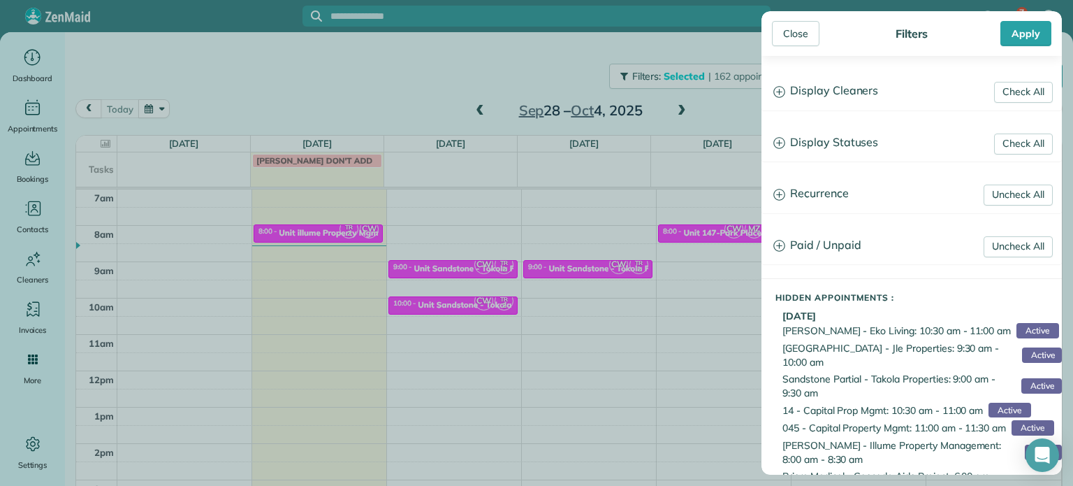
click at [846, 82] on h3 "Display Cleaners" at bounding box center [911, 91] width 299 height 36
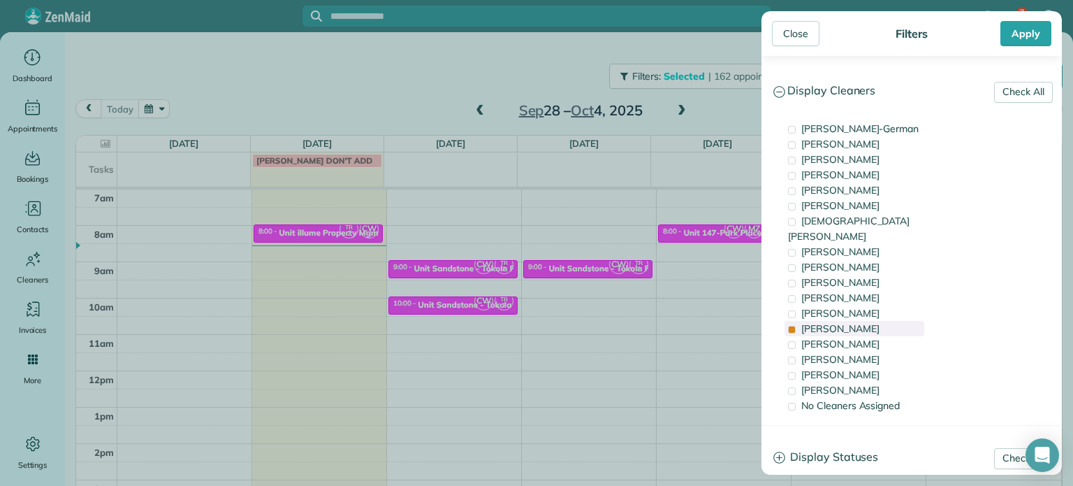
click at [860, 321] on div "[PERSON_NAME]" at bounding box center [855, 328] width 140 height 15
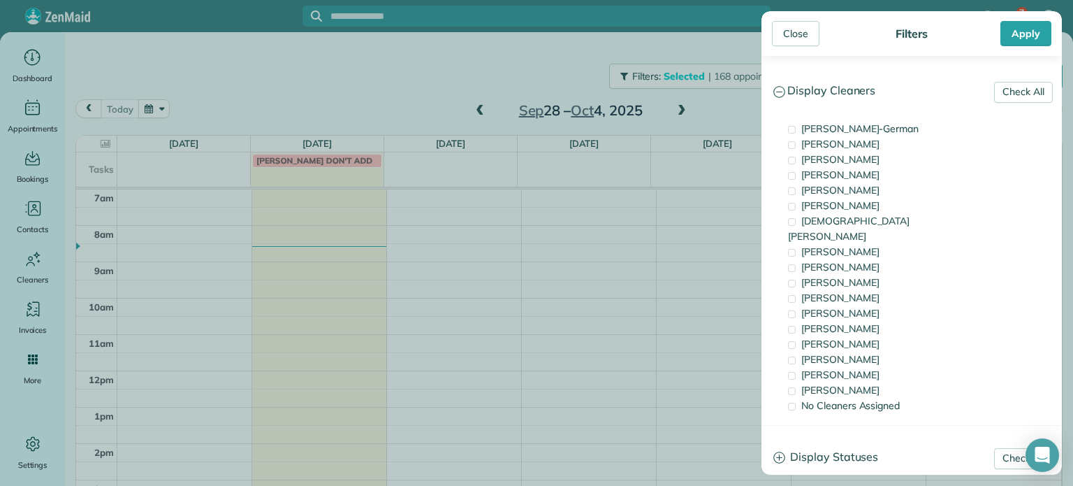
drag, startPoint x: 861, startPoint y: 132, endPoint x: 671, endPoint y: 286, distance: 244.5
click at [861, 131] on span "[PERSON_NAME]-German" at bounding box center [860, 128] width 117 height 13
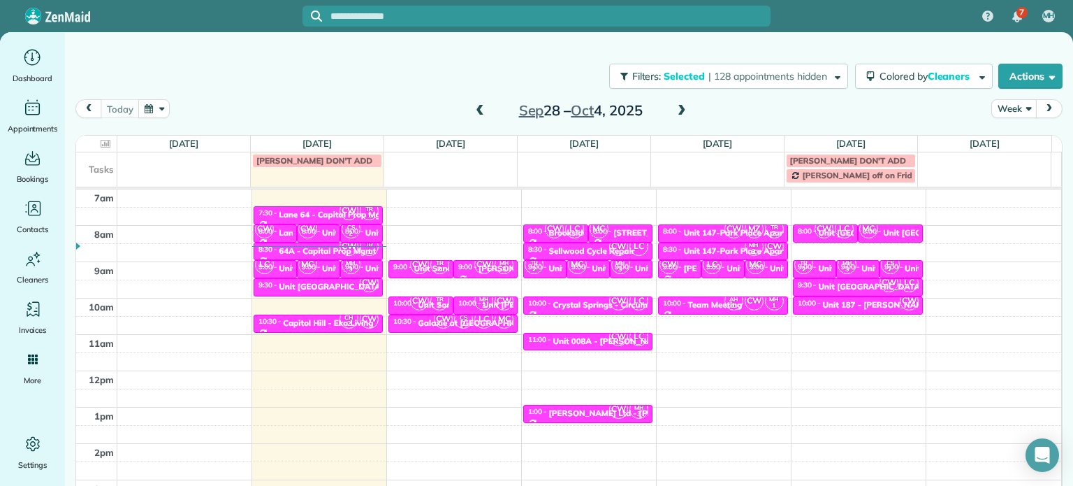
click at [658, 294] on div "Close Filters Apply Check All Display Cleaners [PERSON_NAME]-German [PERSON_NAM…" at bounding box center [536, 243] width 1073 height 486
click at [834, 301] on div "Unit 187 - [PERSON_NAME][GEOGRAPHIC_DATA] - Capital" at bounding box center [938, 305] width 231 height 10
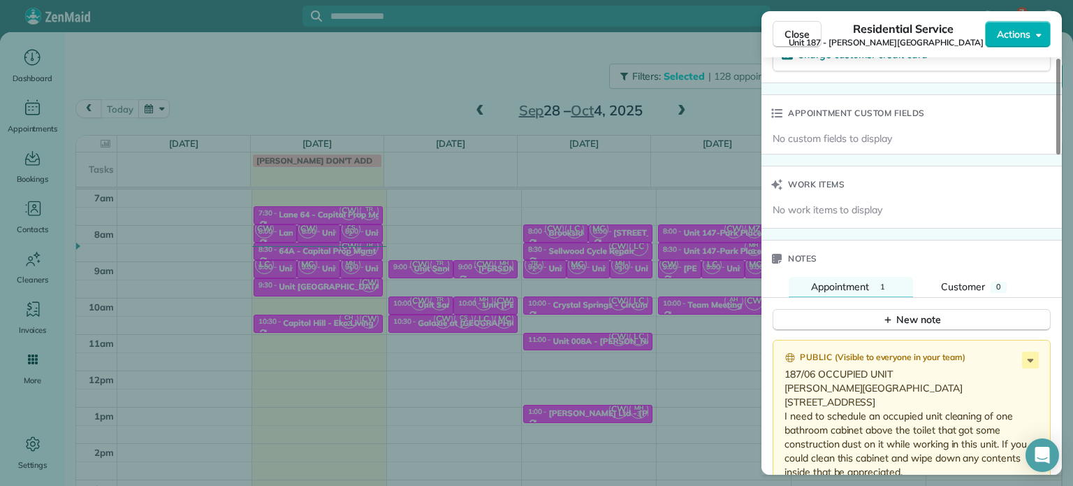
scroll to position [1191, 0]
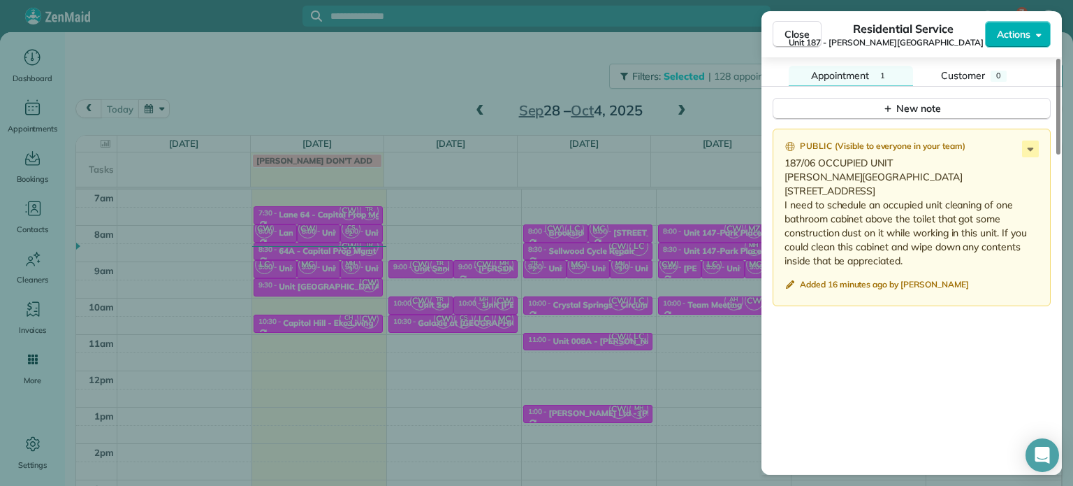
click at [1024, 156] on p "187/06 OCCUPIED UNIT [PERSON_NAME][GEOGRAPHIC_DATA] [STREET_ADDRESS] I need to …" at bounding box center [913, 212] width 257 height 112
click at [1029, 141] on icon at bounding box center [1030, 148] width 17 height 17
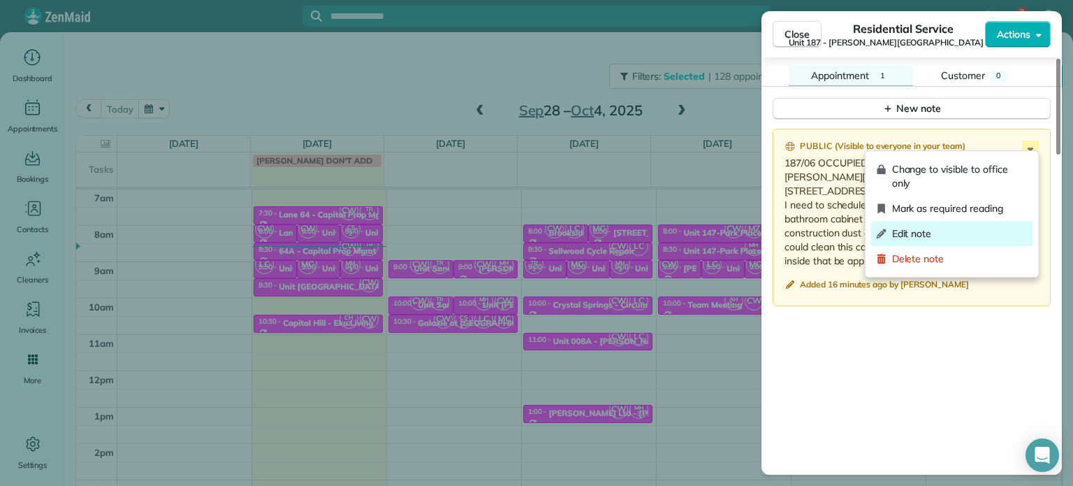
click at [987, 238] on span "Edit note" at bounding box center [960, 233] width 136 height 14
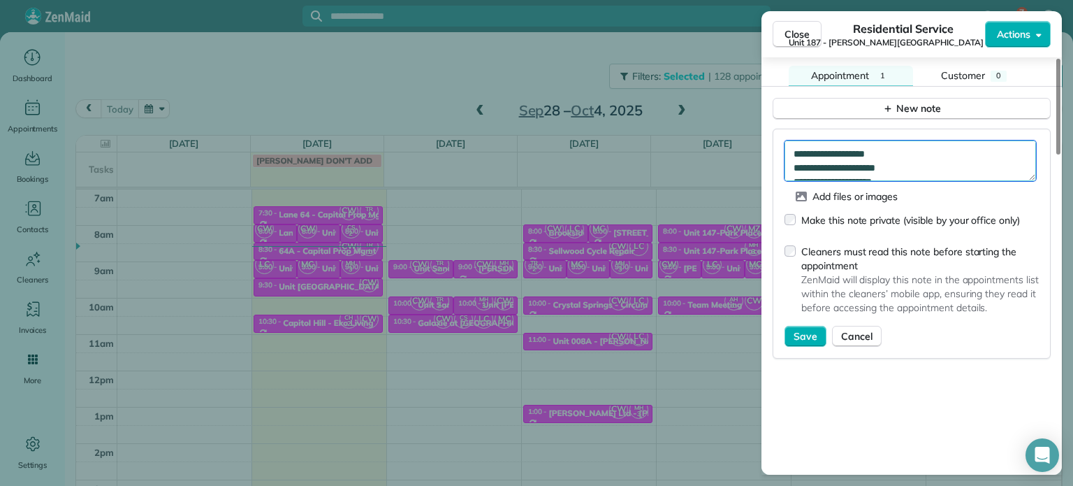
click at [969, 164] on textarea "**********" at bounding box center [911, 160] width 252 height 41
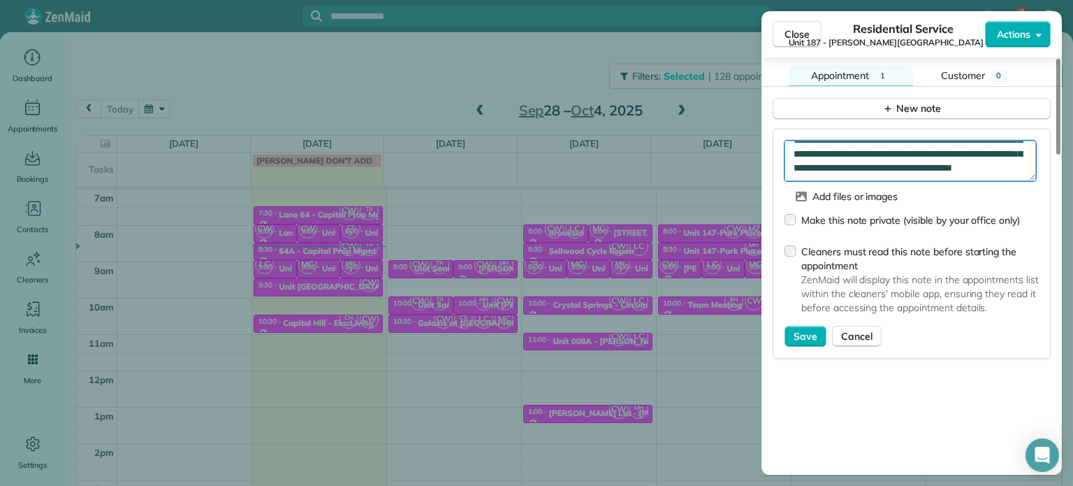
paste textarea "**********"
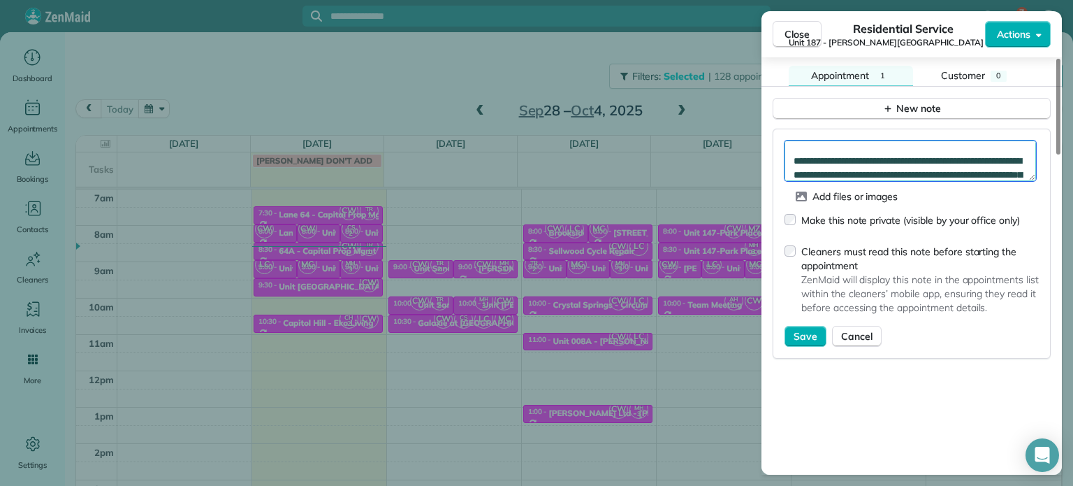
scroll to position [203, 0]
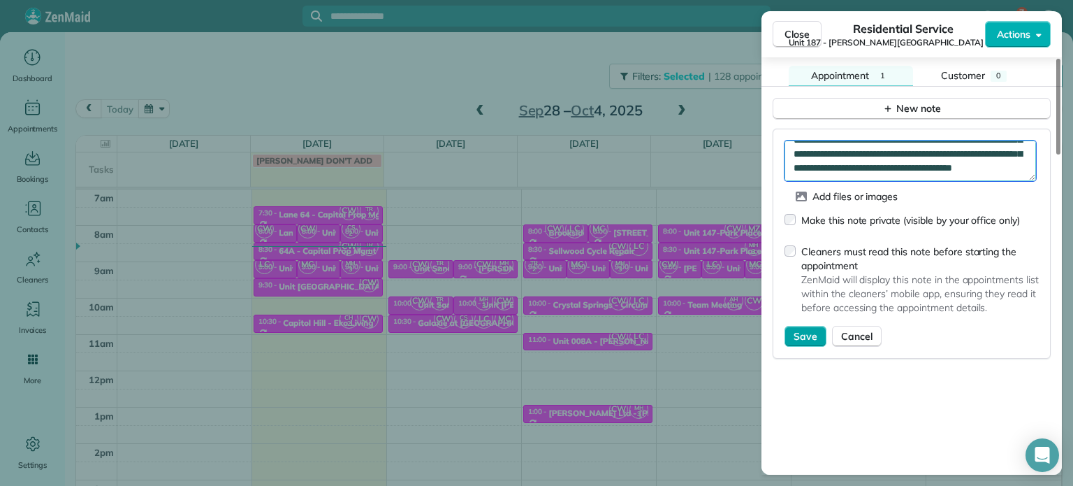
type textarea "**********"
click at [811, 329] on span "Save" at bounding box center [806, 336] width 24 height 14
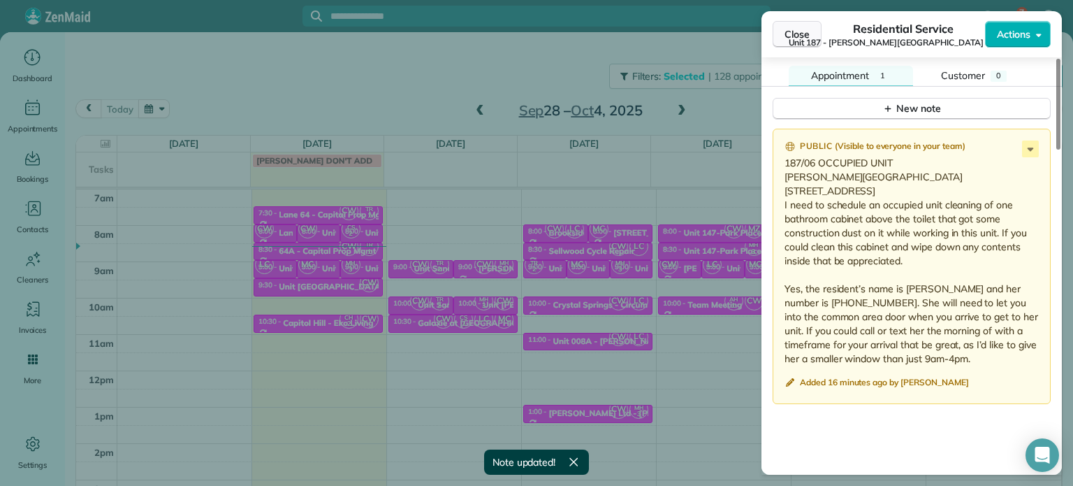
click at [802, 44] on button "Close" at bounding box center [797, 34] width 49 height 27
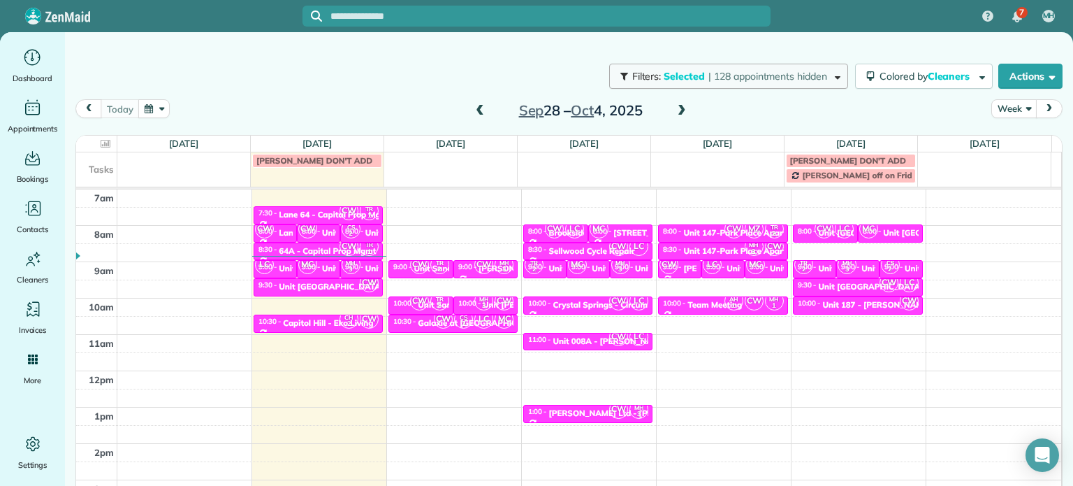
click at [683, 82] on span "Selected" at bounding box center [685, 76] width 42 height 13
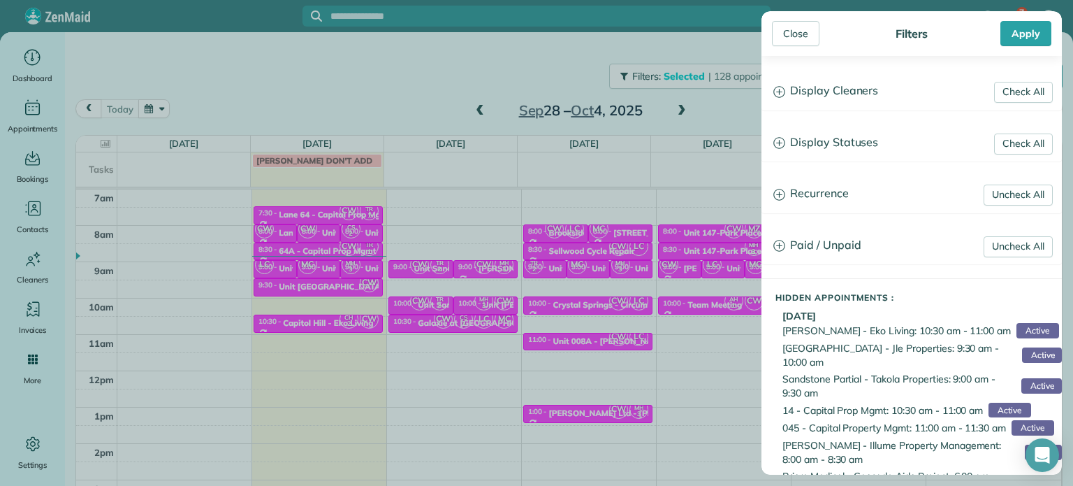
click at [841, 86] on h3 "Display Cleaners" at bounding box center [911, 91] width 299 height 36
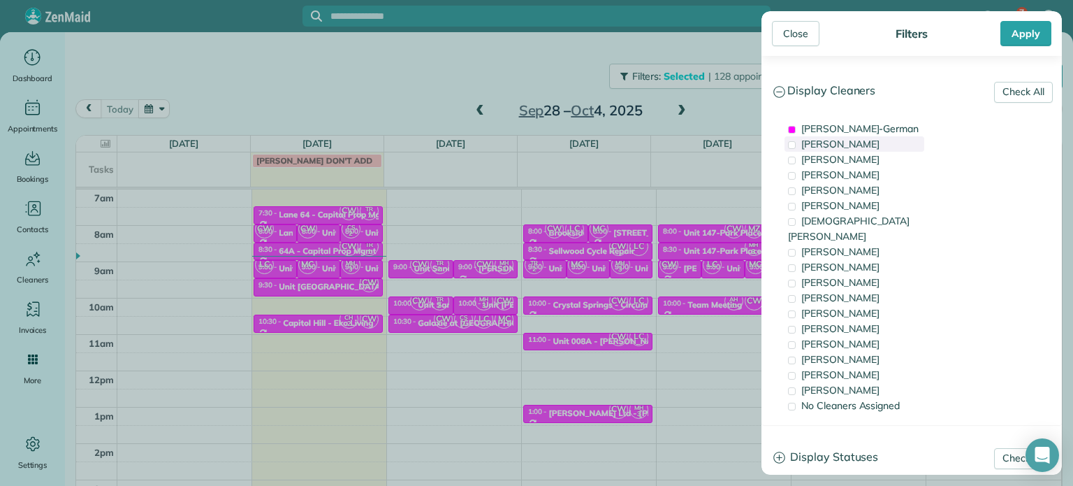
click at [852, 136] on div "[PERSON_NAME]" at bounding box center [855, 143] width 140 height 15
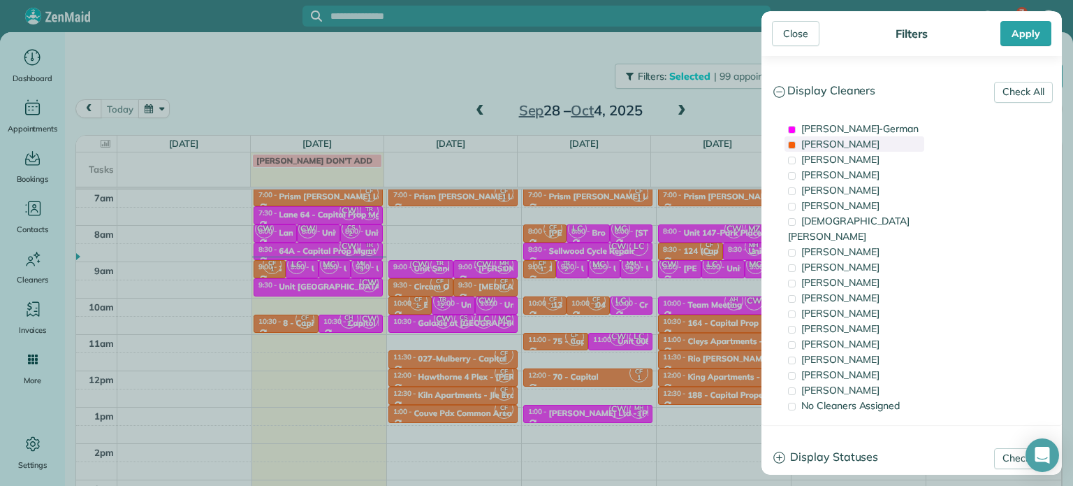
click at [849, 131] on span "[PERSON_NAME]-German" at bounding box center [860, 128] width 117 height 13
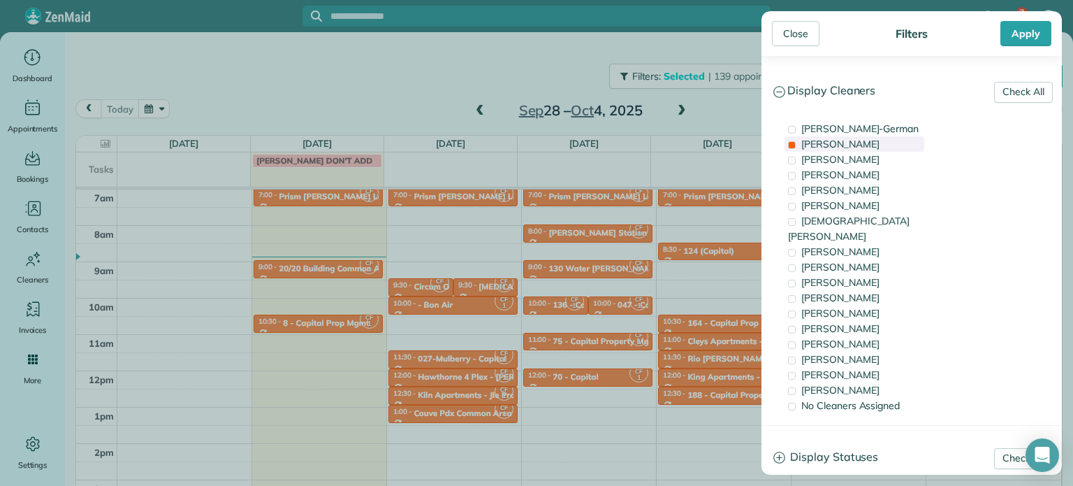
click at [849, 136] on div "[PERSON_NAME]" at bounding box center [855, 143] width 140 height 15
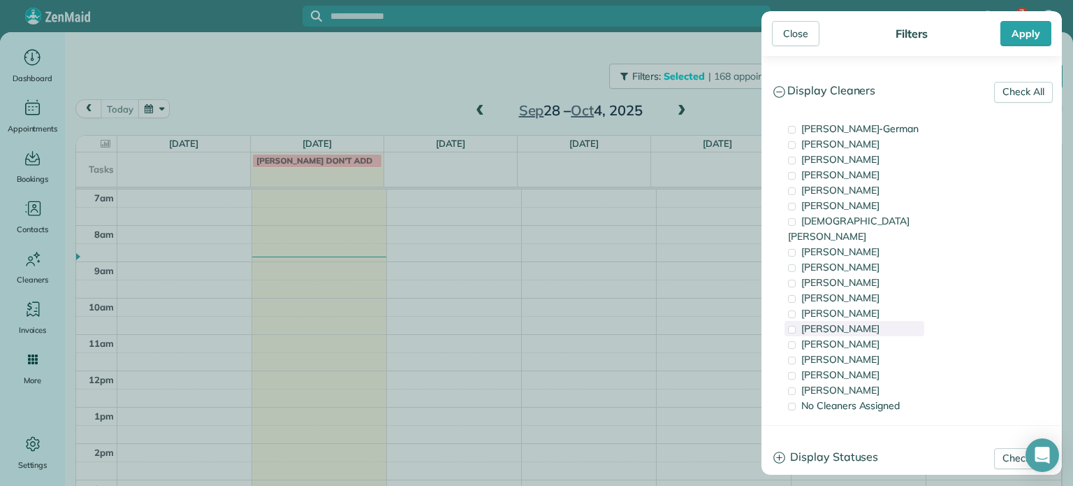
click at [840, 322] on span "[PERSON_NAME]" at bounding box center [841, 328] width 78 height 13
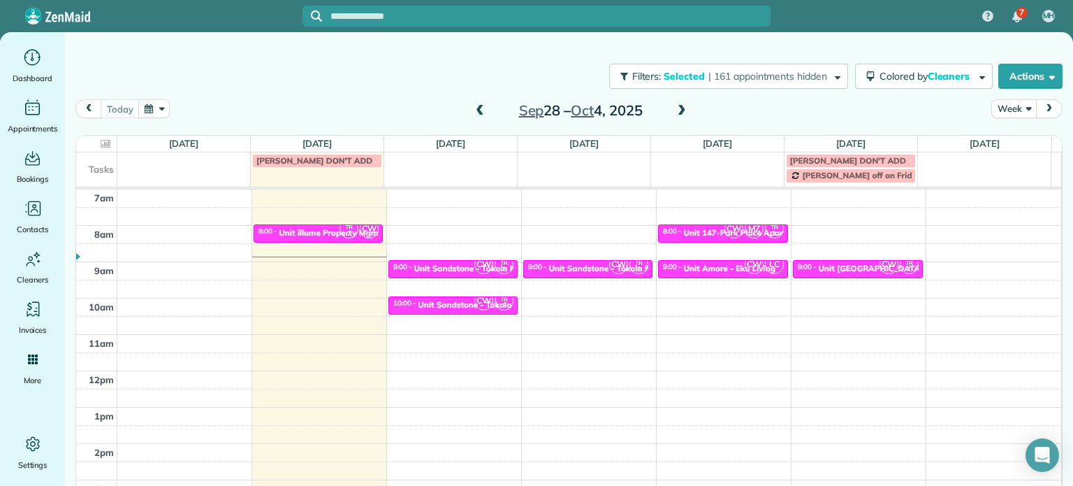
click at [517, 86] on div "Close Filters Apply Check All Display Cleaners [PERSON_NAME]-German [PERSON_NAM…" at bounding box center [536, 243] width 1073 height 486
click at [323, 225] on div at bounding box center [318, 233] width 128 height 17
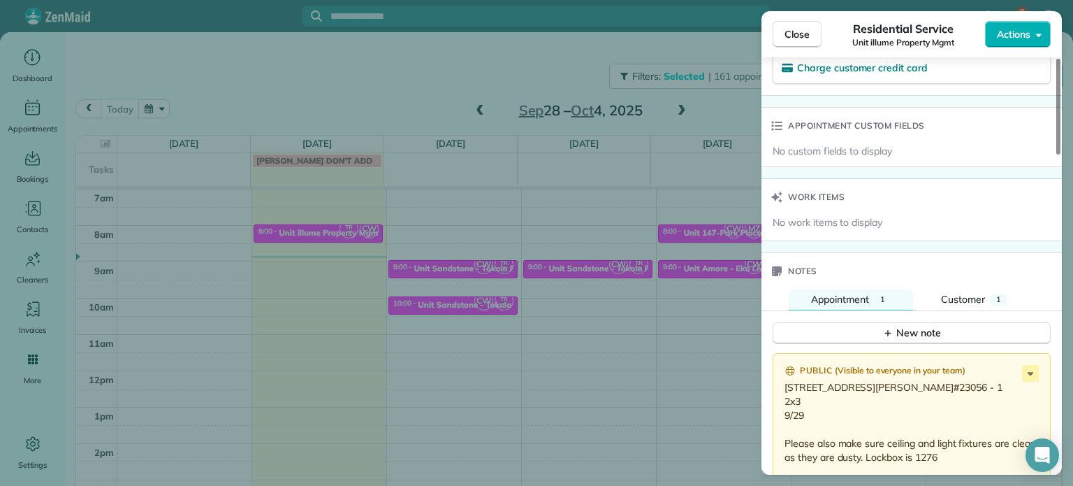
scroll to position [1049, 0]
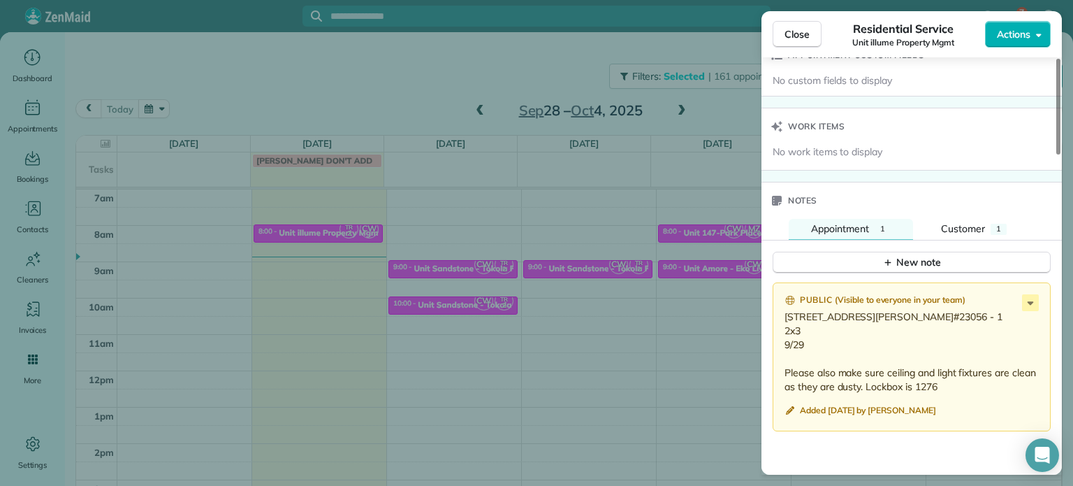
drag, startPoint x: 859, startPoint y: 310, endPoint x: 785, endPoint y: 305, distance: 74.3
click at [785, 310] on p "[STREET_ADDRESS][PERSON_NAME]#23056 - 1 2x3 9/29 Please also make sure ceiling …" at bounding box center [913, 352] width 257 height 84
copy p "[STREET_ADDRESS]"
click at [806, 33] on span "Close" at bounding box center [797, 34] width 25 height 14
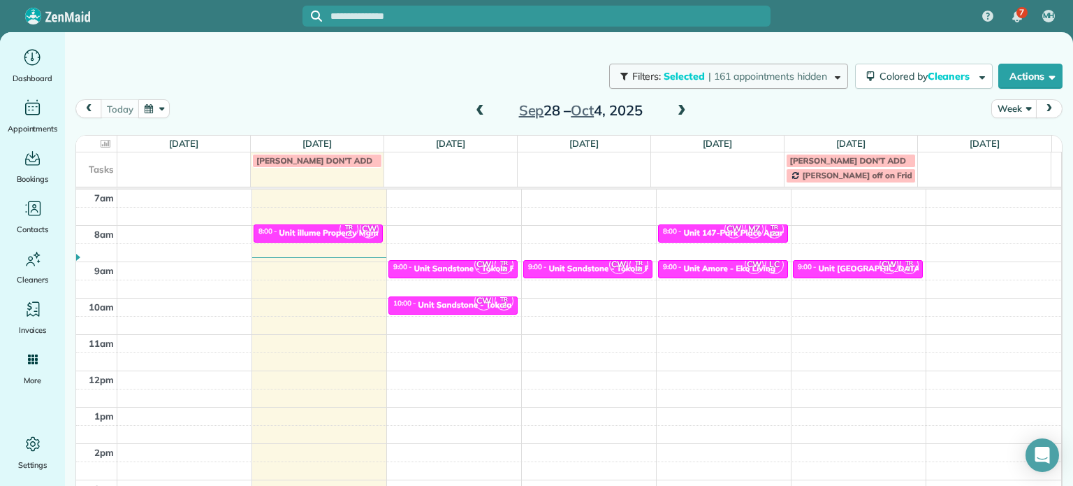
click at [764, 70] on span "| 161 appointments hidden" at bounding box center [768, 76] width 119 height 13
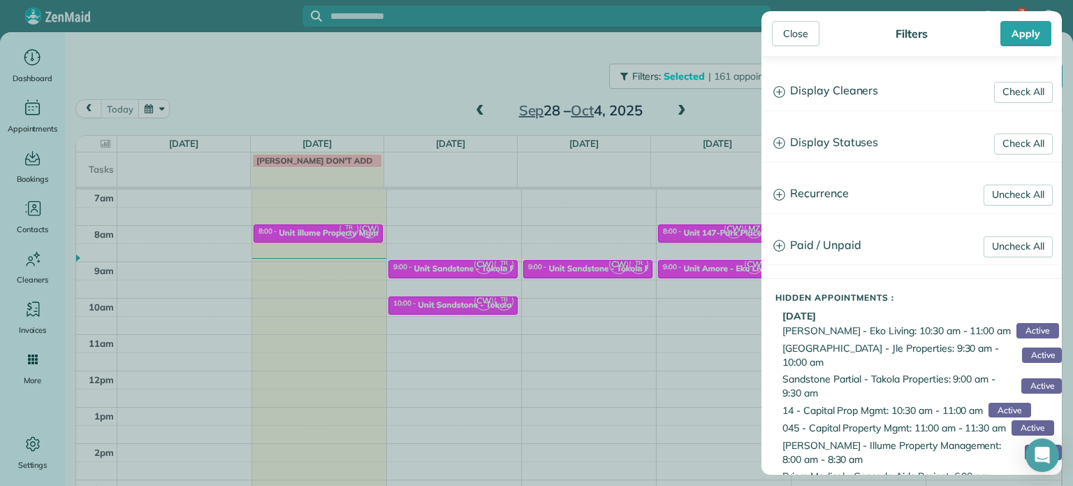
click at [832, 92] on h3 "Display Cleaners" at bounding box center [911, 91] width 299 height 36
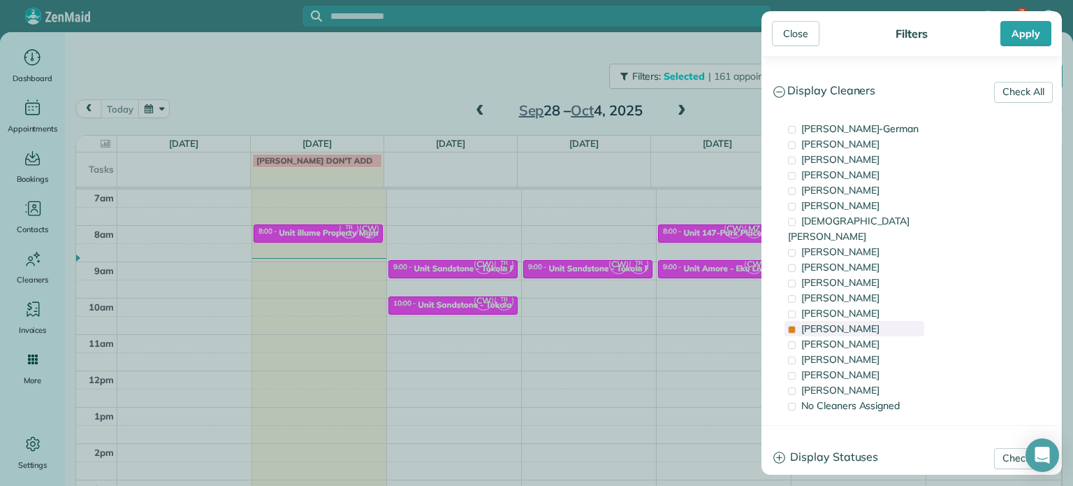
click at [852, 321] on div "[PERSON_NAME]" at bounding box center [855, 328] width 140 height 15
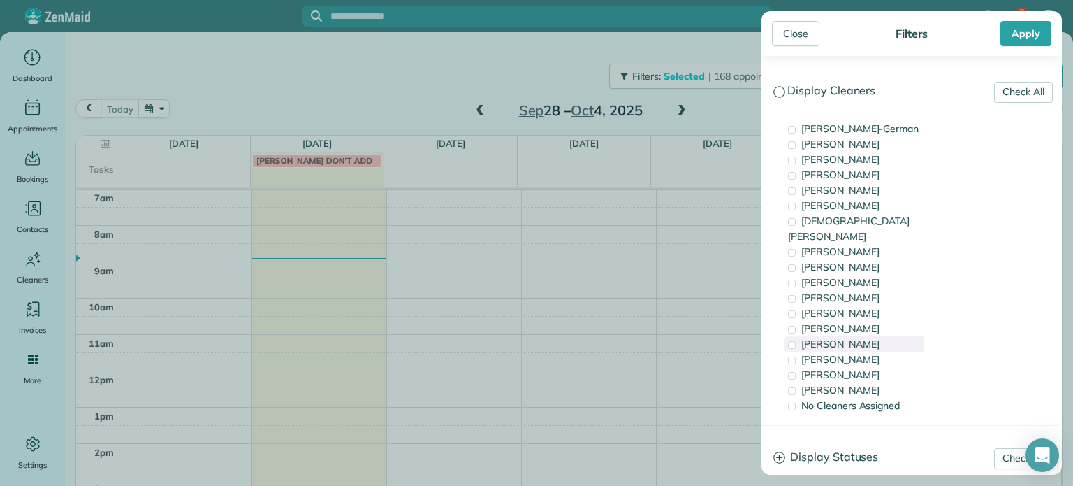
click at [855, 338] on span "[PERSON_NAME]" at bounding box center [841, 344] width 78 height 13
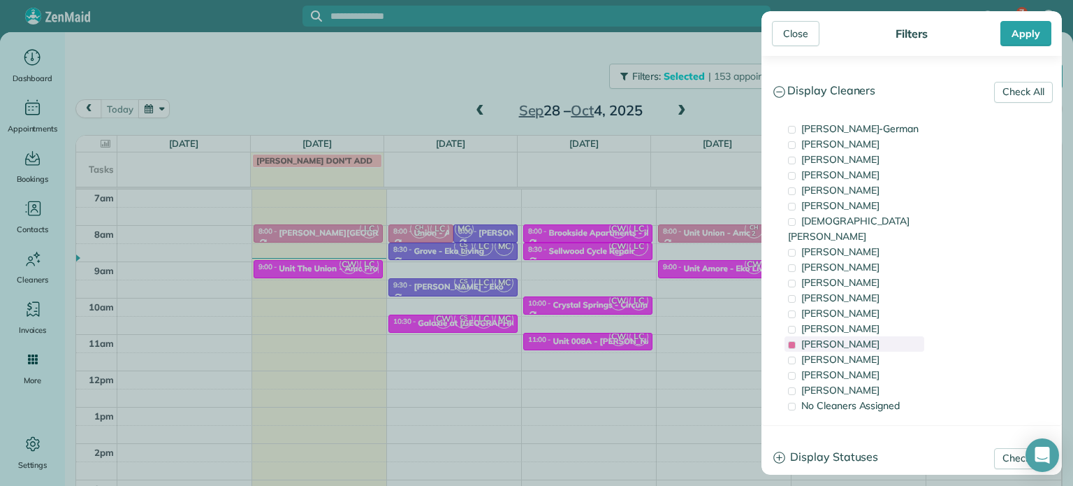
click at [855, 338] on span "[PERSON_NAME]" at bounding box center [841, 344] width 78 height 13
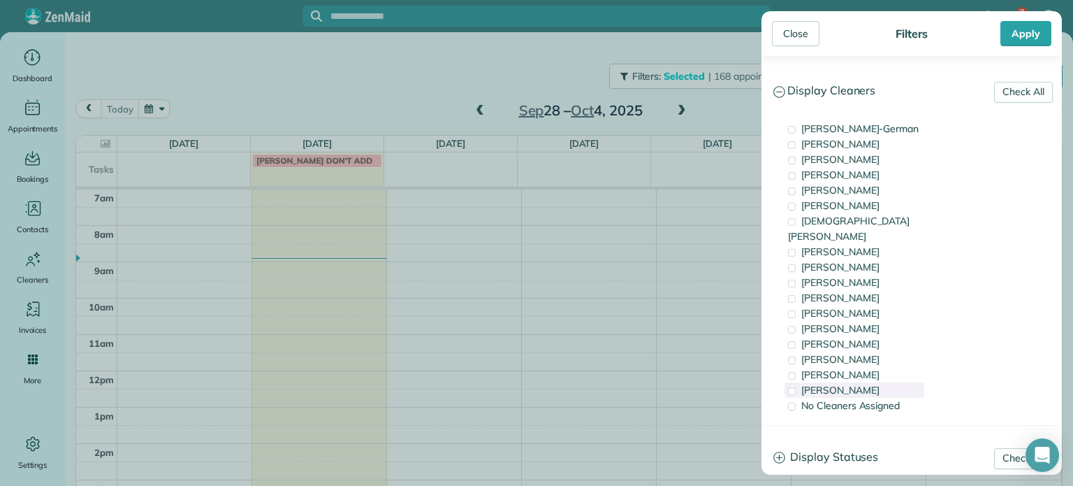
click at [861, 382] on div "[PERSON_NAME]" at bounding box center [855, 389] width 140 height 15
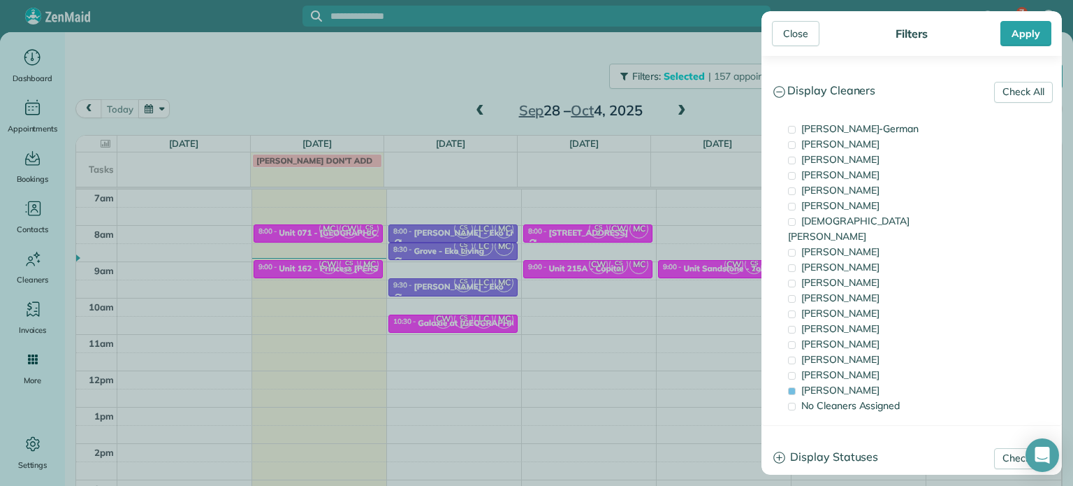
click at [597, 303] on div "Close Filters Apply Check All Display Cleaners [PERSON_NAME]-German [PERSON_NAM…" at bounding box center [536, 243] width 1073 height 486
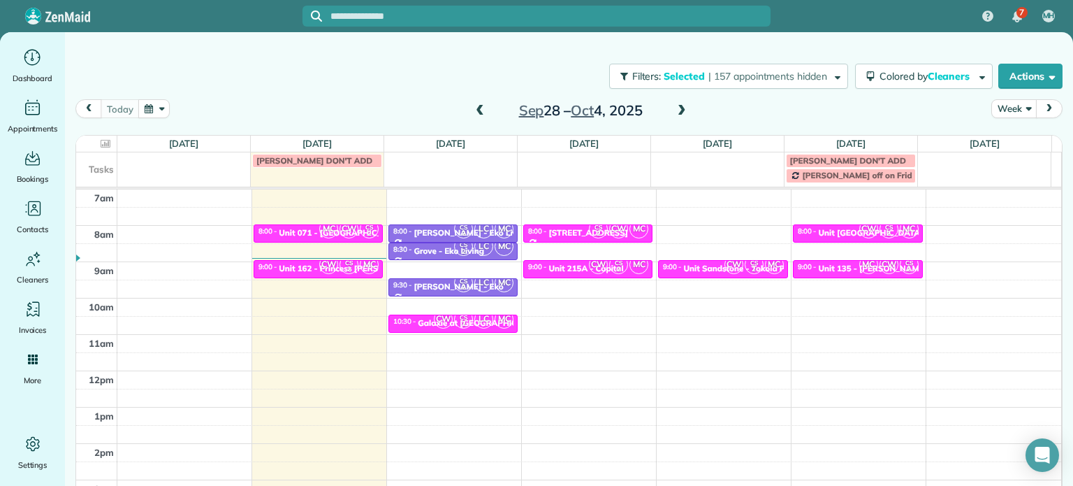
click at [583, 298] on td at bounding box center [589, 307] width 945 height 18
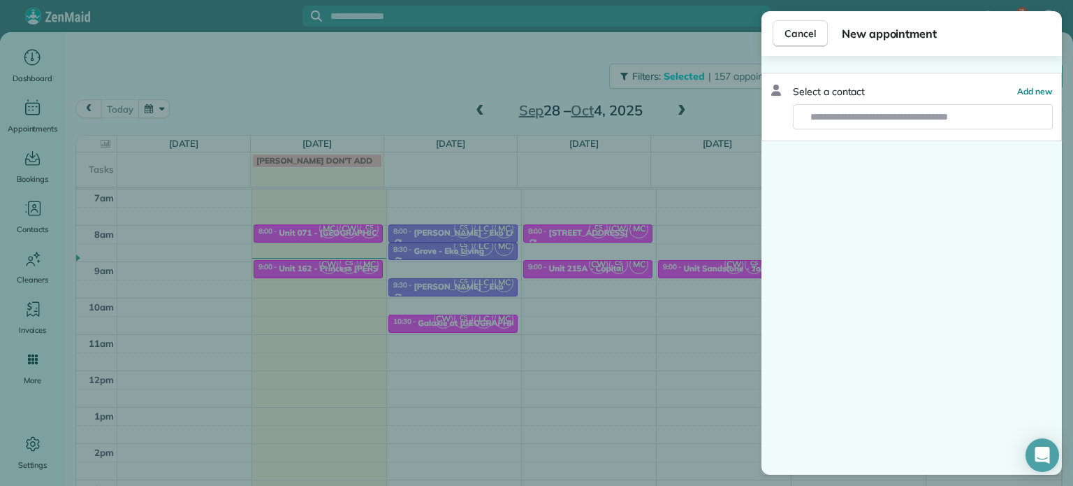
click at [587, 307] on div "Cancel New appointment Select a contact Add new" at bounding box center [536, 243] width 1073 height 486
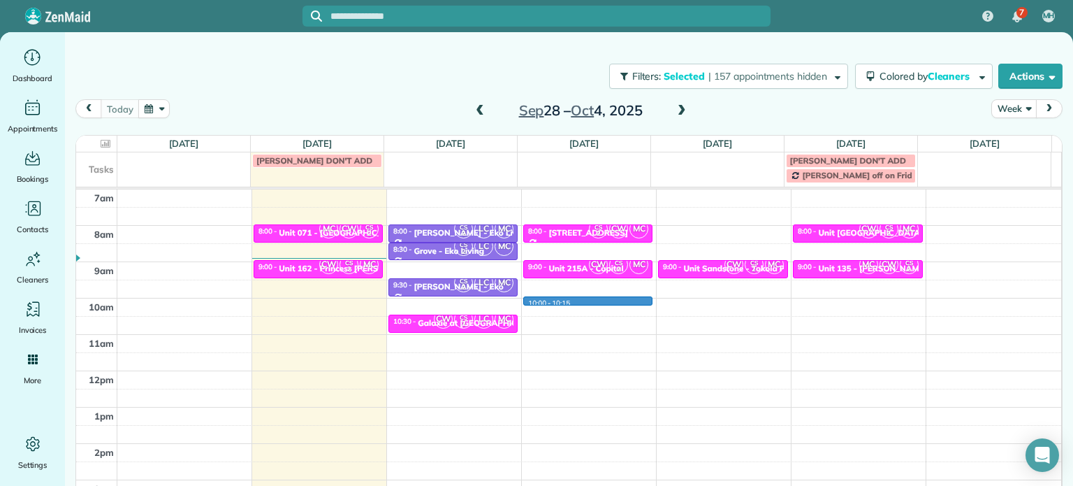
click at [587, 298] on div "4am 5am 6am 7am 8am 9am 10am 11am 12pm 1pm 2pm 3pm 4pm 5pm MC CW CS 2 8:00 - 8:…" at bounding box center [568, 334] width 985 height 508
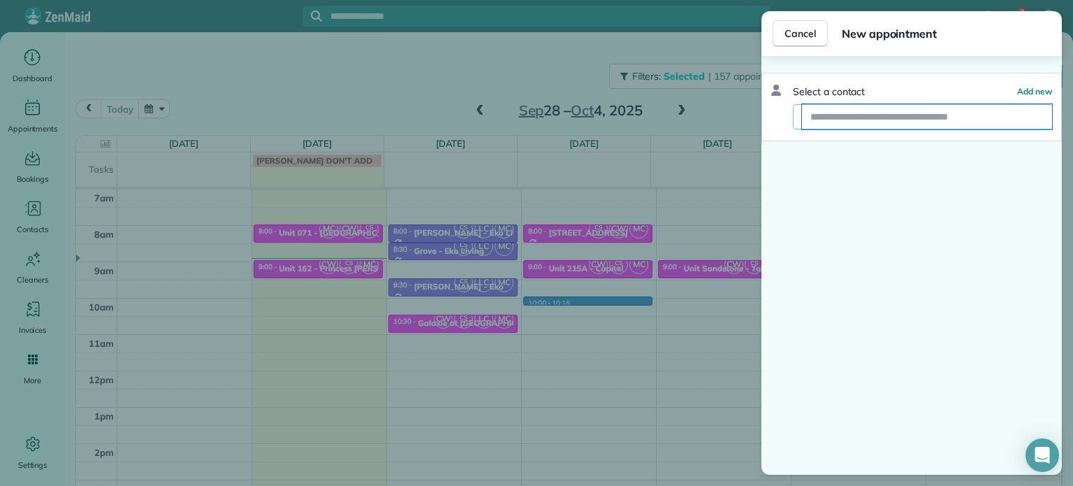
click at [917, 112] on input "text" at bounding box center [927, 116] width 250 height 25
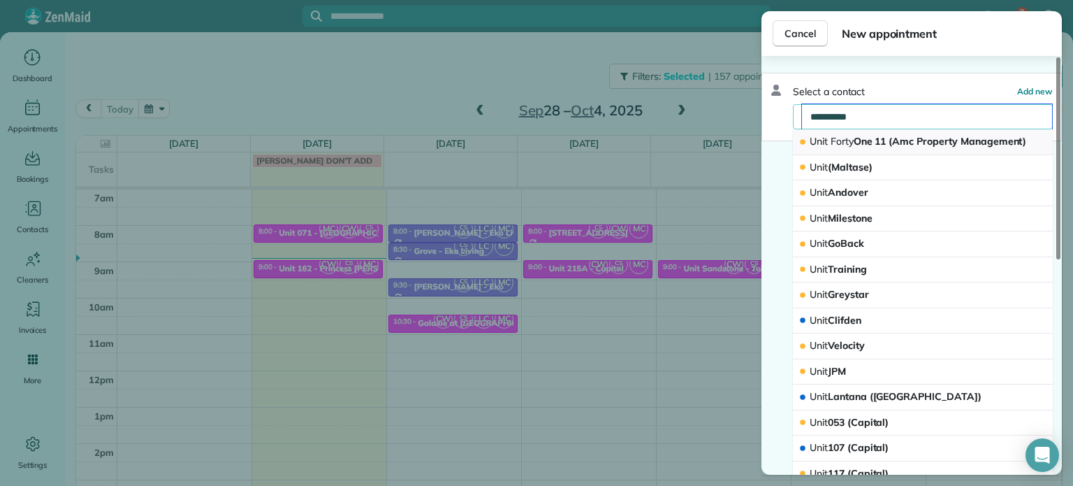
type input "**********"
click at [878, 139] on span "Unit Forty One 11 (Amc Property Management)" at bounding box center [918, 141] width 217 height 13
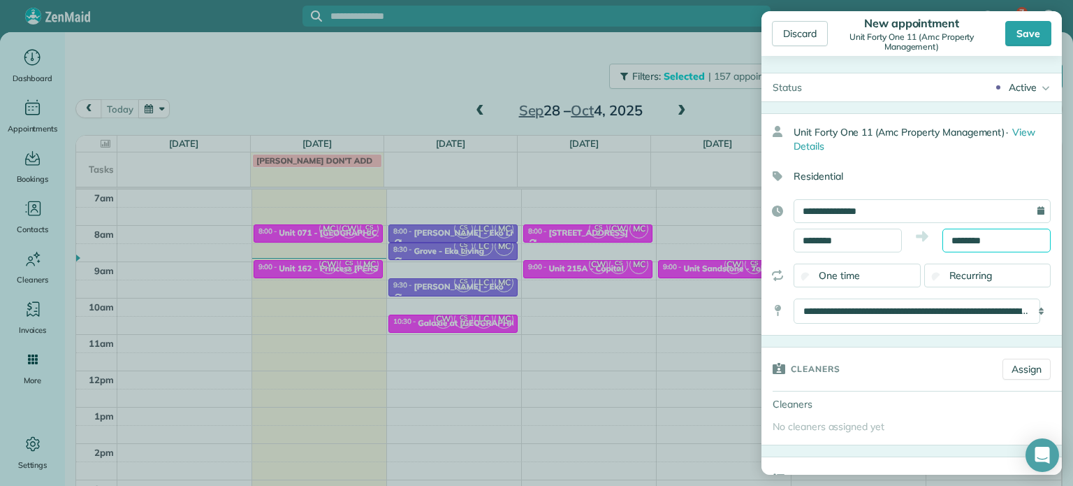
click at [966, 241] on input "********" at bounding box center [997, 241] width 108 height 24
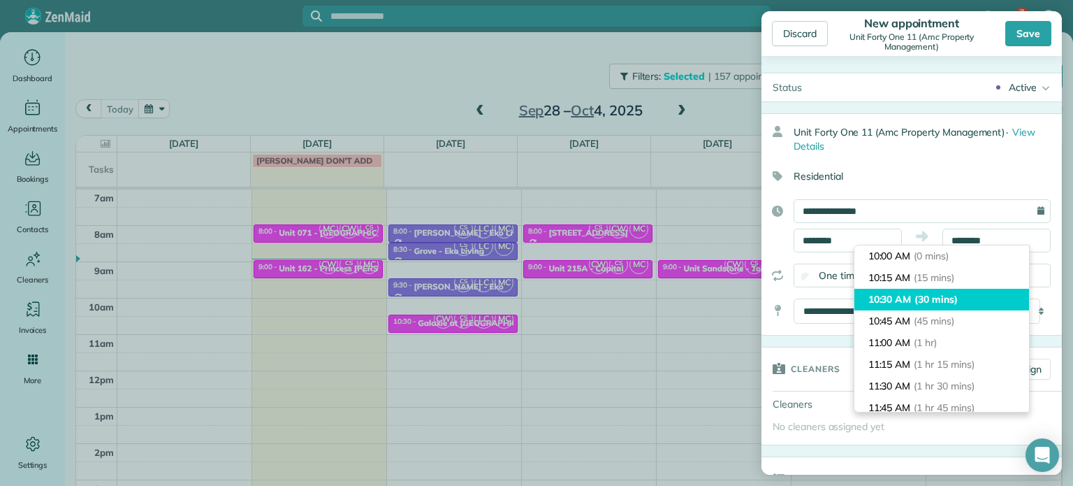
type input "********"
click at [958, 293] on span "(30 mins)" at bounding box center [936, 299] width 43 height 13
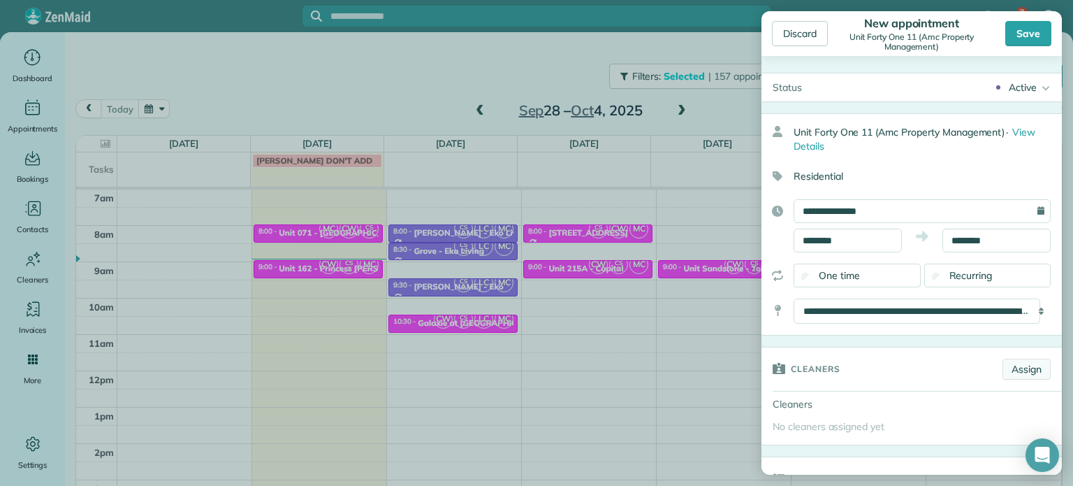
click at [1015, 363] on link "Assign" at bounding box center [1027, 368] width 48 height 21
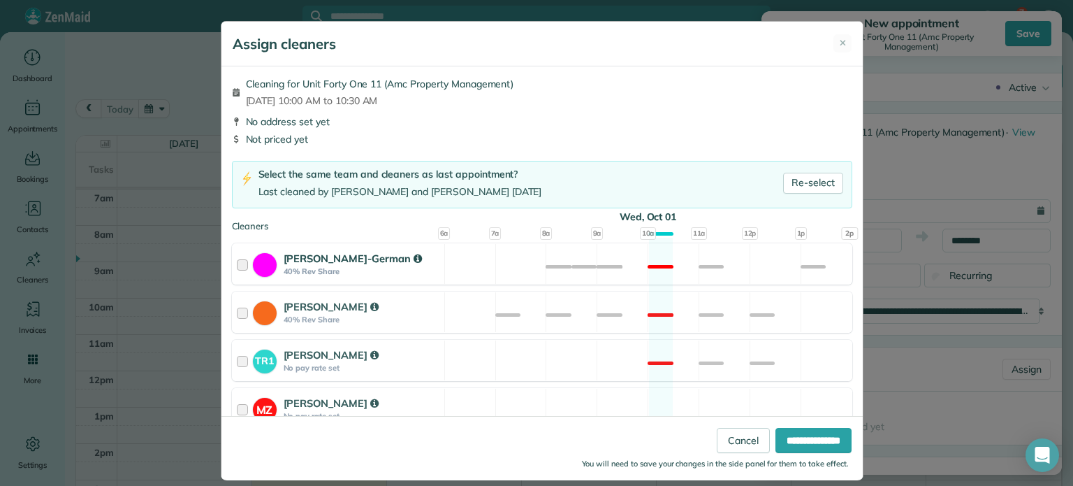
click at [611, 277] on div "[PERSON_NAME]-German 40% Rev Share Not available" at bounding box center [542, 263] width 621 height 41
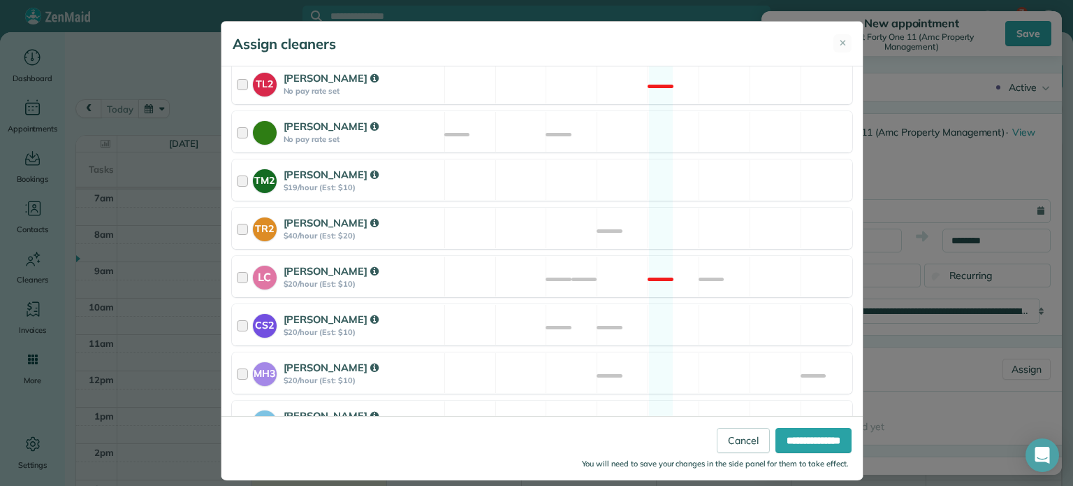
scroll to position [637, 0]
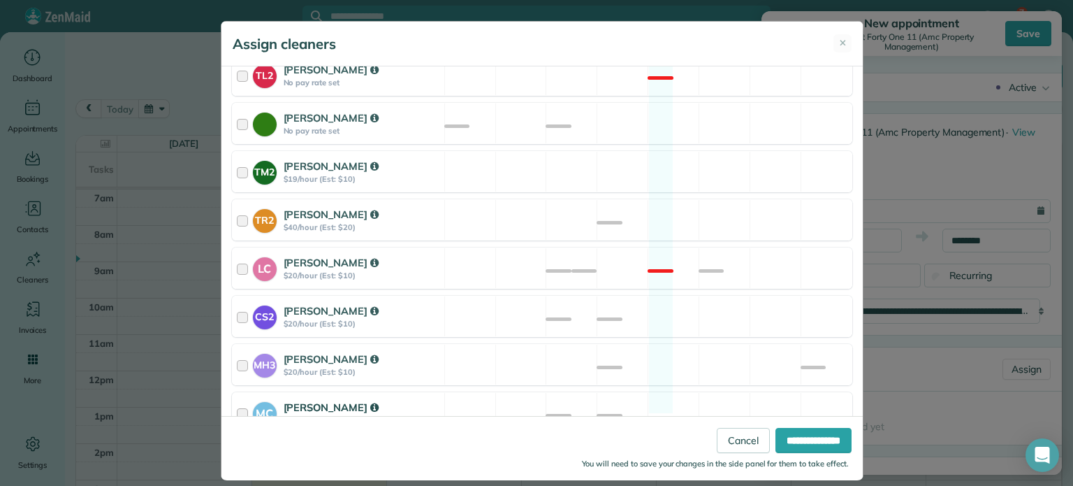
click at [648, 395] on div "MC [PERSON_NAME] $20/hour (Est: $10) Available" at bounding box center [542, 412] width 621 height 41
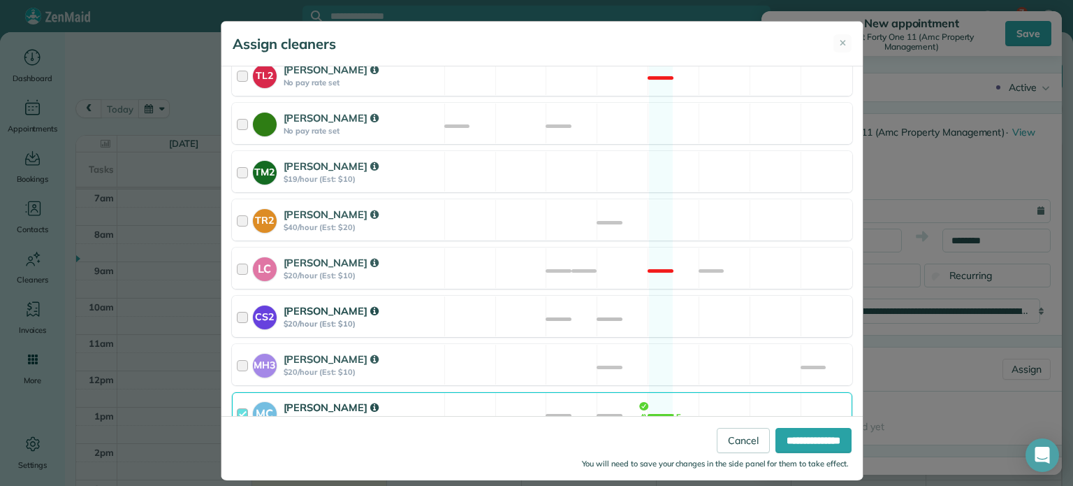
click at [668, 301] on div "CS2 [PERSON_NAME] $20/hour (Est: $10) Available" at bounding box center [542, 316] width 621 height 41
click at [785, 441] on input "**********" at bounding box center [814, 440] width 76 height 25
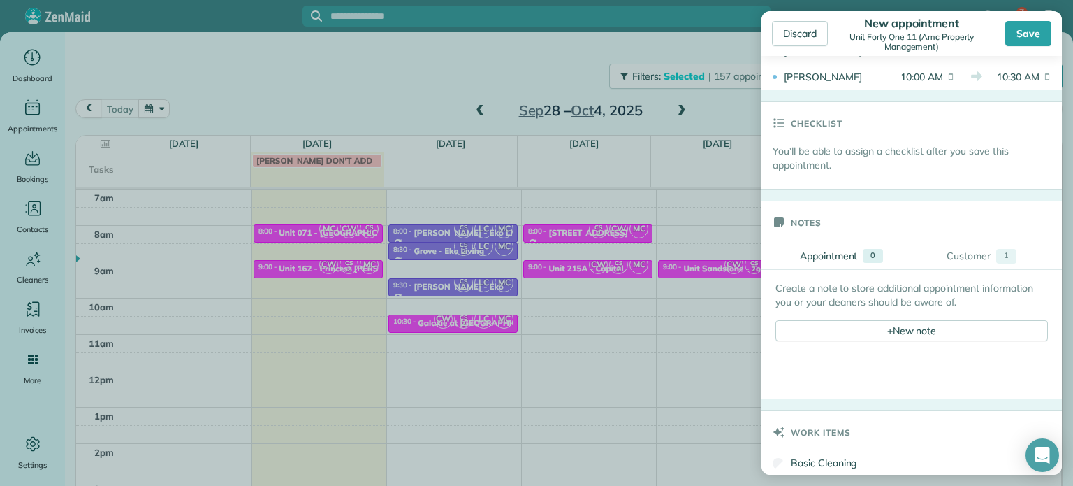
scroll to position [489, 0]
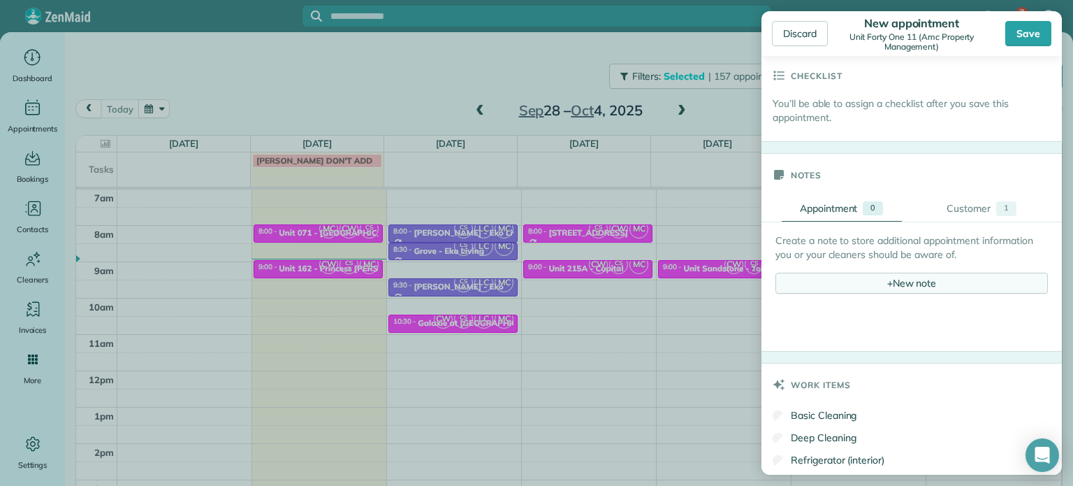
click at [894, 280] on div "+ New note" at bounding box center [912, 283] width 273 height 21
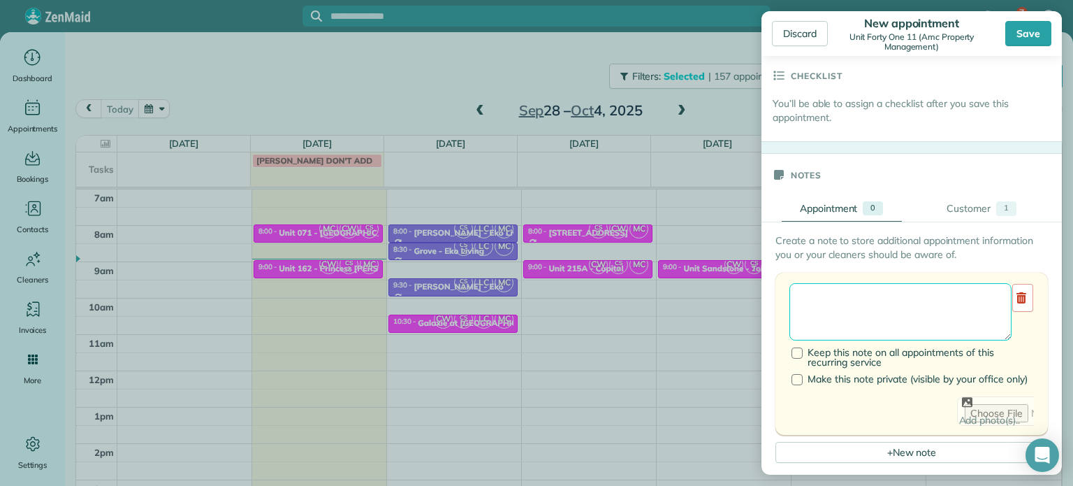
click at [894, 293] on textarea at bounding box center [901, 311] width 222 height 57
type textarea "******** *** ****"
click at [1017, 38] on div "Save" at bounding box center [1029, 33] width 46 height 25
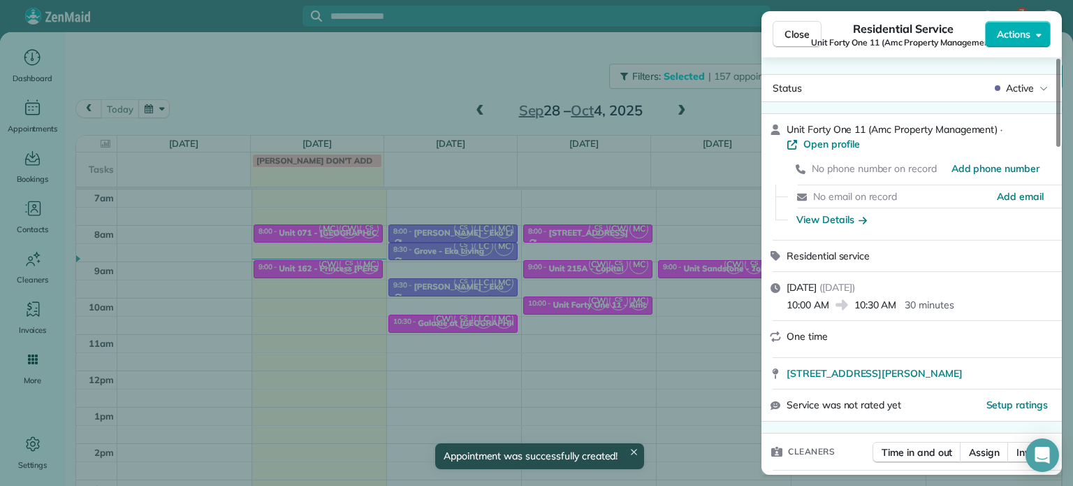
click at [410, 83] on div "Close Residential Service Unit Forty One 11 (Amc Property Management) Actions S…" at bounding box center [536, 243] width 1073 height 486
